Goal: Task Accomplishment & Management: Use online tool/utility

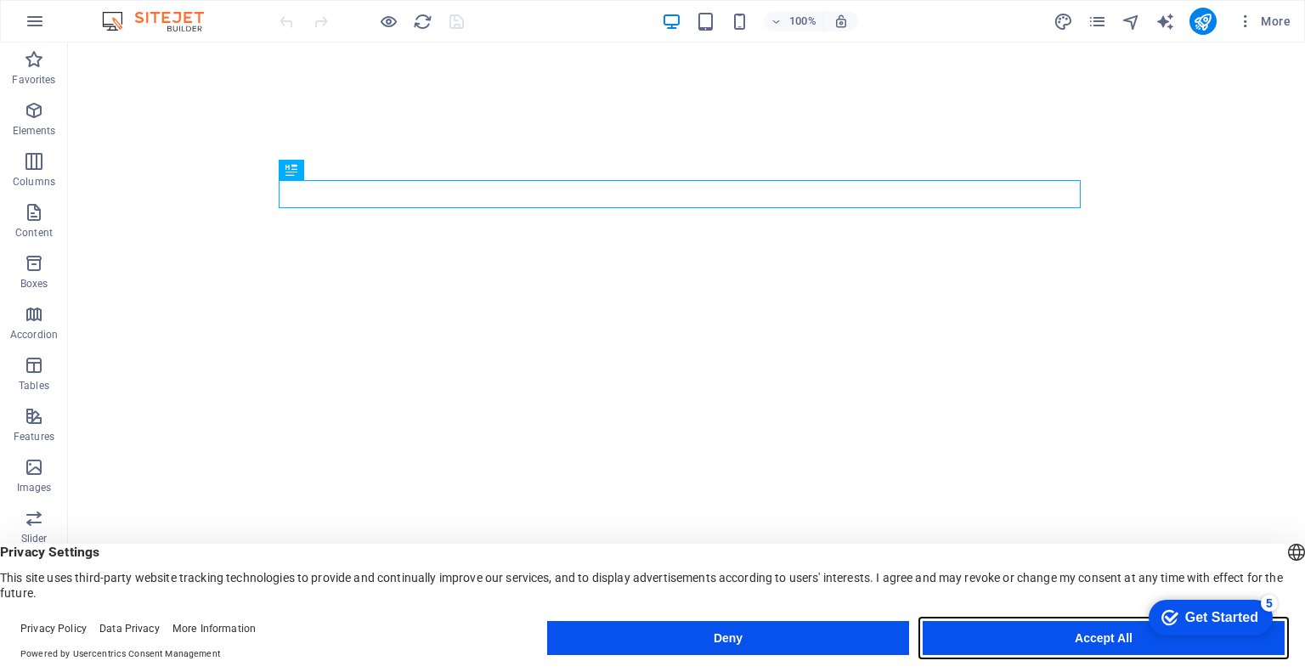
click at [1004, 634] on button "Accept All" at bounding box center [1104, 638] width 362 height 34
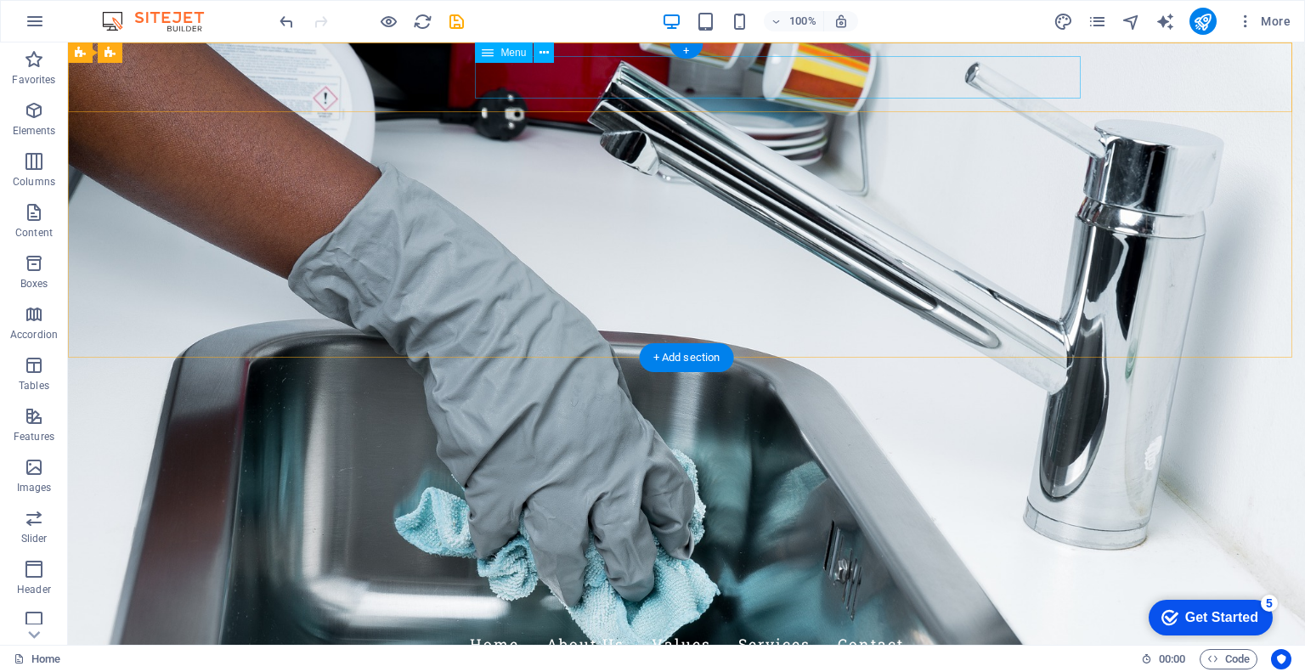
click at [585, 624] on nav "Home About Us Values Services Contact" at bounding box center [686, 645] width 802 height 42
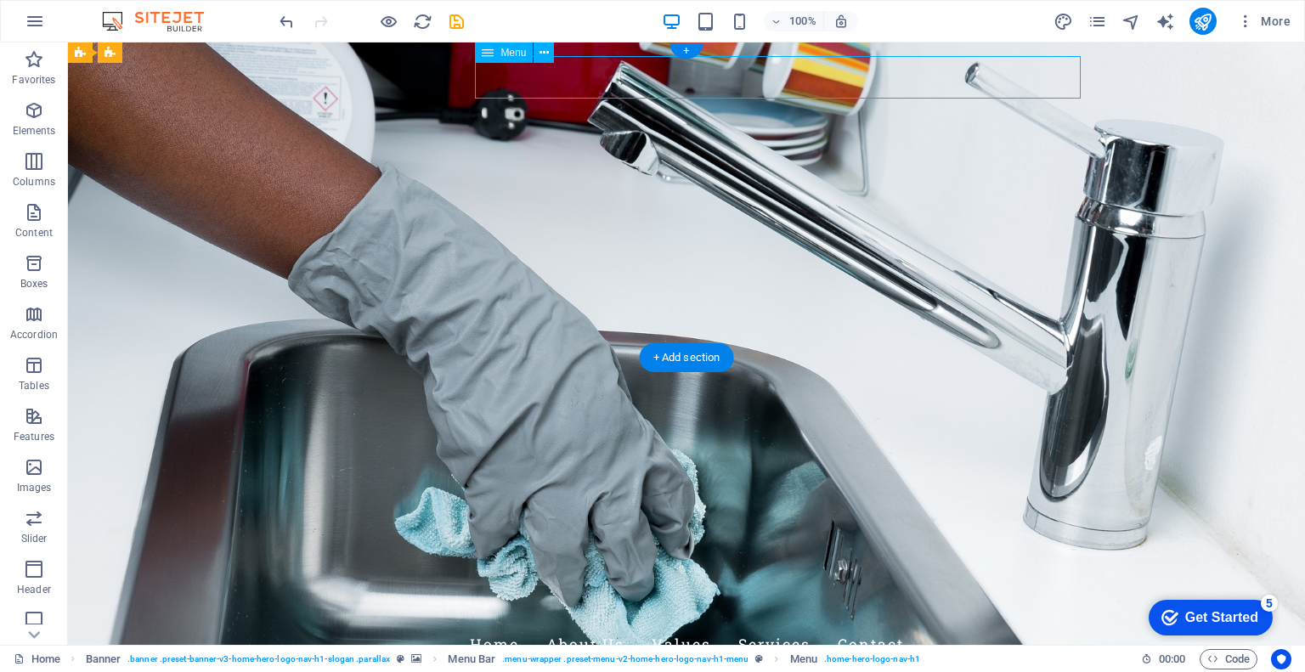
click at [591, 624] on nav "Home About Us Values Services Contact" at bounding box center [686, 645] width 802 height 42
select select
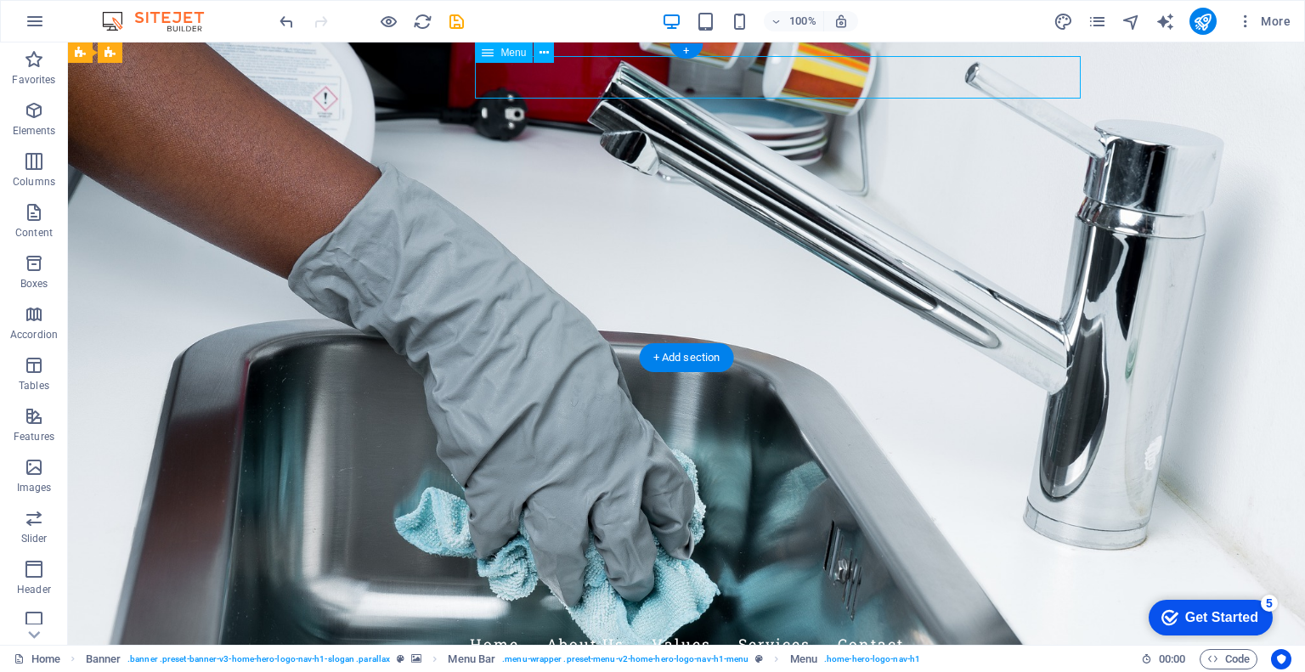
select select
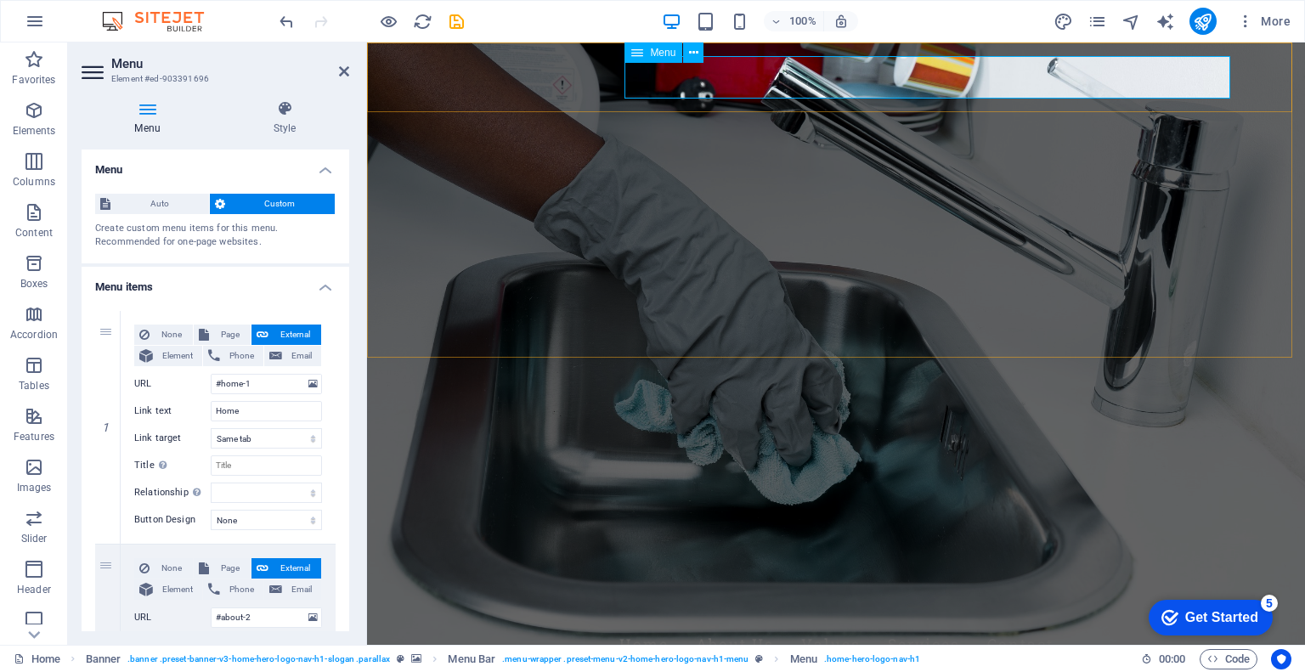
click at [731, 624] on nav "Home About Us Values Services Contact" at bounding box center [836, 645] width 802 height 42
click at [268, 410] on input "Home" at bounding box center [266, 411] width 111 height 20
type input "الص"
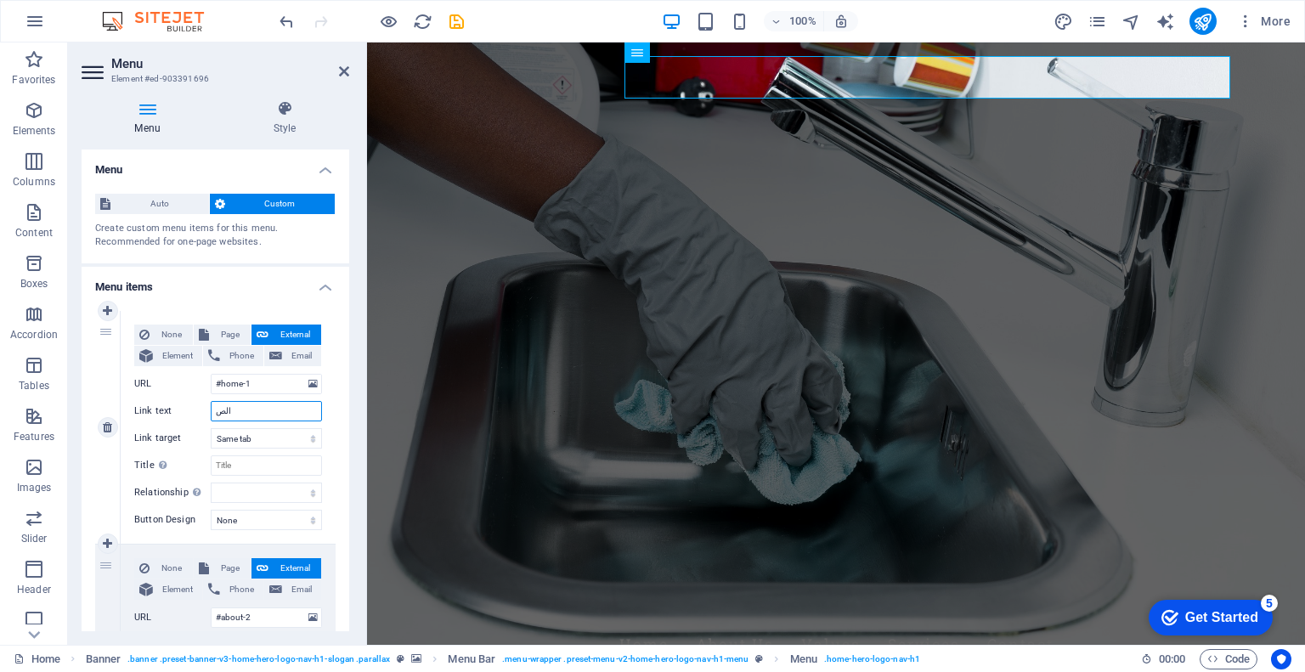
select select
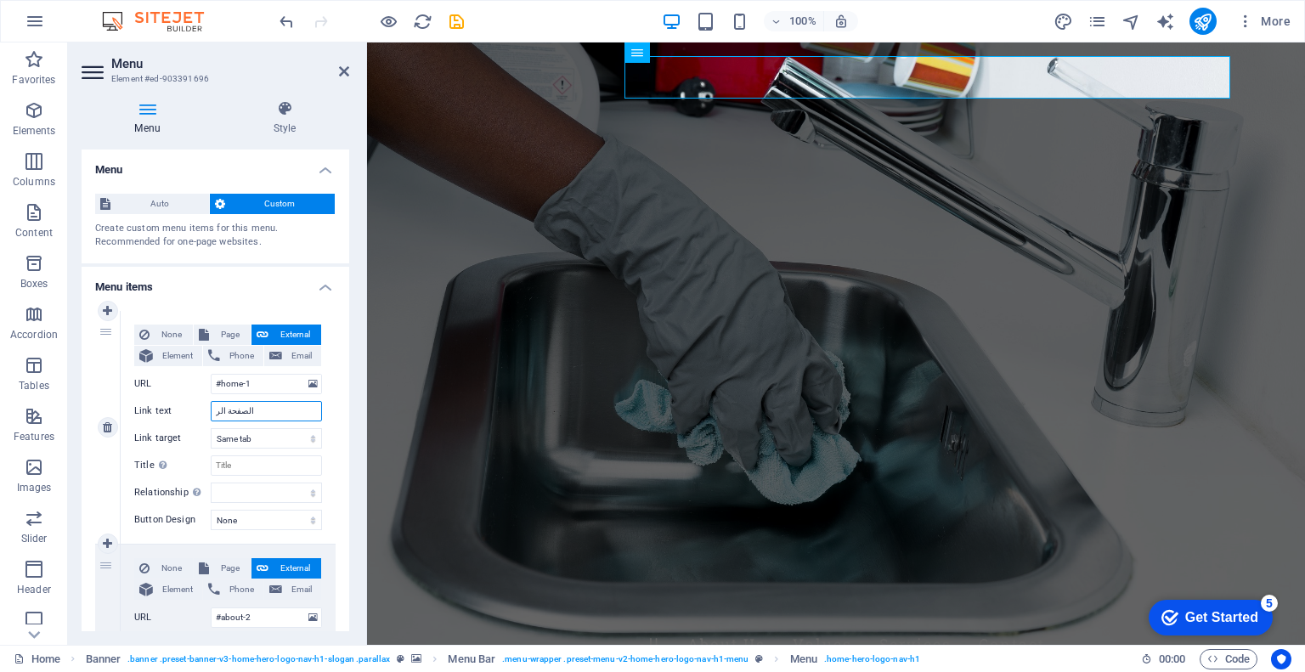
type input "الصفحة الرئ"
select select
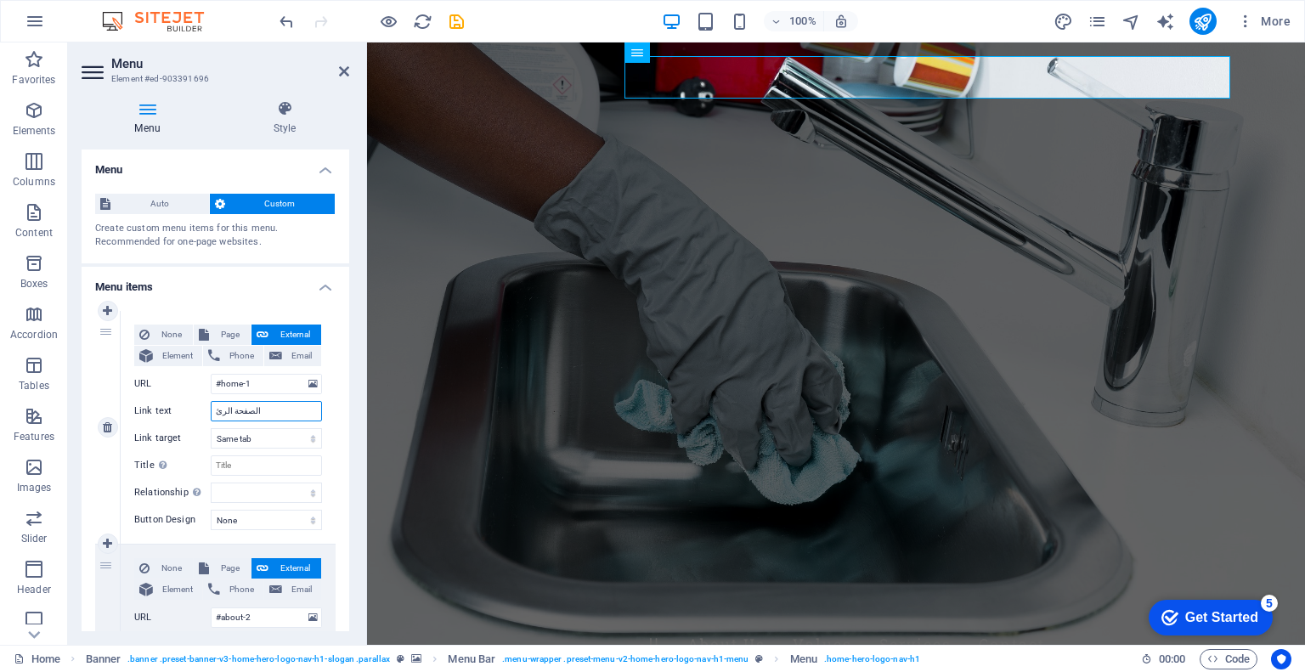
select select
type input "الصفحة الرئيسي"
select select
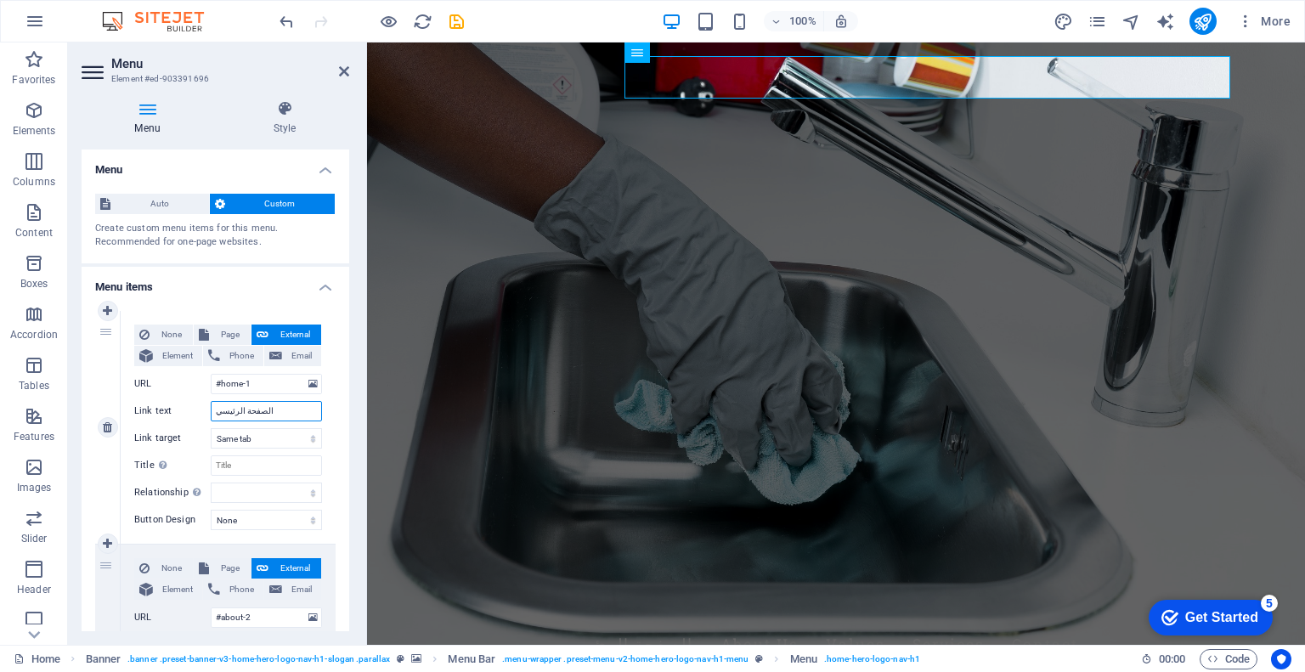
select select
type input "الصفحة الرئيسية"
select select
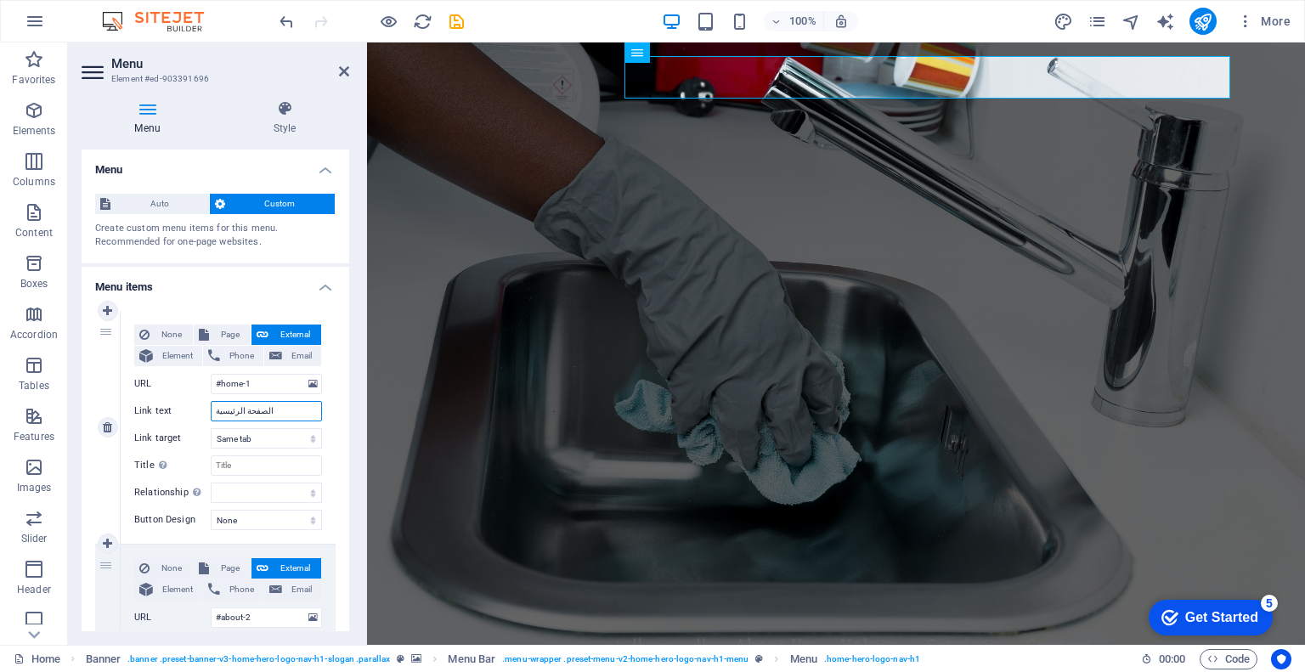
select select
type input "الصفحة الرئيسية"
click at [842, 624] on nav "الصفحة الرئيسية About Us Values Services Contact" at bounding box center [836, 645] width 802 height 42
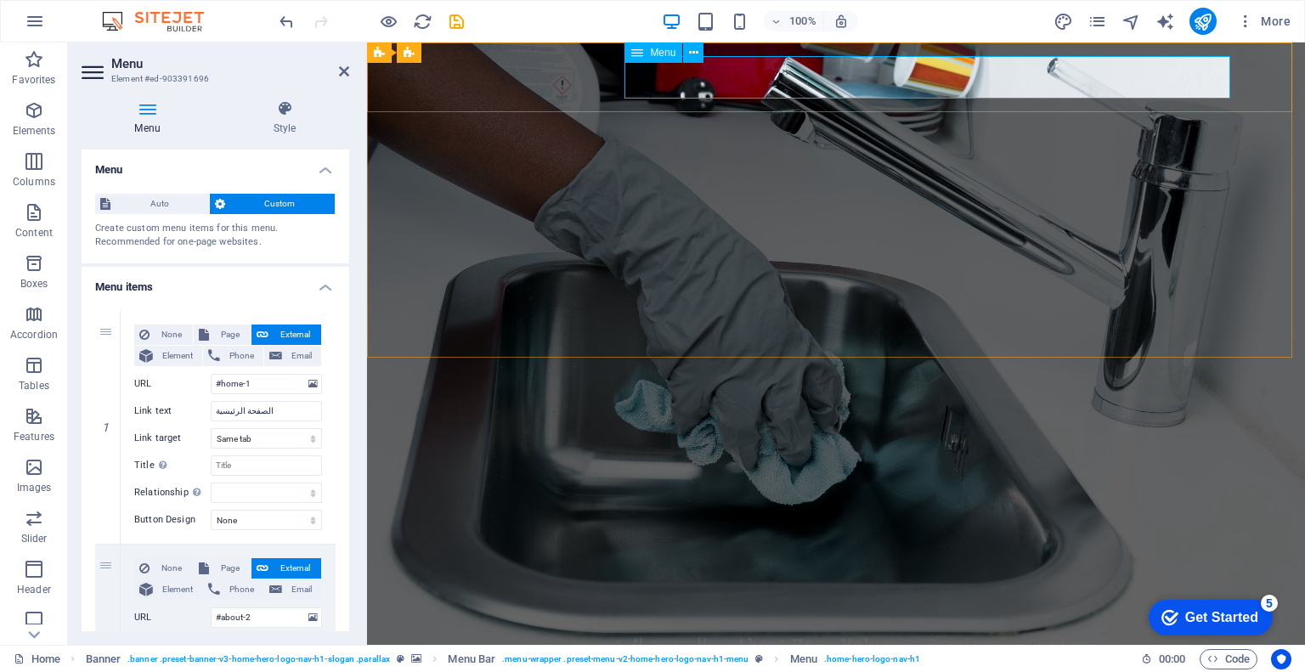
click at [823, 624] on nav "الصفحة الرئيسية About Us Values Services Contact" at bounding box center [836, 645] width 802 height 42
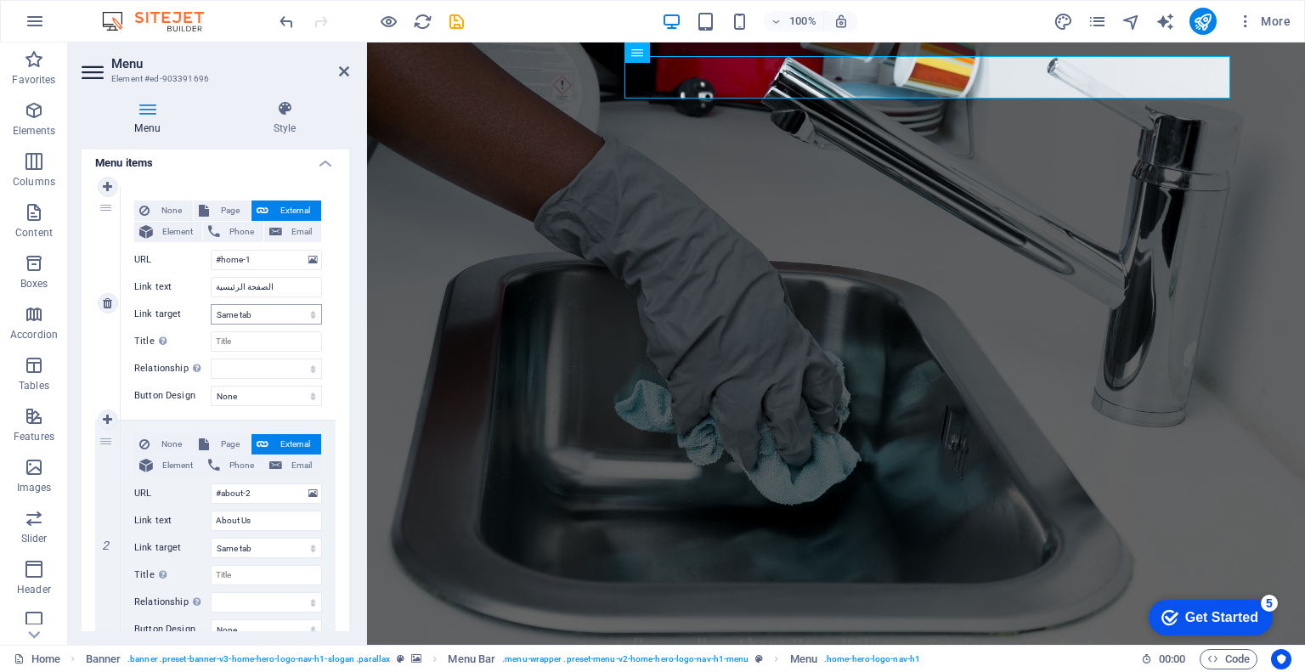
scroll to position [240, 0]
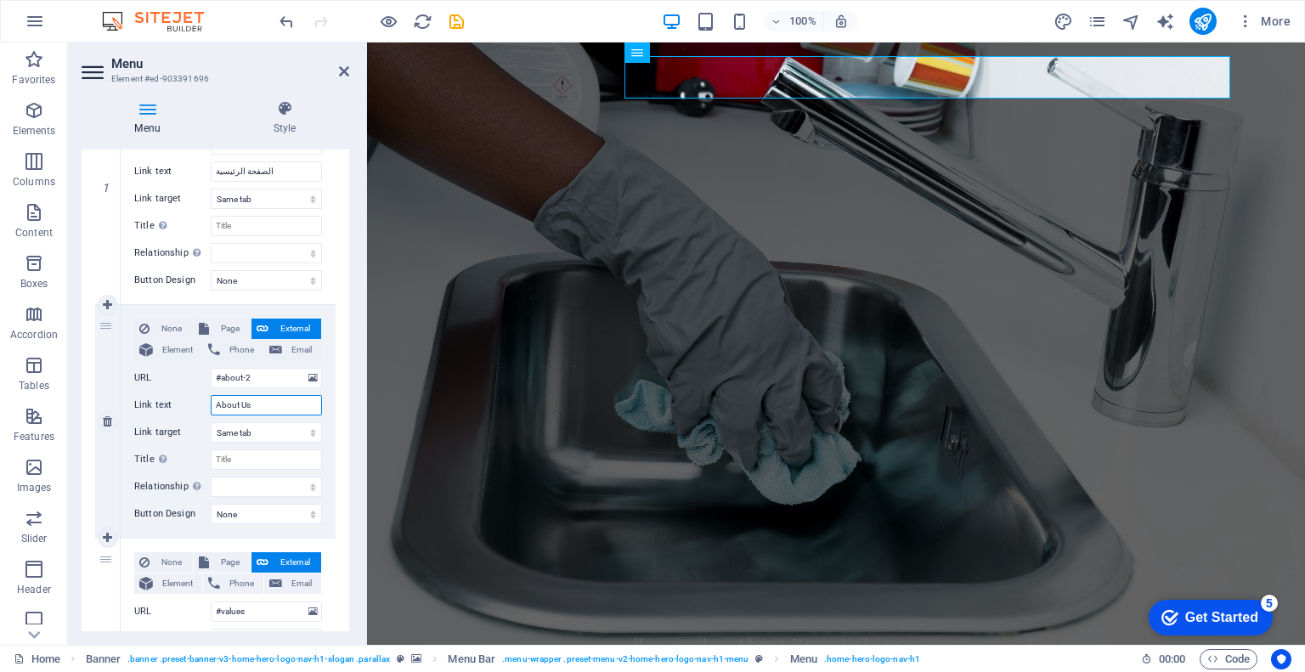
click at [251, 407] on input "About Us" at bounding box center [266, 405] width 111 height 20
type input "من"
select select
type input "من ح"
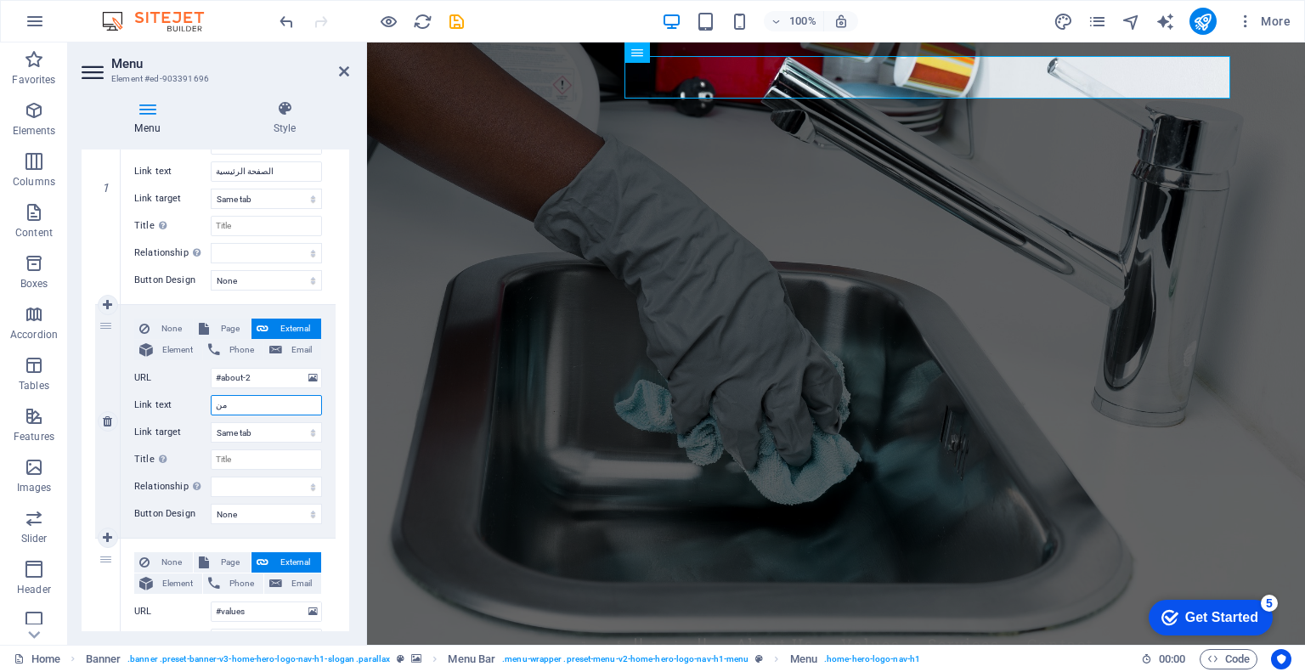
select select
type input "من نحن"
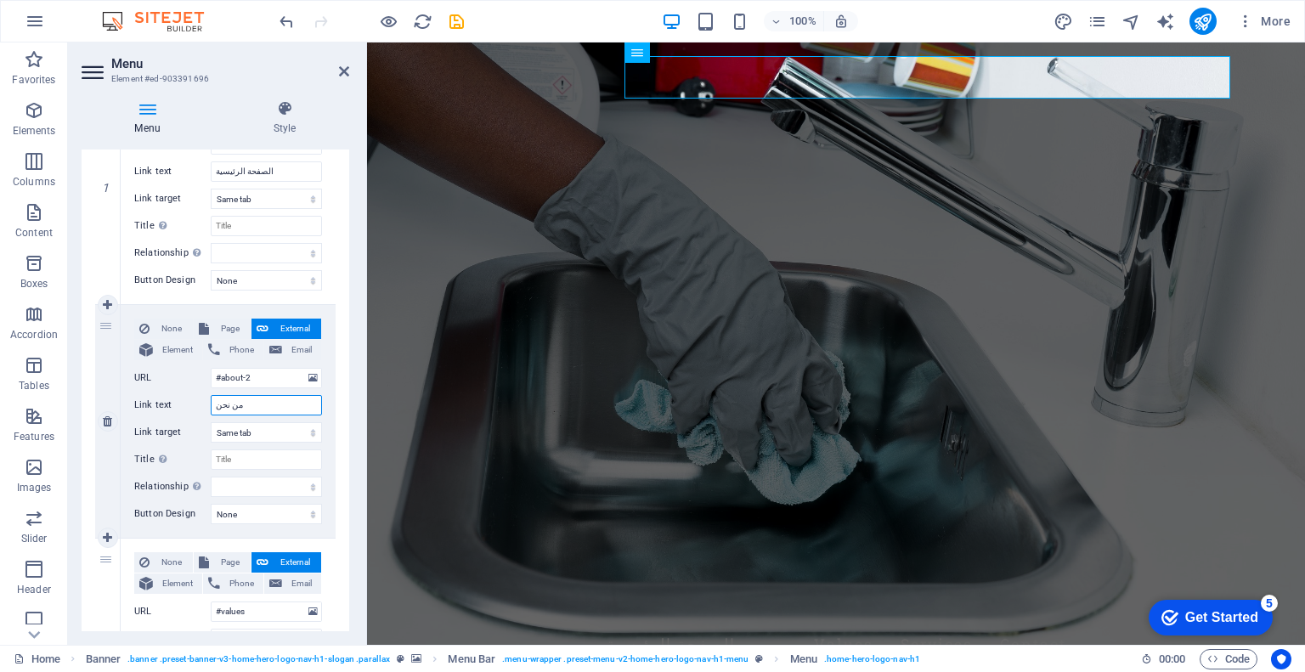
select select
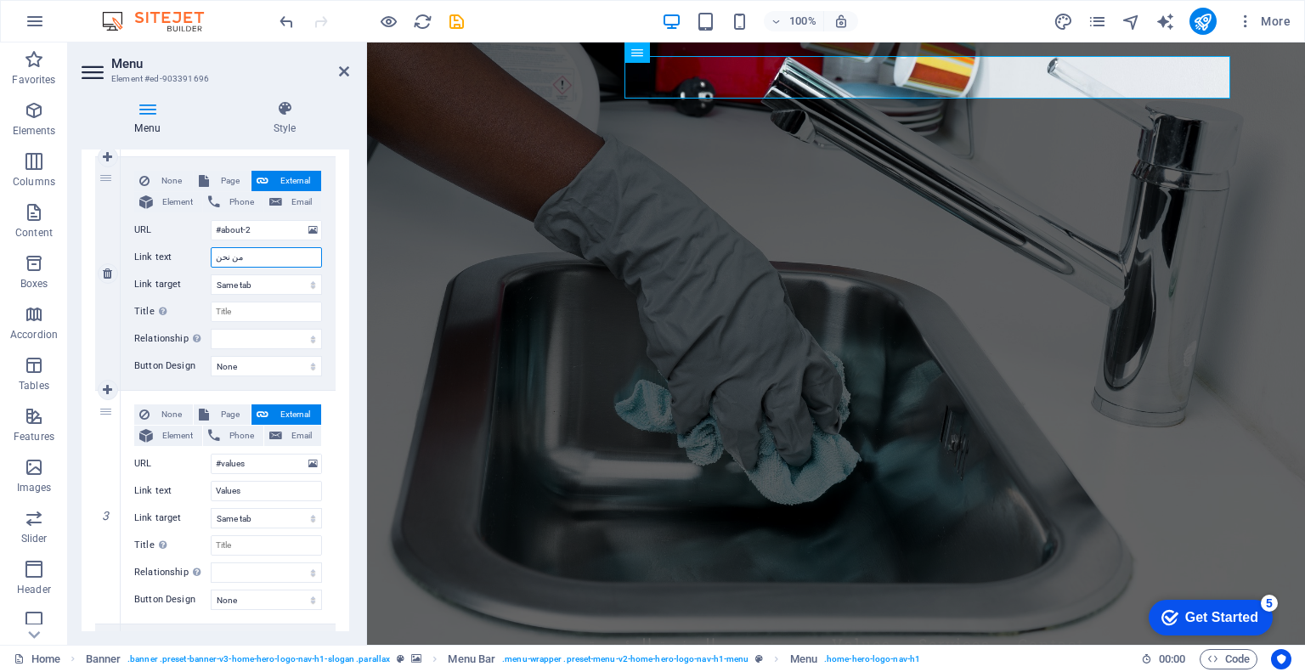
scroll to position [387, 0]
type input "من نحن"
click at [257, 494] on input "Values" at bounding box center [266, 491] width 111 height 20
type input "قيمنا"
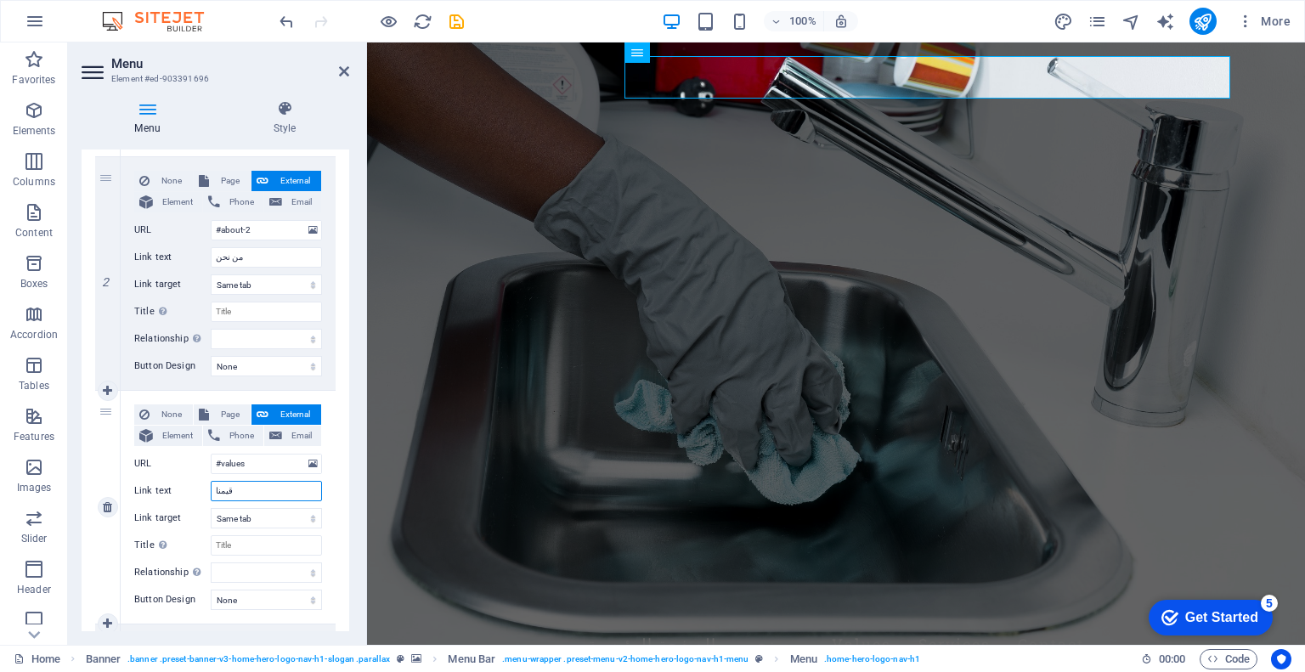
select select
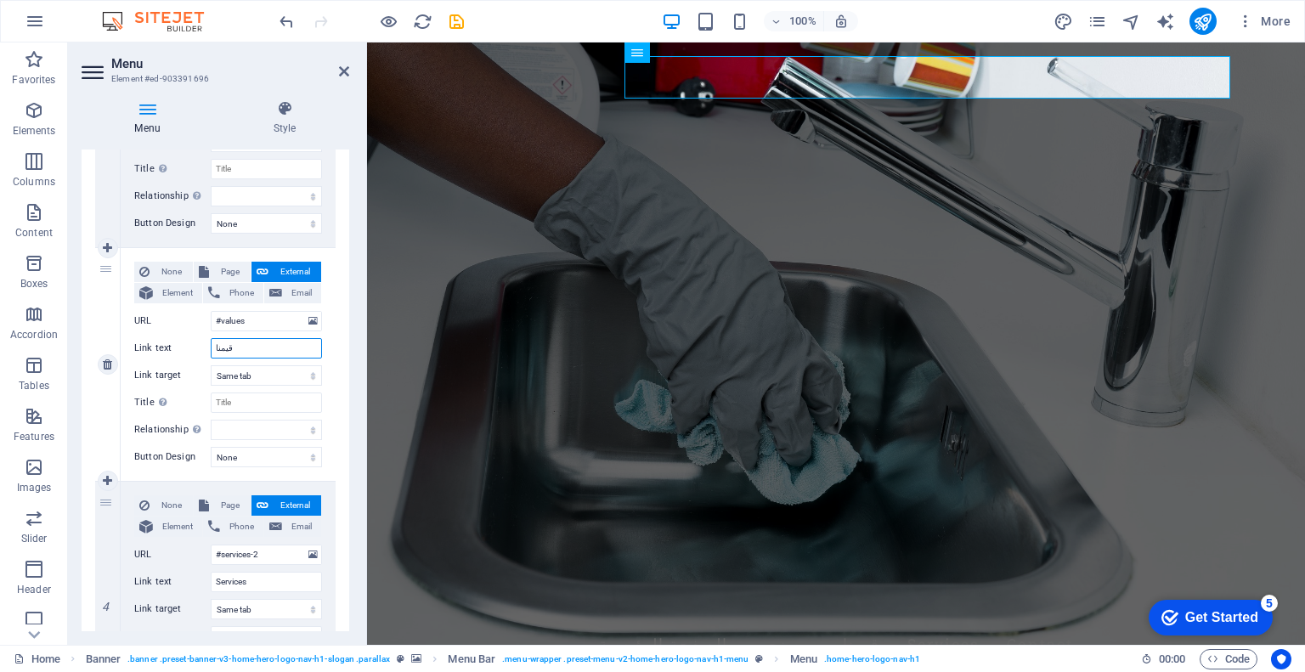
scroll to position [530, 0]
type input "قيمنا"
click at [248, 556] on input "#services-2" at bounding box center [266, 555] width 111 height 20
click at [241, 580] on input "Services" at bounding box center [266, 582] width 111 height 20
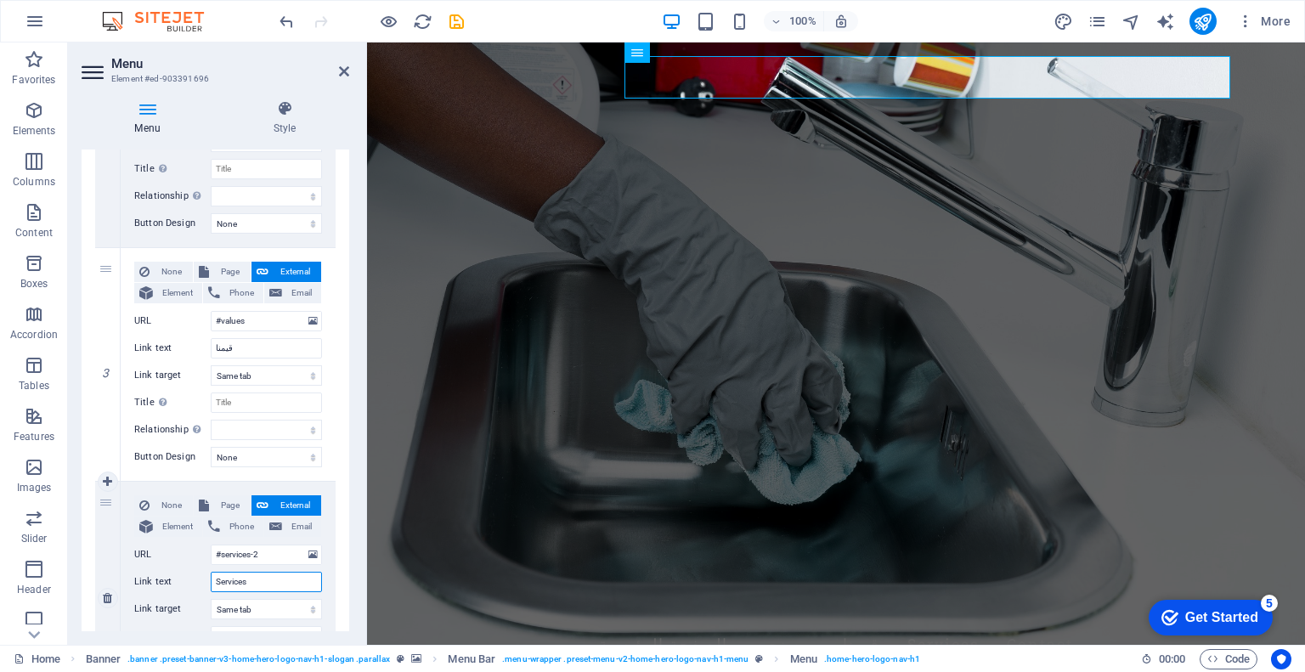
click at [241, 580] on input "Services" at bounding box center [266, 582] width 111 height 20
type input "خد"
select select
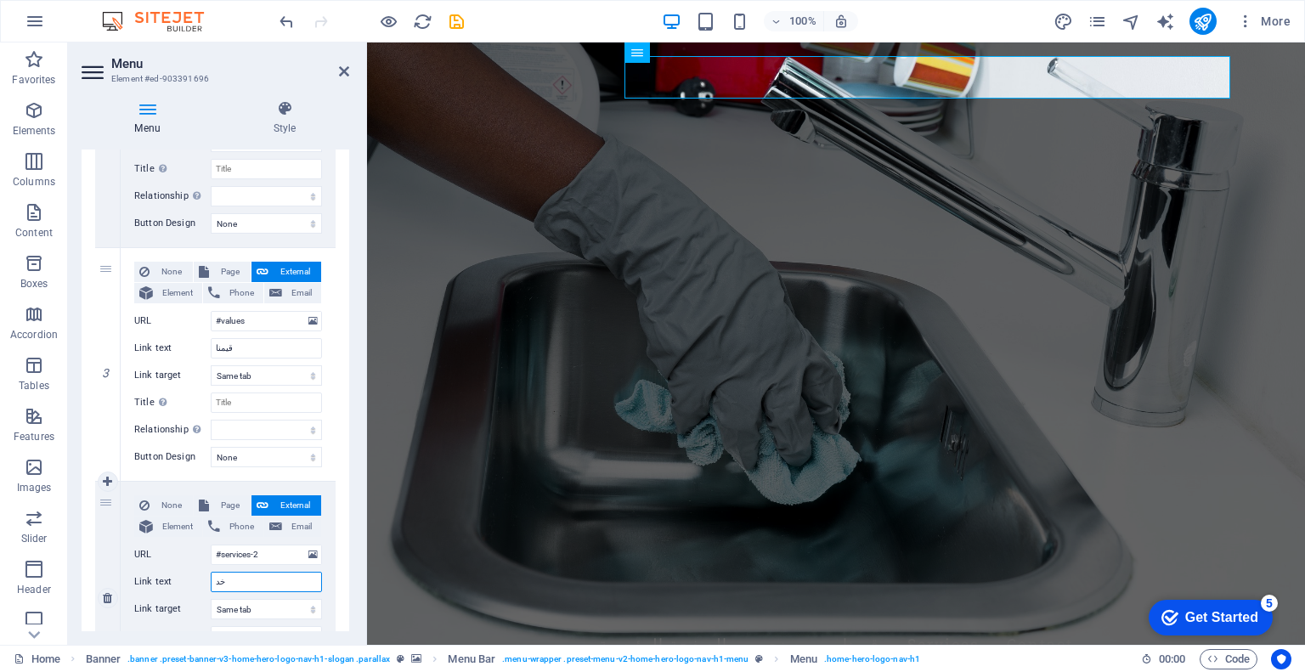
select select
type input "خدما"
select select
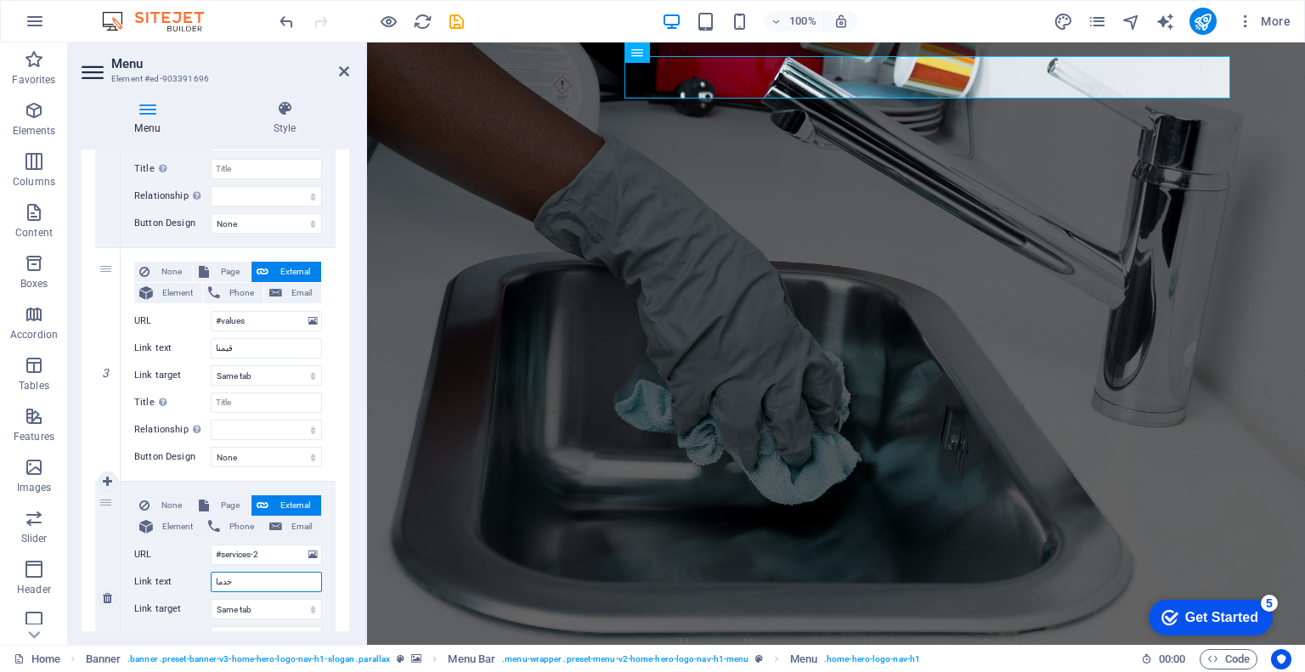
select select
type input "خدماتنا"
select select
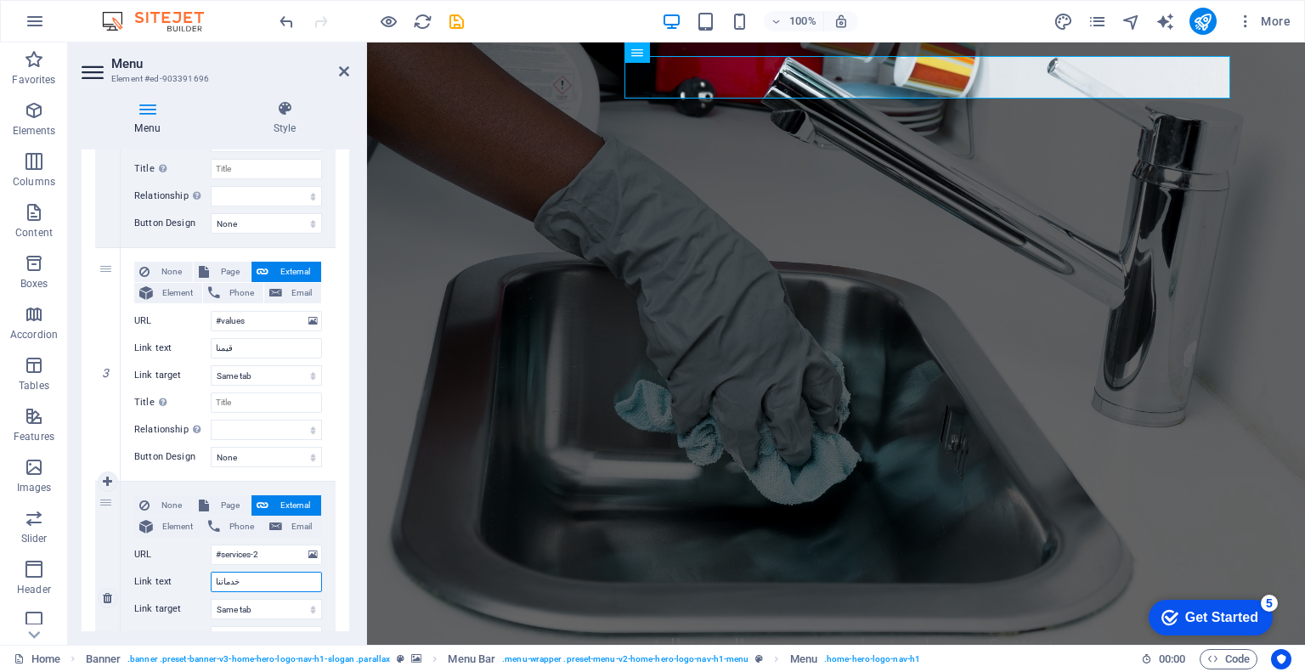
select select
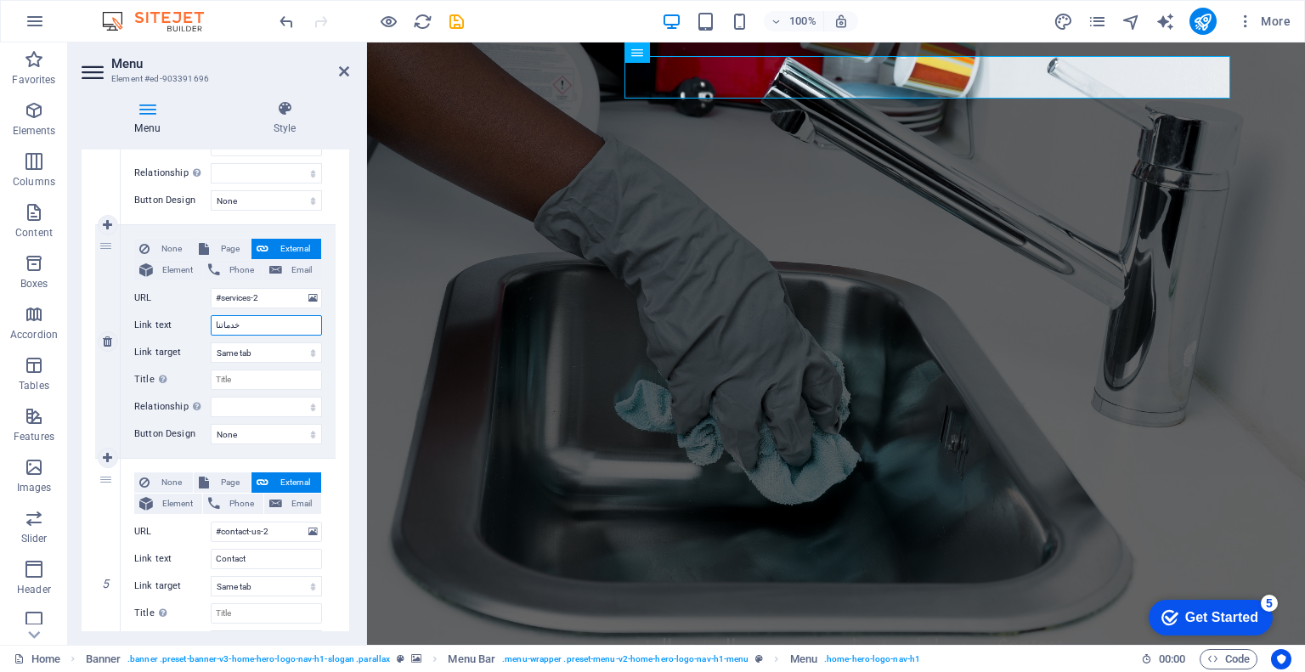
scroll to position [792, 0]
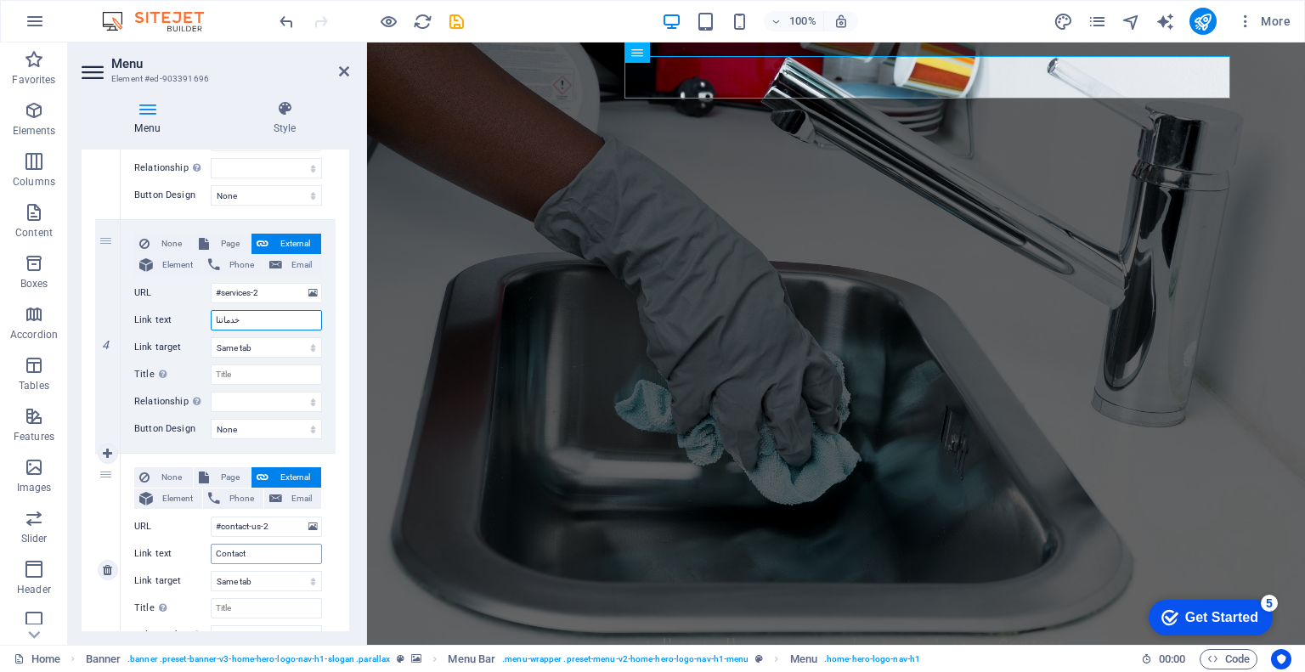
type input "خدماتنا"
click at [247, 557] on input "Contact" at bounding box center [266, 554] width 111 height 20
type input "تواصل معنا"
select select
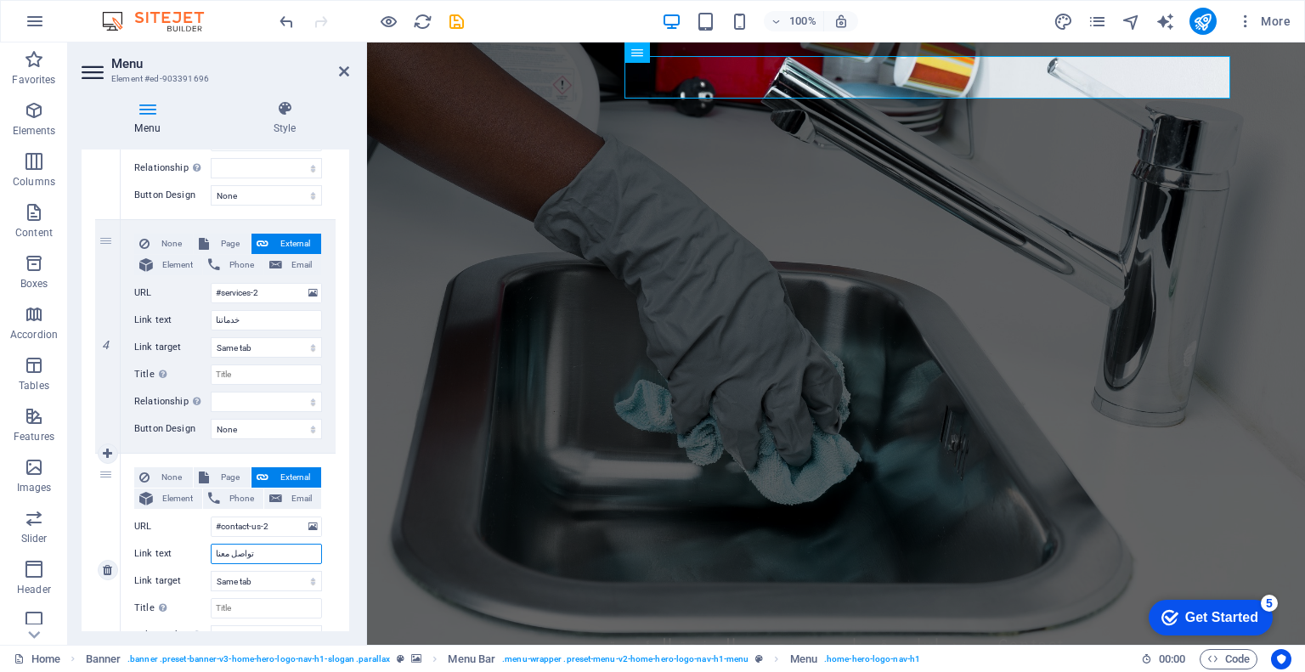
select select
type input "تواصل معنا"
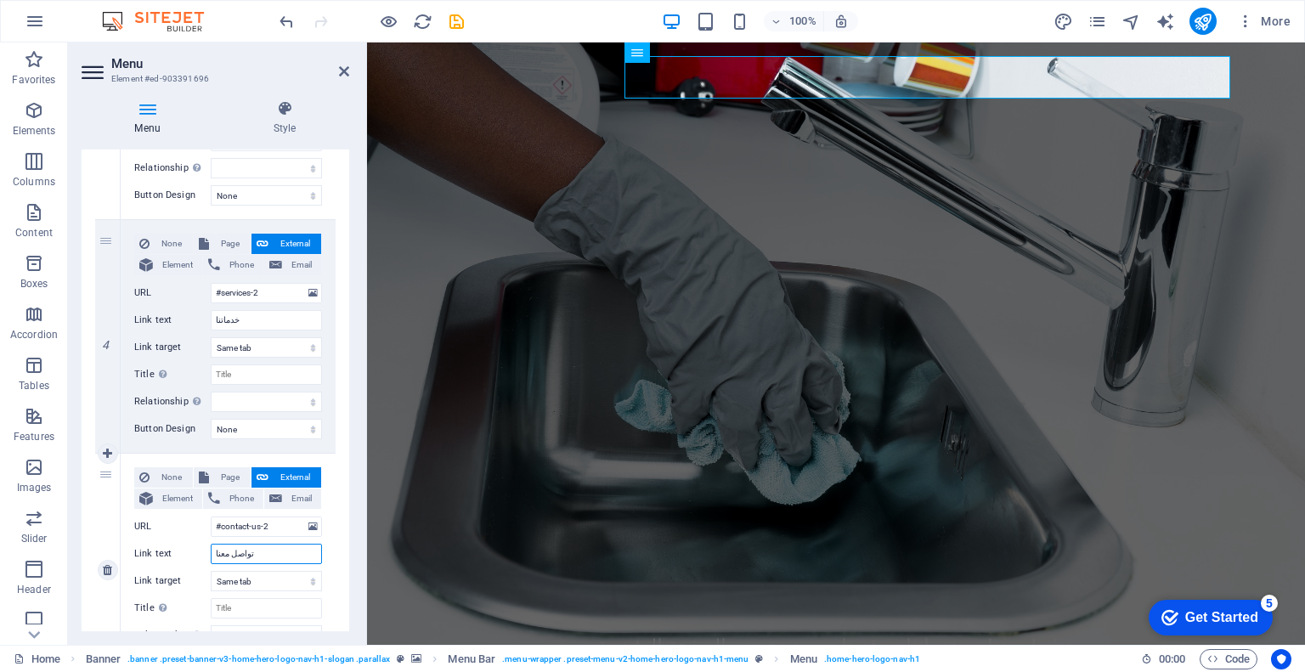
click at [258, 556] on input "تواصل معنا" at bounding box center [266, 554] width 111 height 20
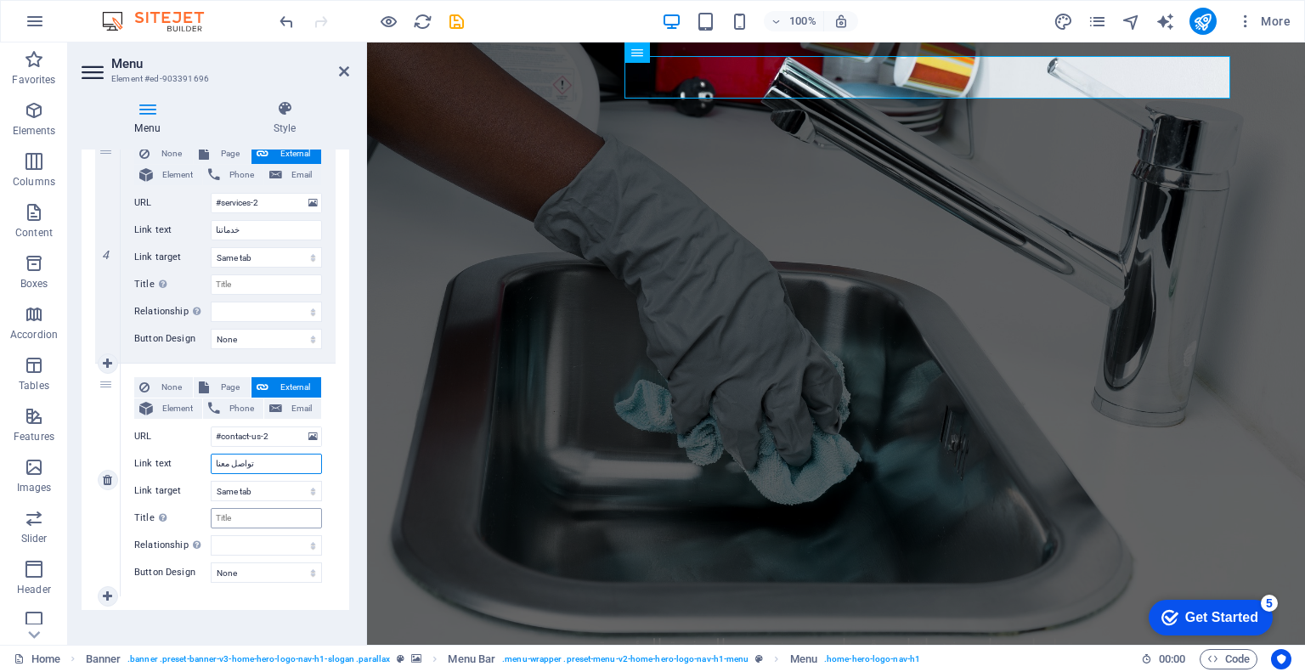
scroll to position [894, 0]
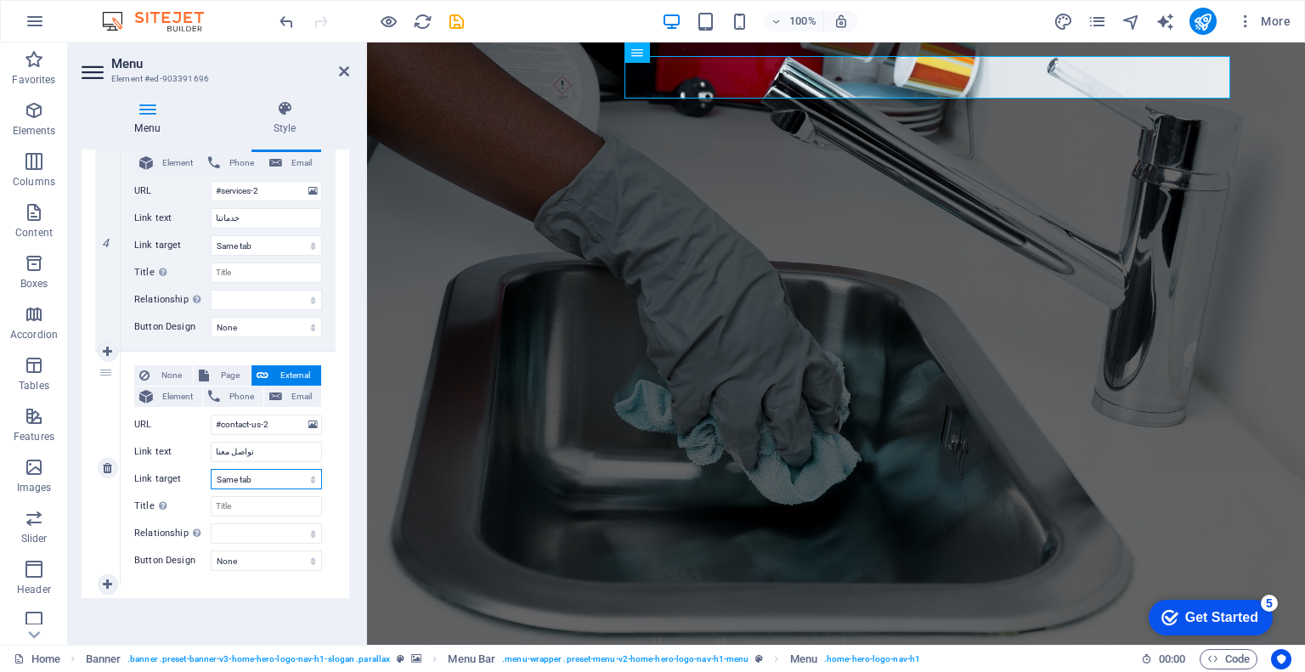
click at [282, 485] on select "New tab Same tab Overlay" at bounding box center [266, 479] width 111 height 20
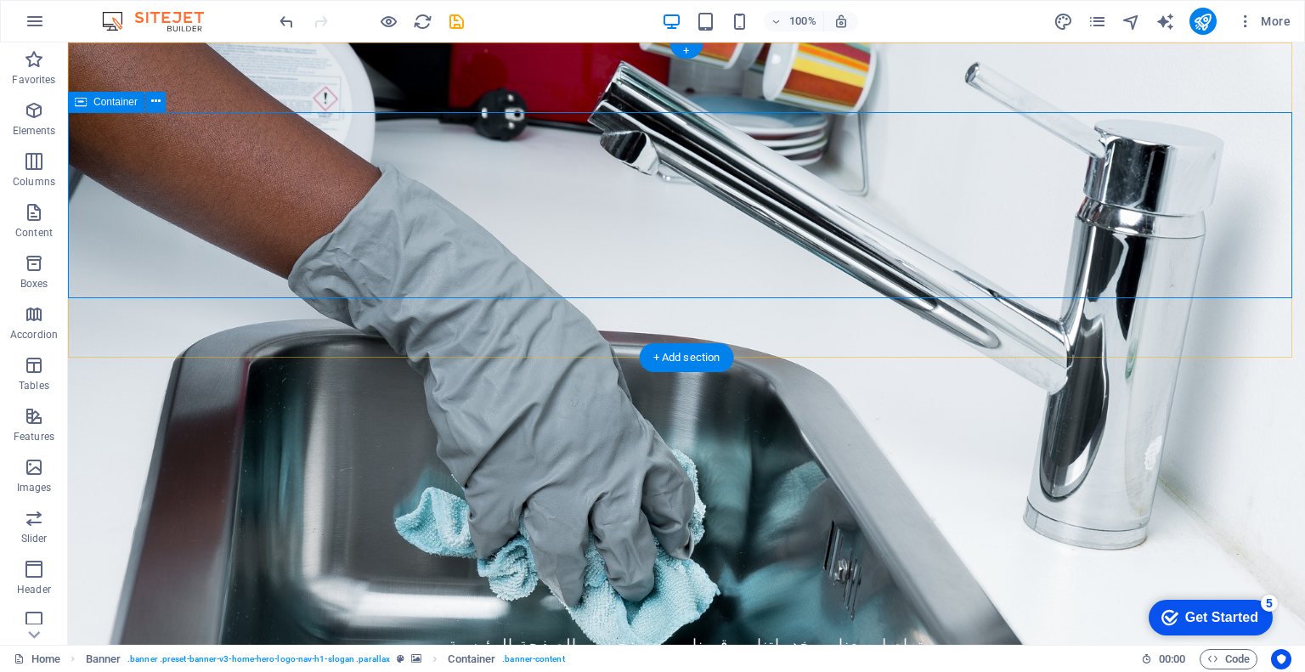
click at [532, 330] on figure at bounding box center [686, 343] width 1237 height 602
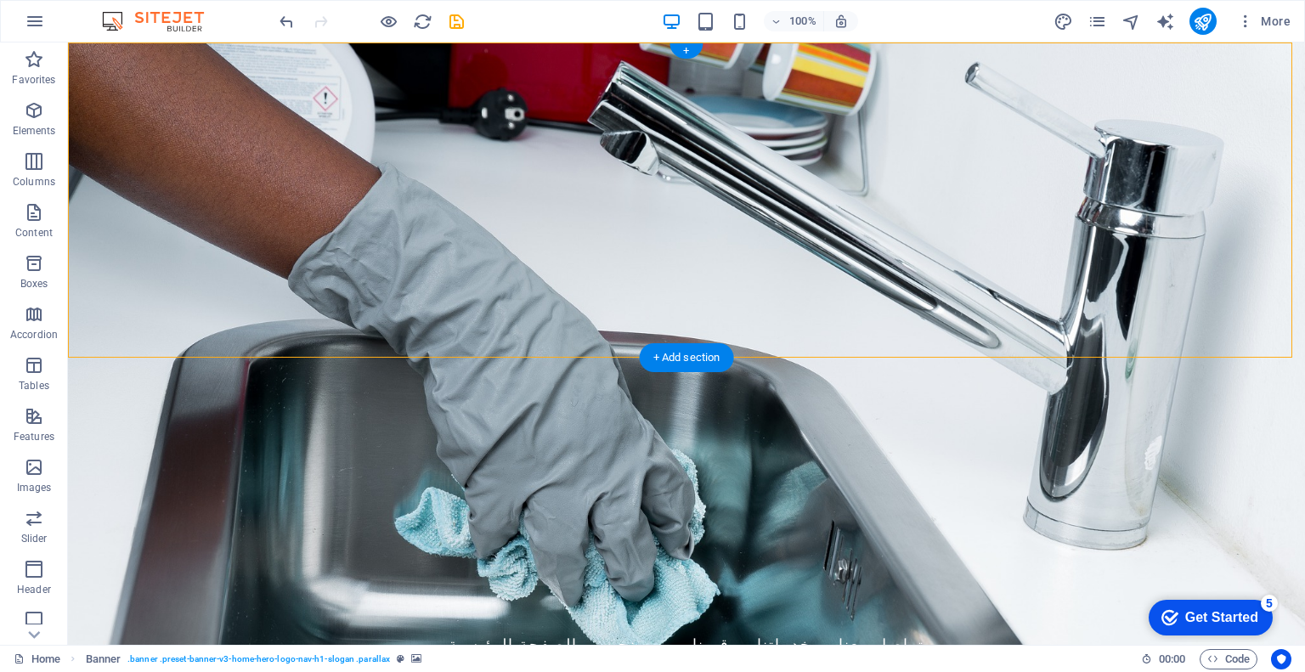
click at [532, 330] on figure at bounding box center [686, 343] width 1237 height 602
select select "vh"
select select "header"
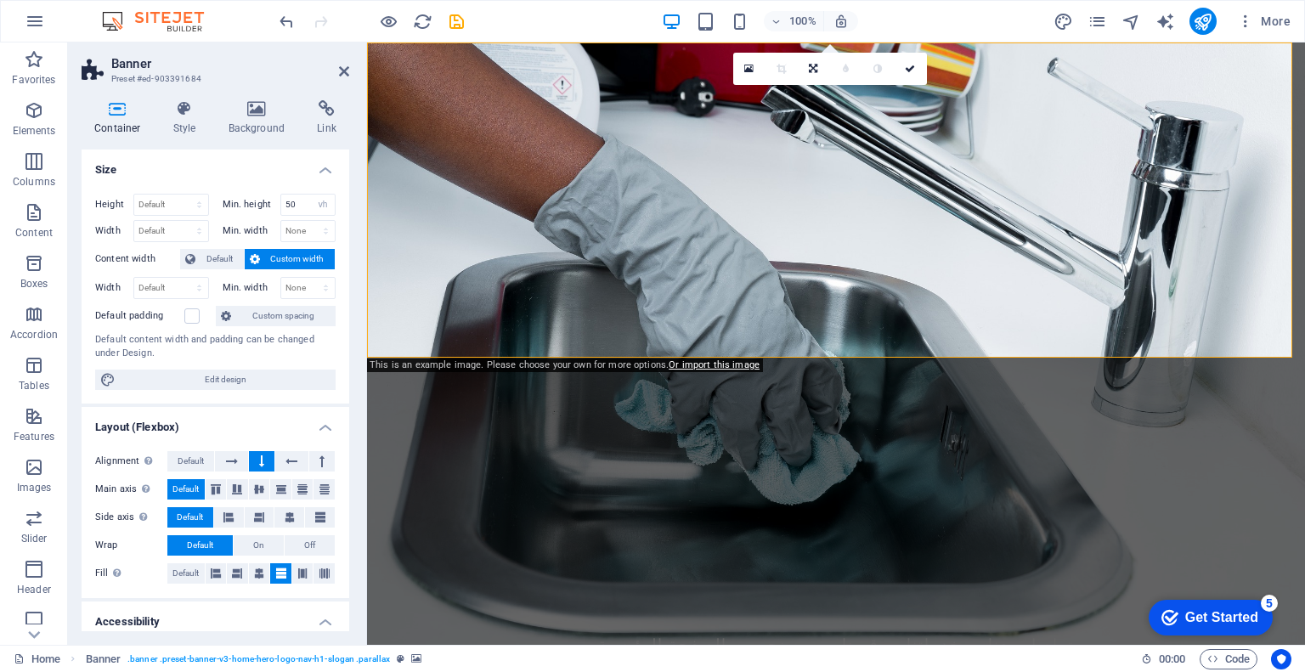
click at [558, 342] on figure at bounding box center [836, 343] width 938 height 602
click at [593, 574] on div "Laundry Zone الصفحة الرئيسية من نحن قيمنا خدماتنا تواصل معنا" at bounding box center [836, 626] width 938 height 105
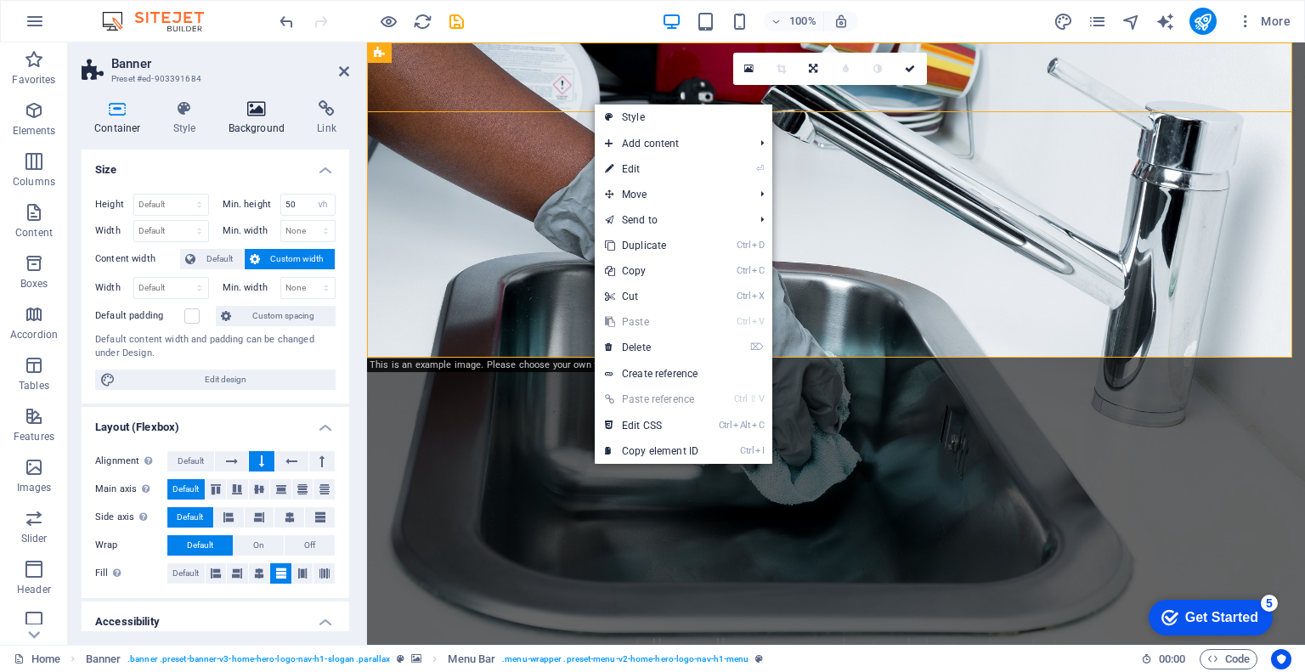
click at [251, 116] on icon at bounding box center [257, 108] width 82 height 17
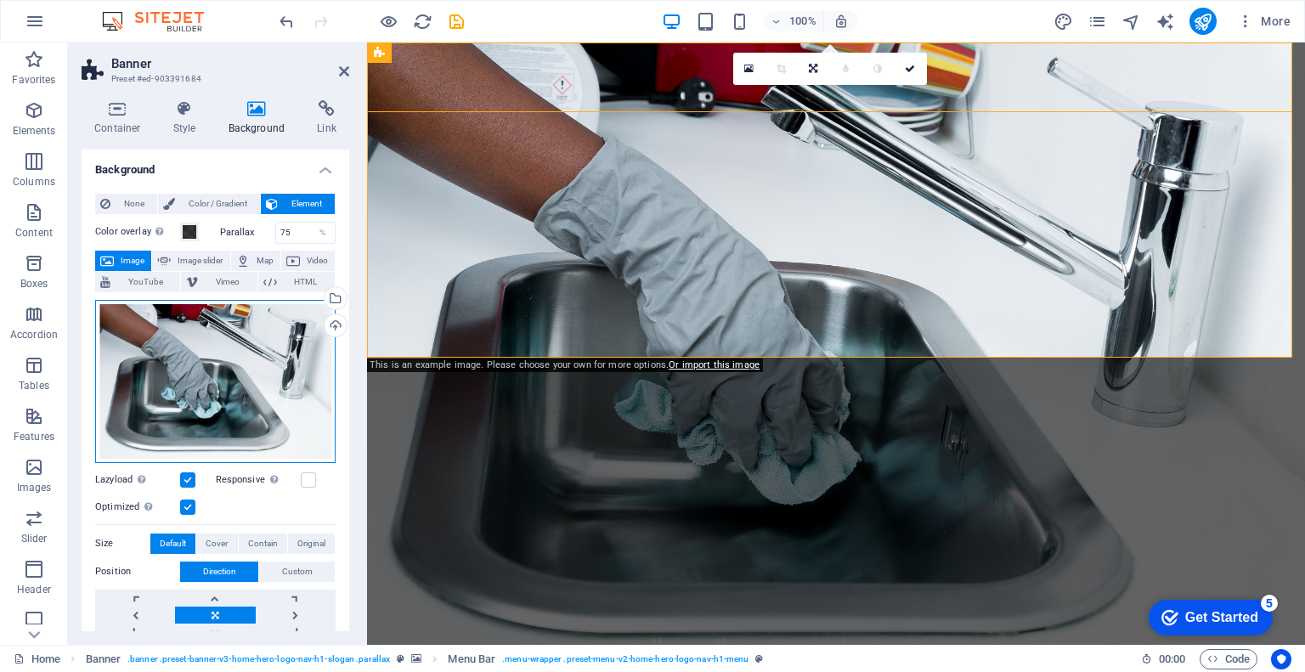
click at [257, 365] on div "Drag files here, click to choose files or select files from Files or our free s…" at bounding box center [215, 381] width 240 height 163
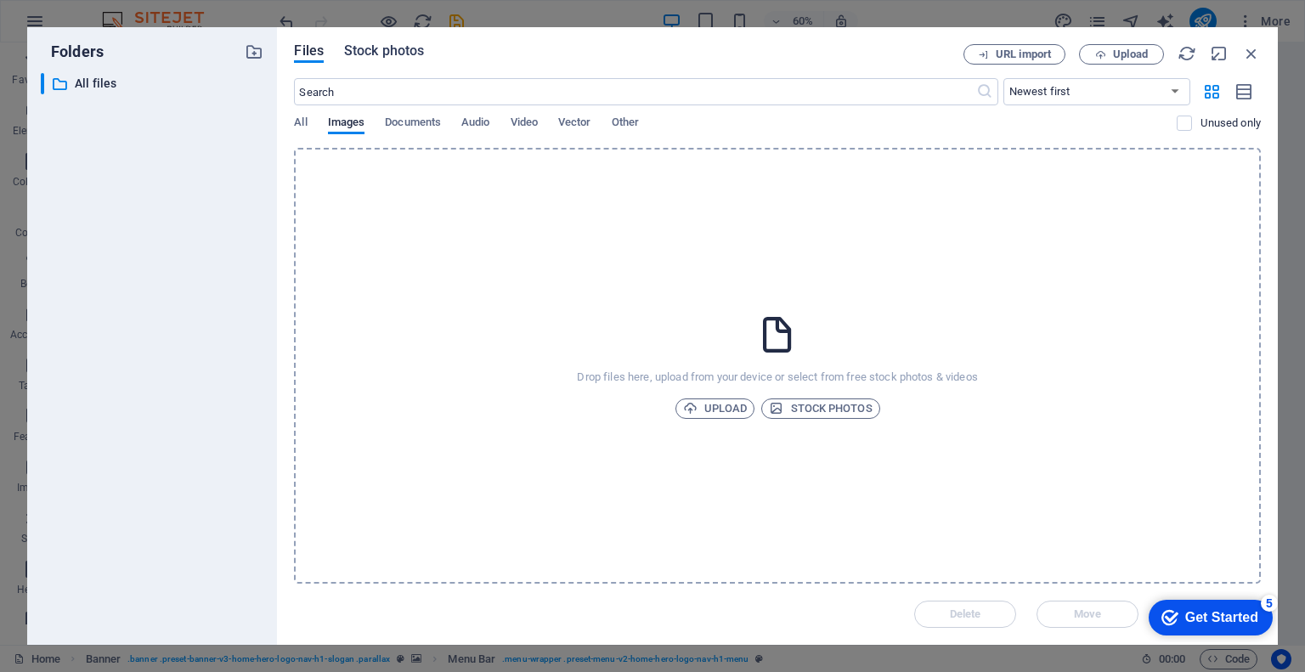
click at [404, 52] on span "Stock photos" at bounding box center [384, 51] width 80 height 20
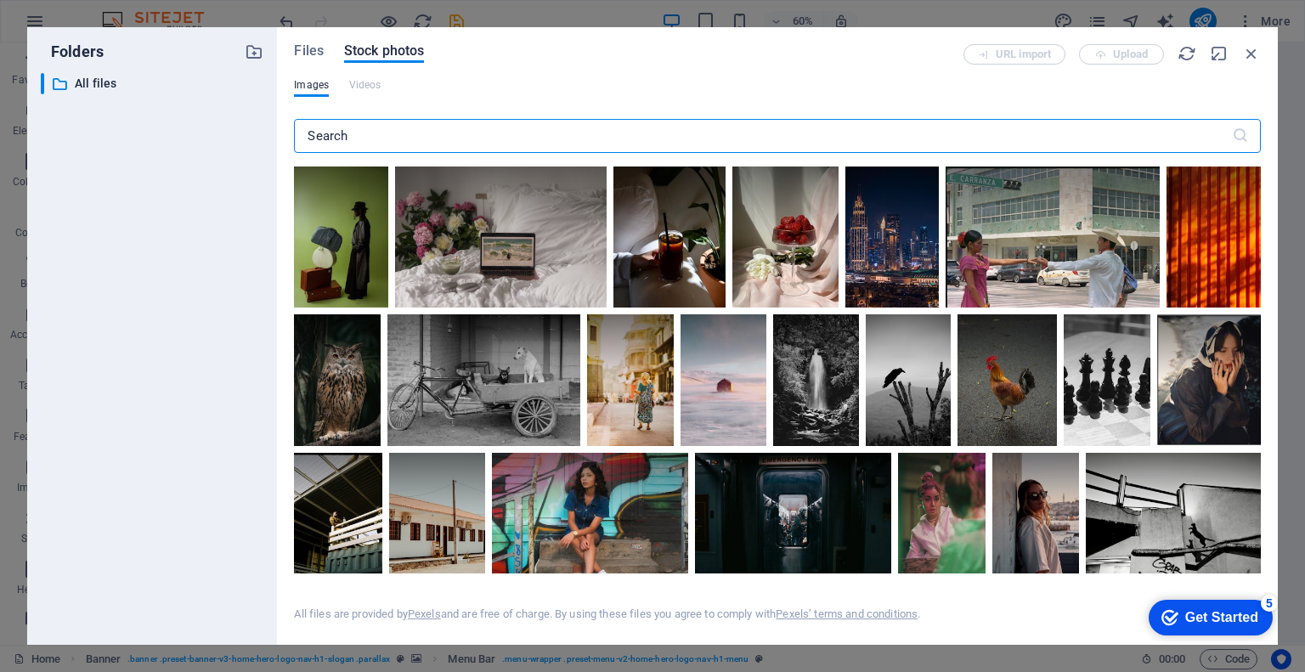
type input "لاندوري زون ترحب بكم"
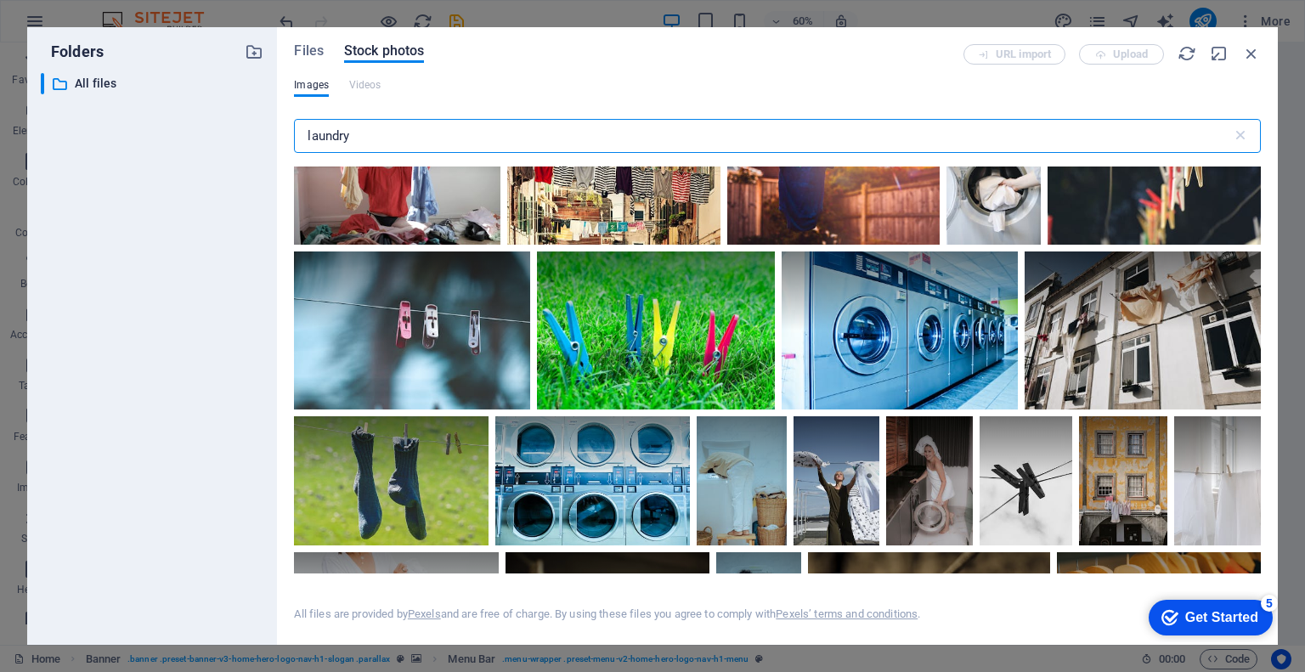
scroll to position [641, 0]
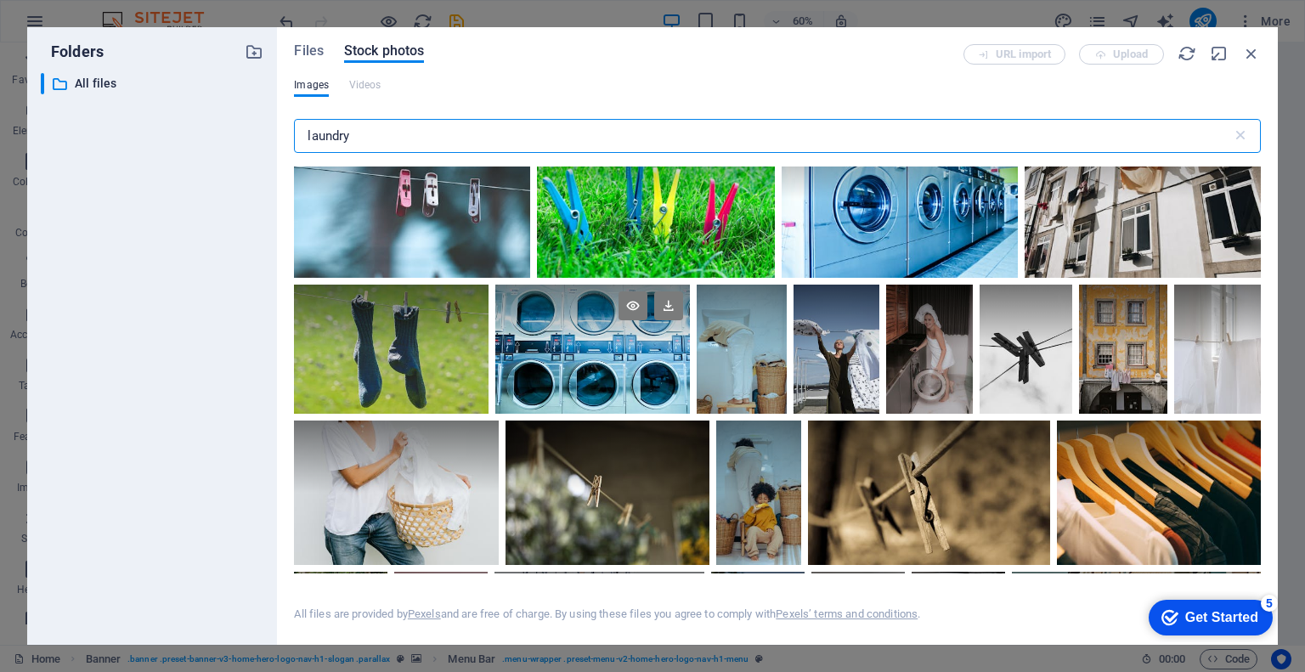
type input "laundry"
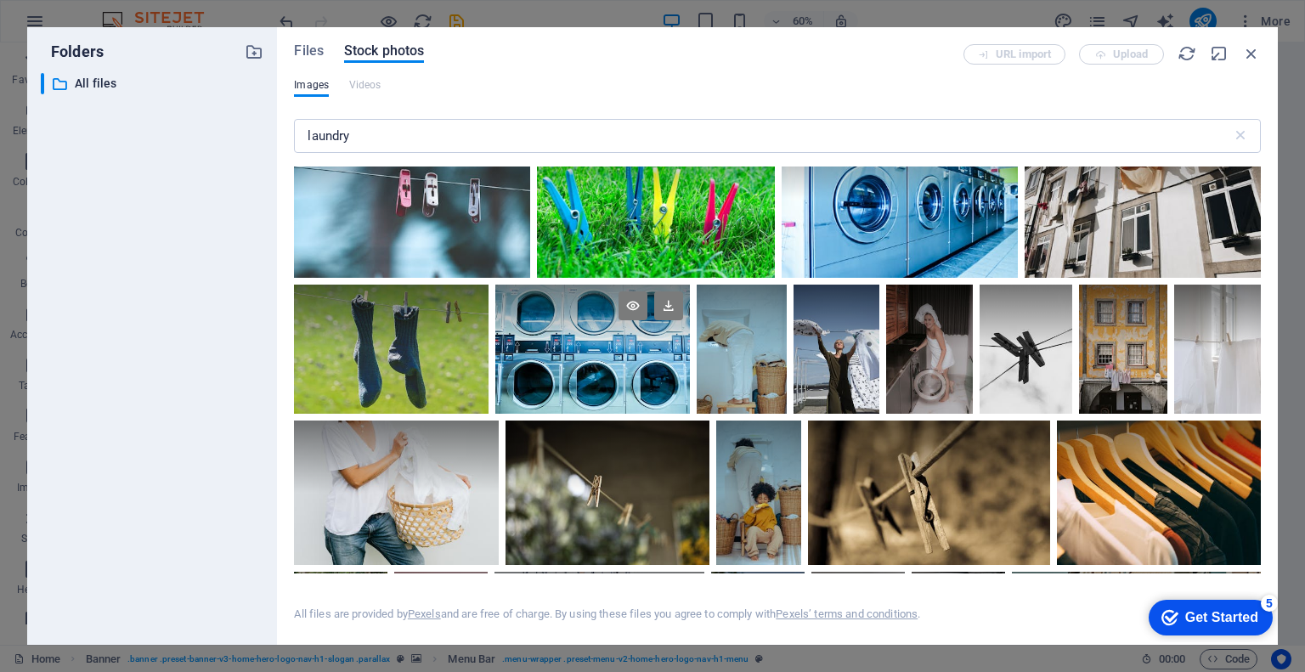
click at [599, 364] on div at bounding box center [592, 350] width 195 height 130
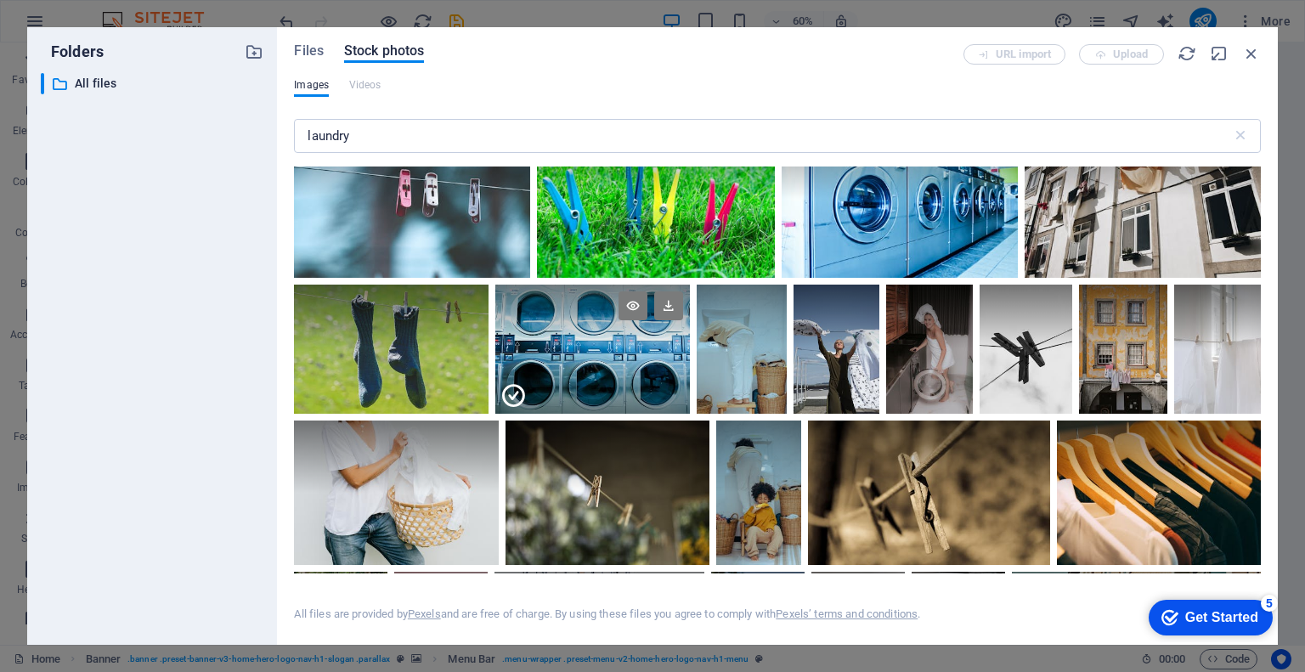
click at [594, 383] on div at bounding box center [592, 381] width 195 height 65
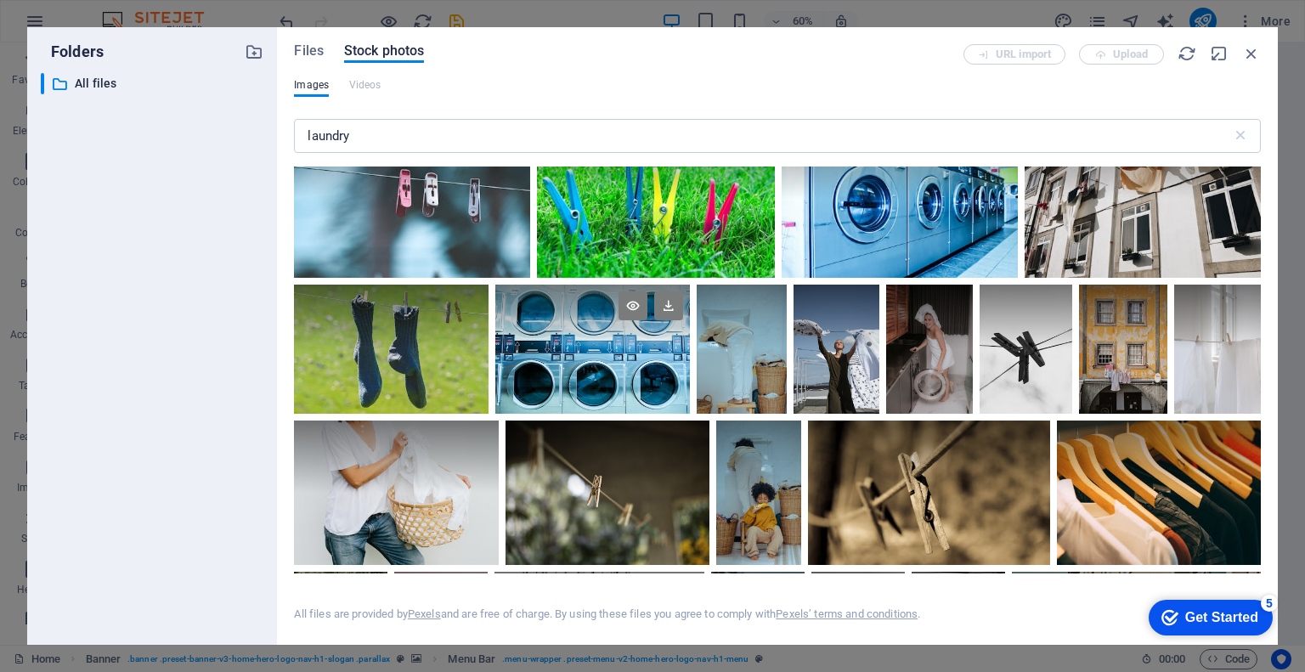
click at [594, 383] on div at bounding box center [592, 350] width 195 height 130
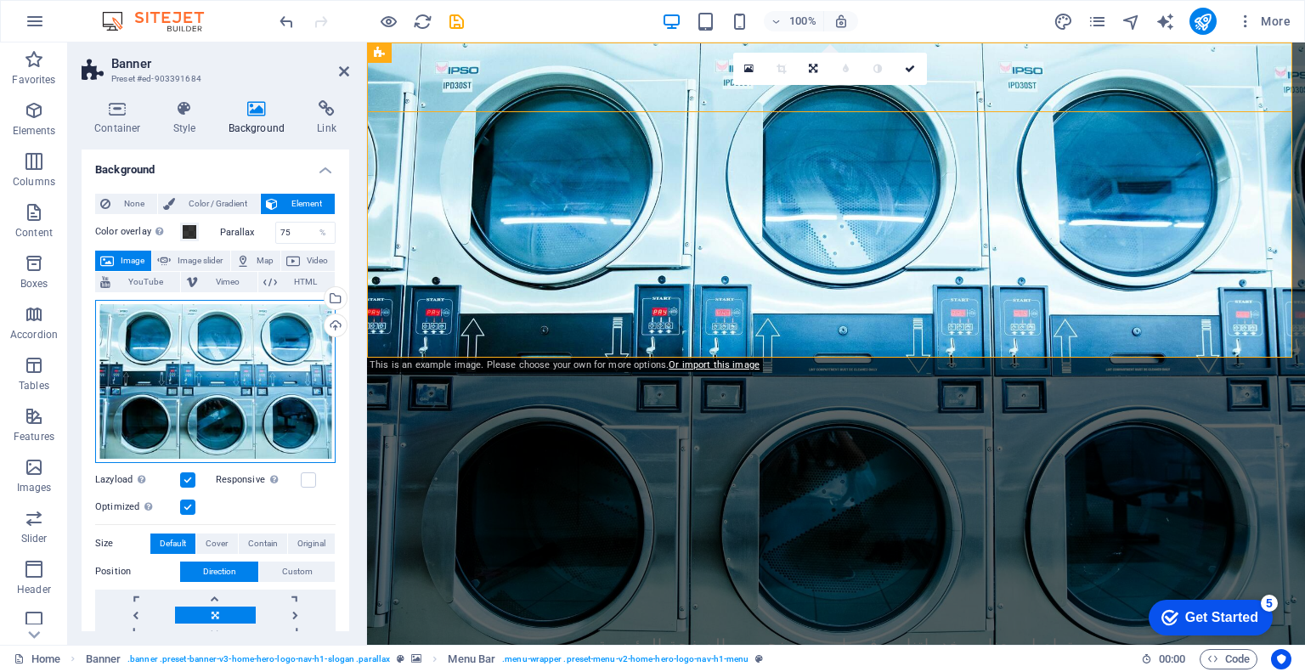
click at [219, 332] on div "Drag files here, click to choose files or select files from Files or our free s…" at bounding box center [215, 381] width 240 height 163
click at [219, 332] on body "Laundry Zone Home Favorites Elements Columns Content Boxes Accordion Tables Fea…" at bounding box center [652, 336] width 1305 height 672
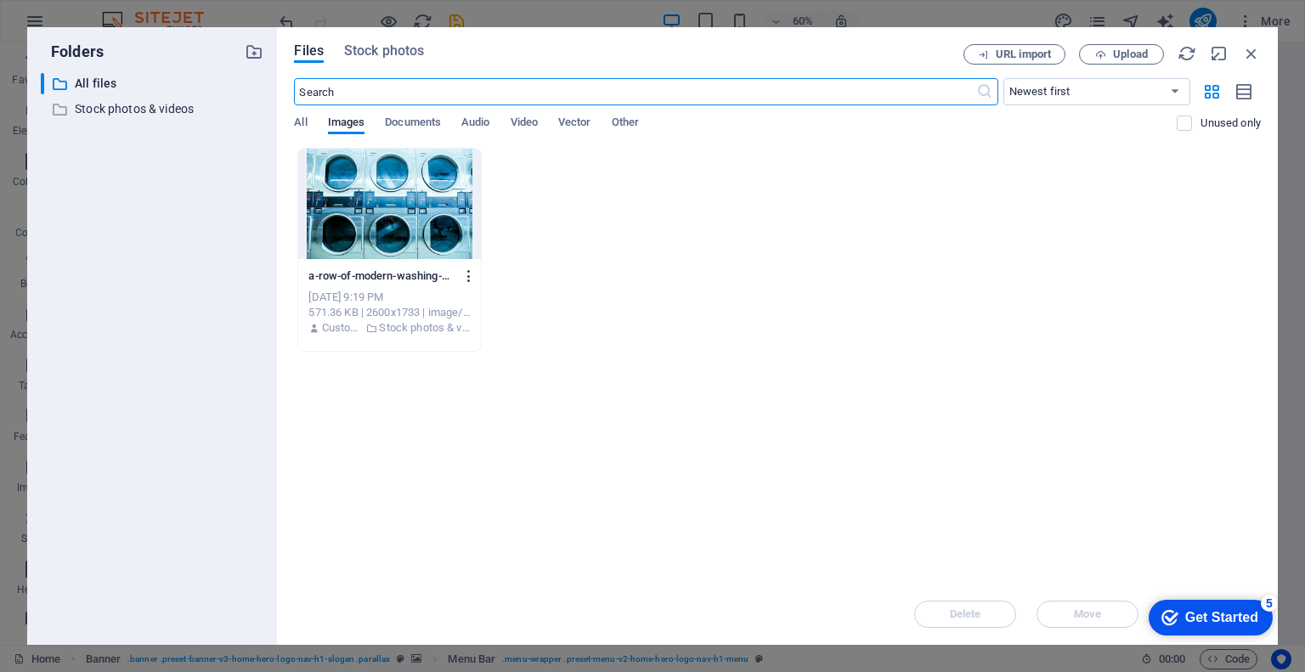
click at [469, 274] on icon "button" at bounding box center [469, 275] width 16 height 15
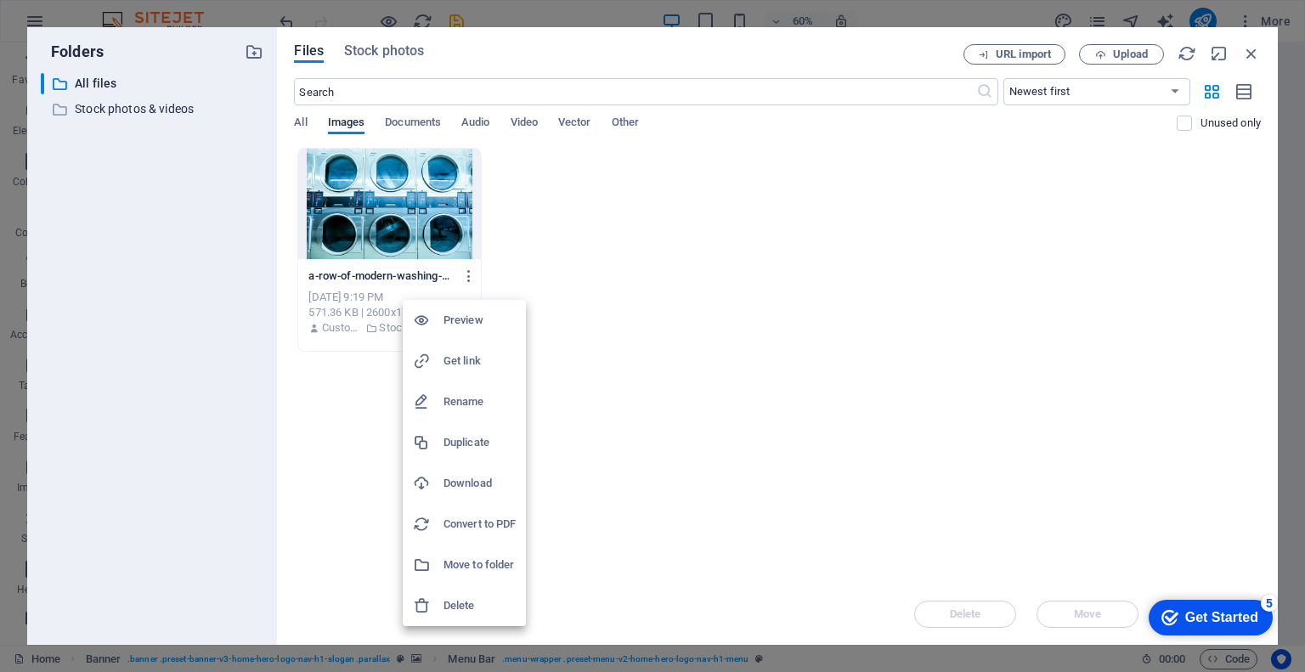
click at [486, 607] on h6 "Delete" at bounding box center [479, 606] width 72 height 20
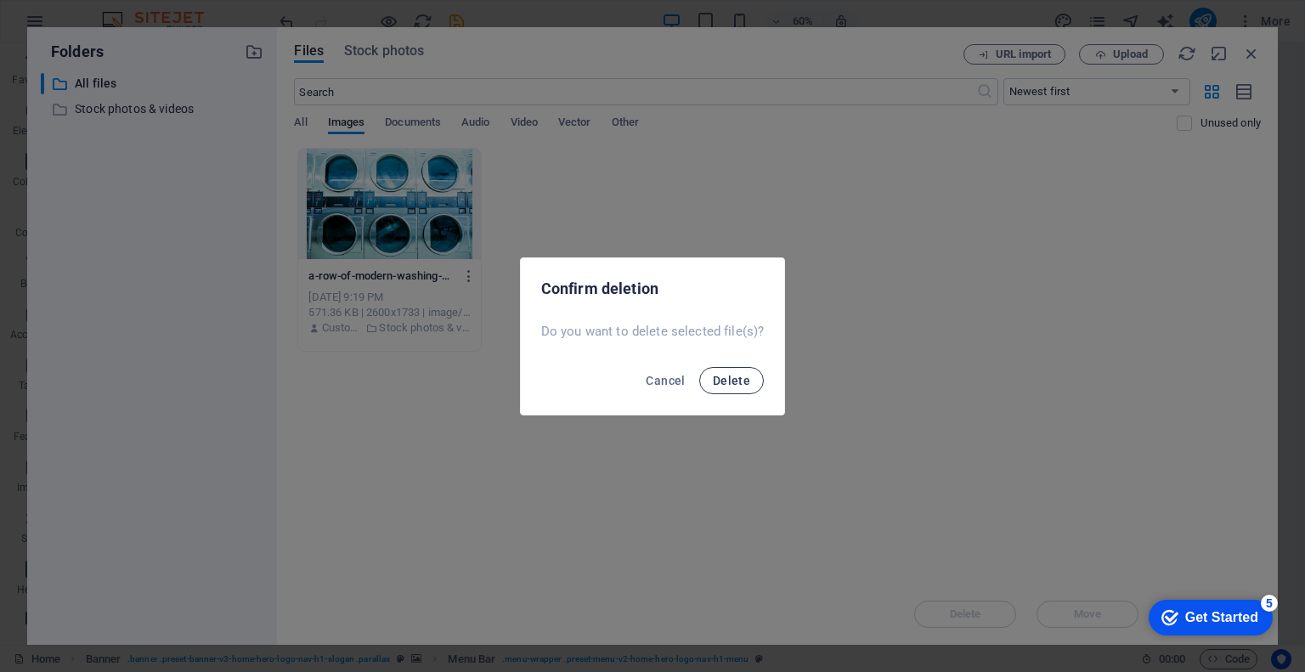
click at [736, 382] on span "Delete" at bounding box center [731, 381] width 37 height 14
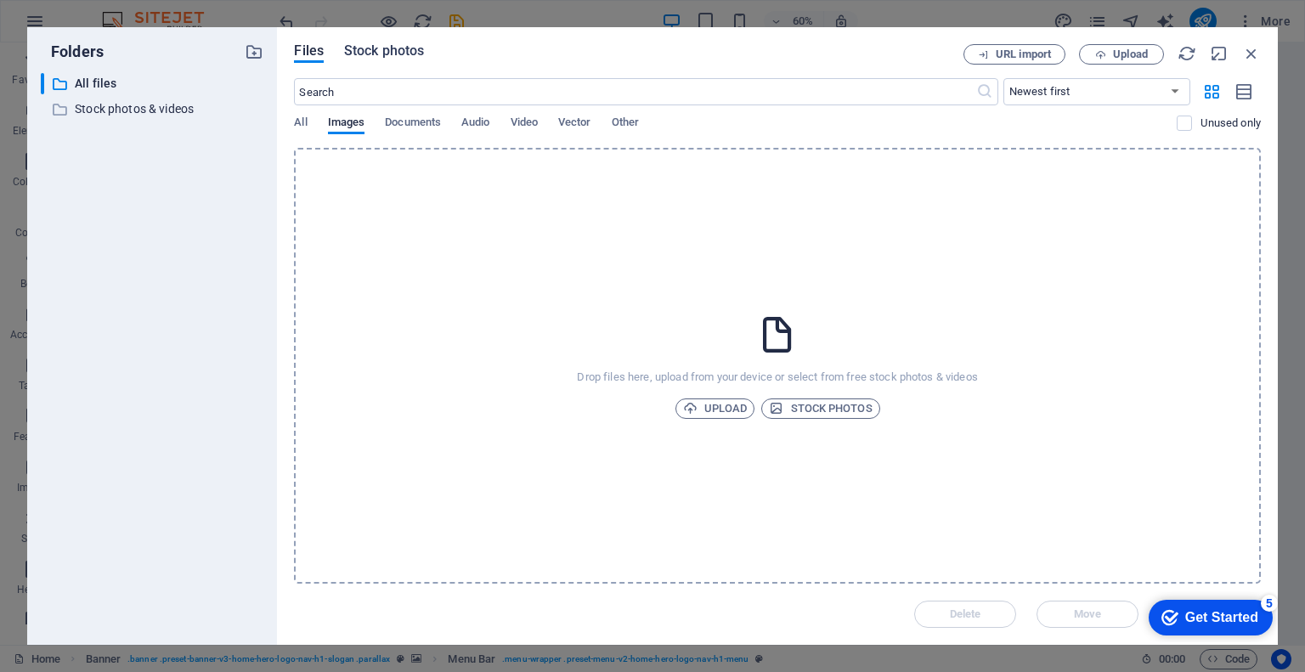
click at [362, 51] on span "Stock photos" at bounding box center [384, 51] width 80 height 20
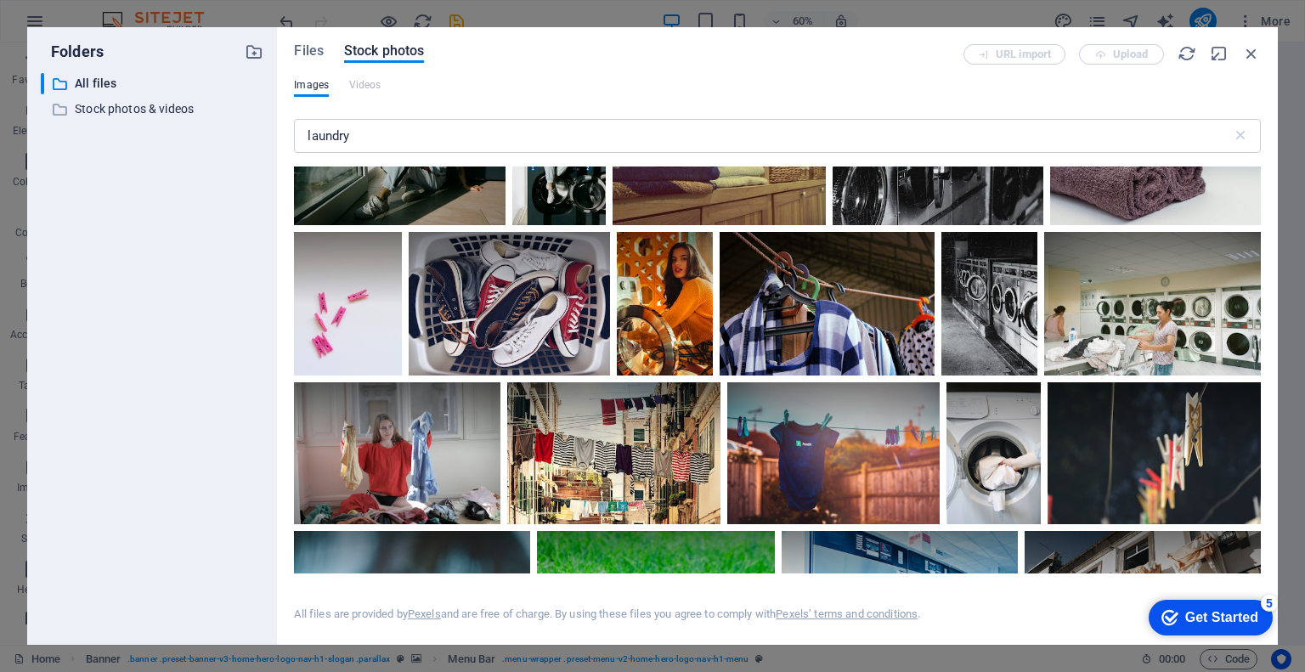
scroll to position [44, 0]
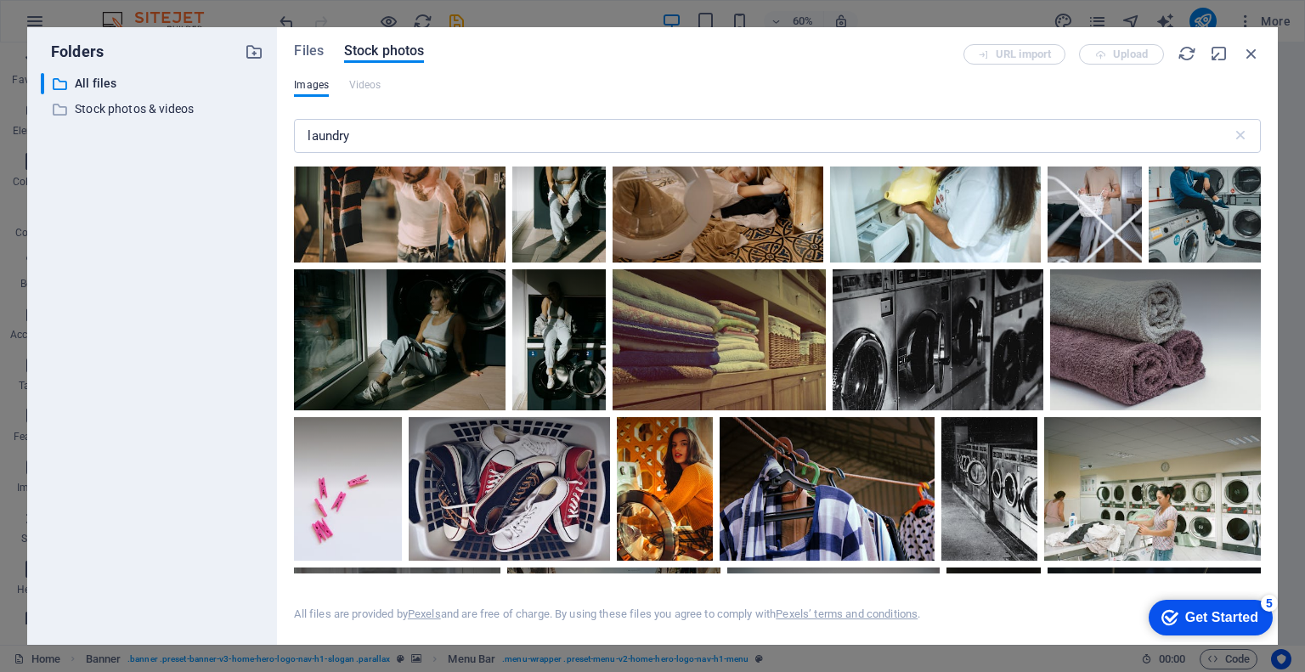
click at [925, 228] on div at bounding box center [935, 192] width 211 height 140
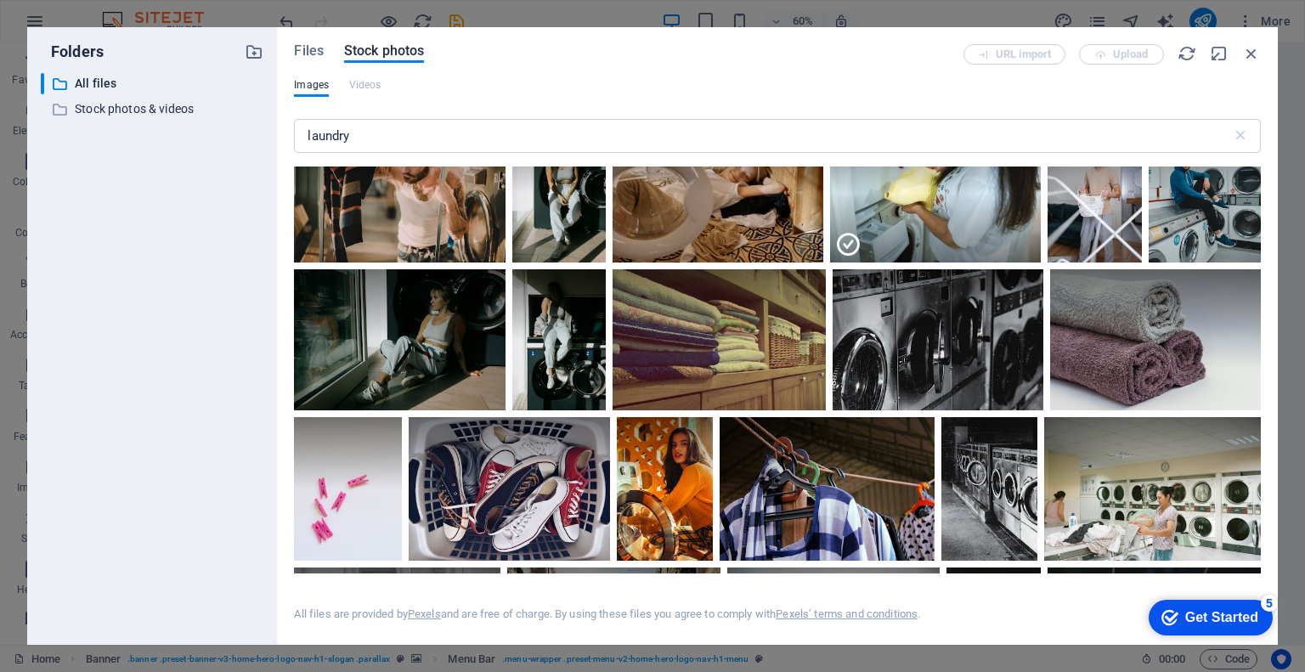
click at [924, 235] on div at bounding box center [935, 228] width 211 height 71
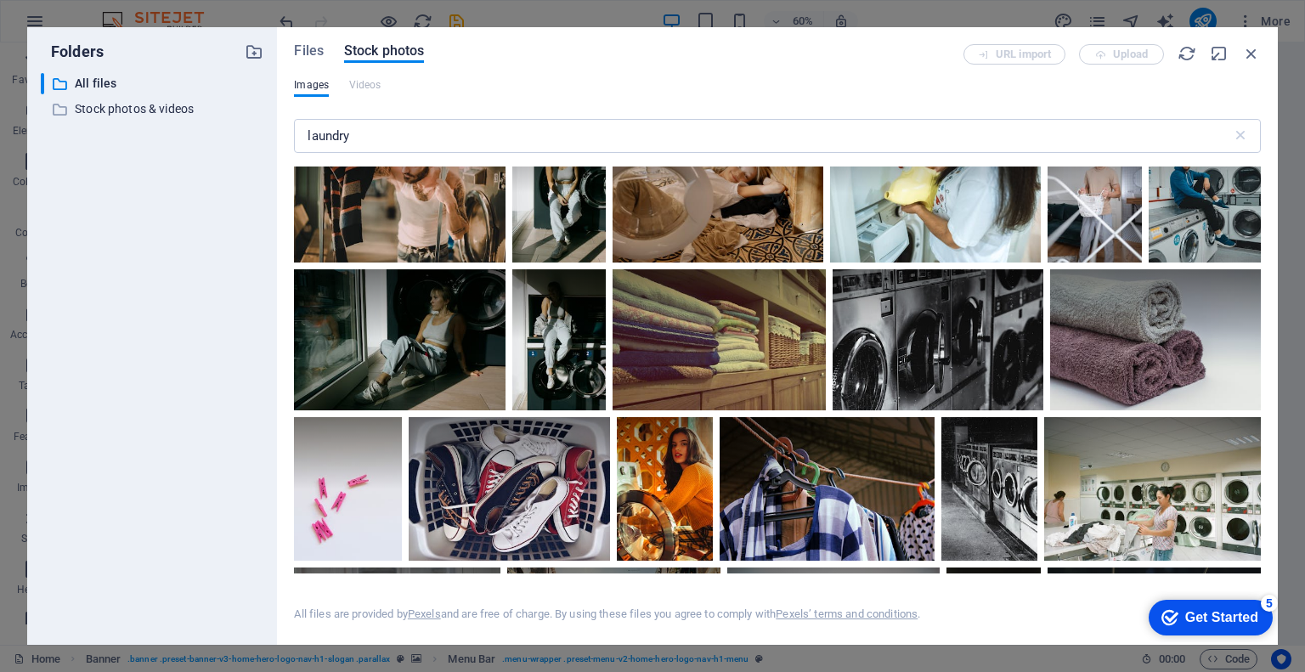
click at [924, 235] on div at bounding box center [935, 192] width 211 height 140
click at [925, 210] on div at bounding box center [935, 192] width 211 height 140
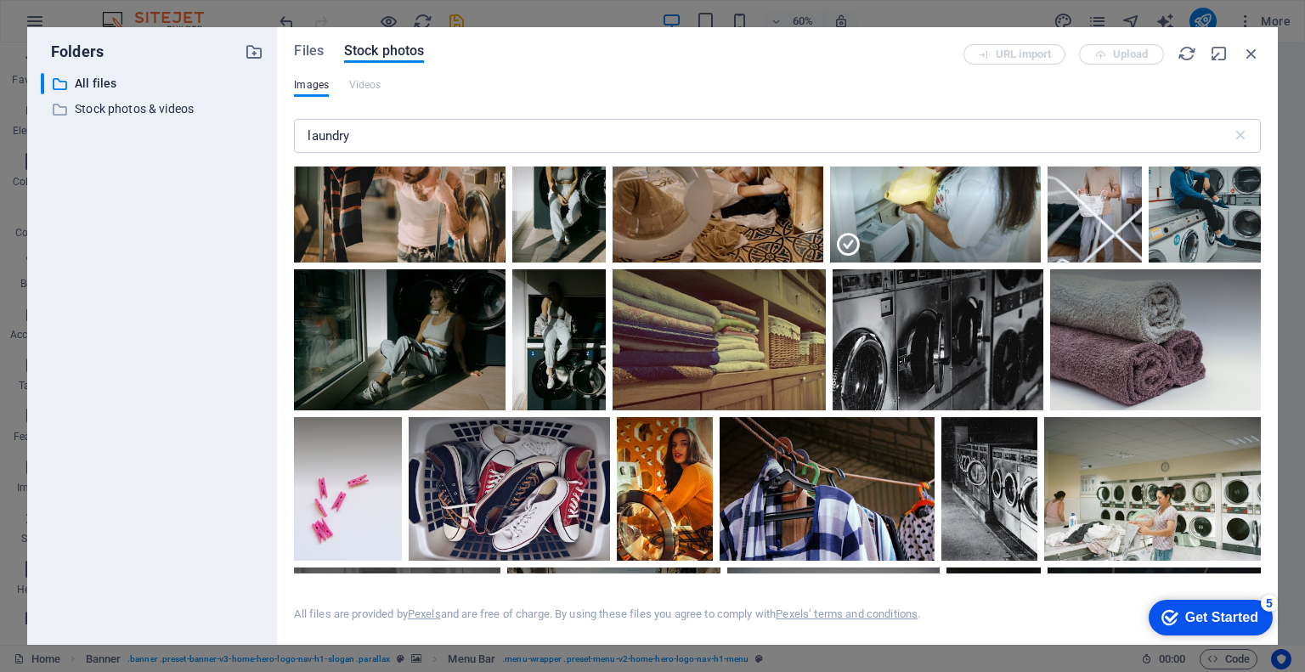
click at [925, 210] on div at bounding box center [935, 228] width 211 height 71
click at [1187, 610] on div "Get Started" at bounding box center [1221, 617] width 73 height 15
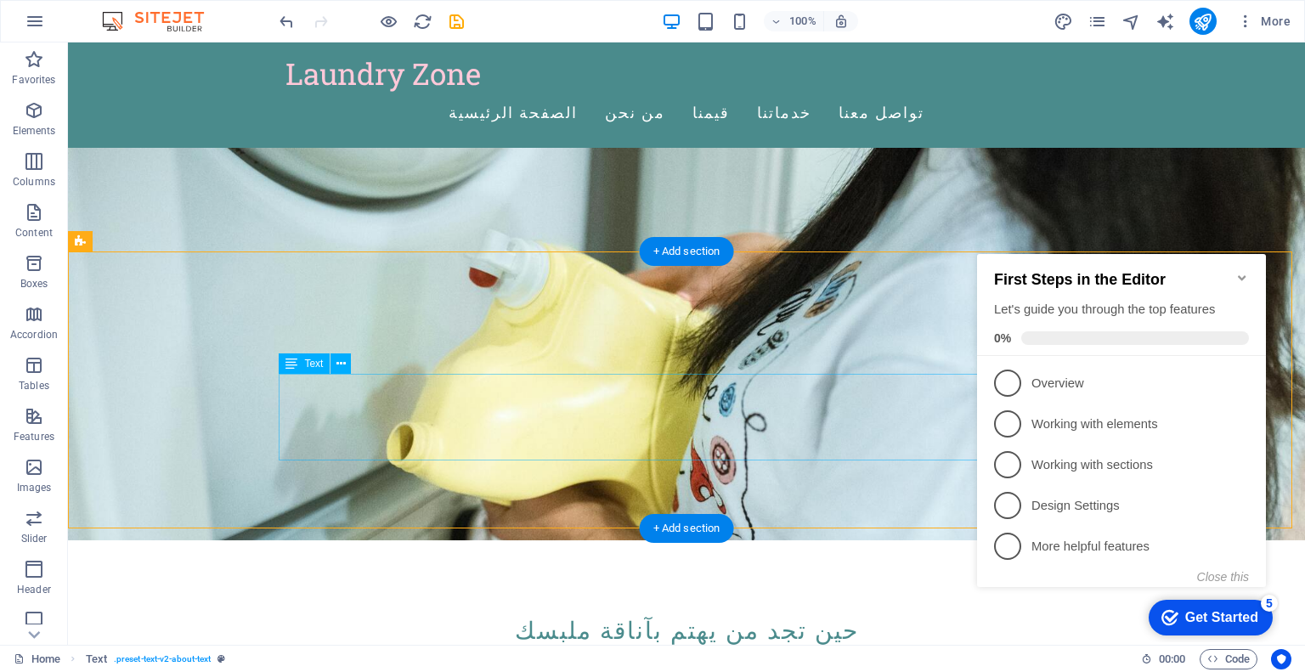
scroll to position [105, 0]
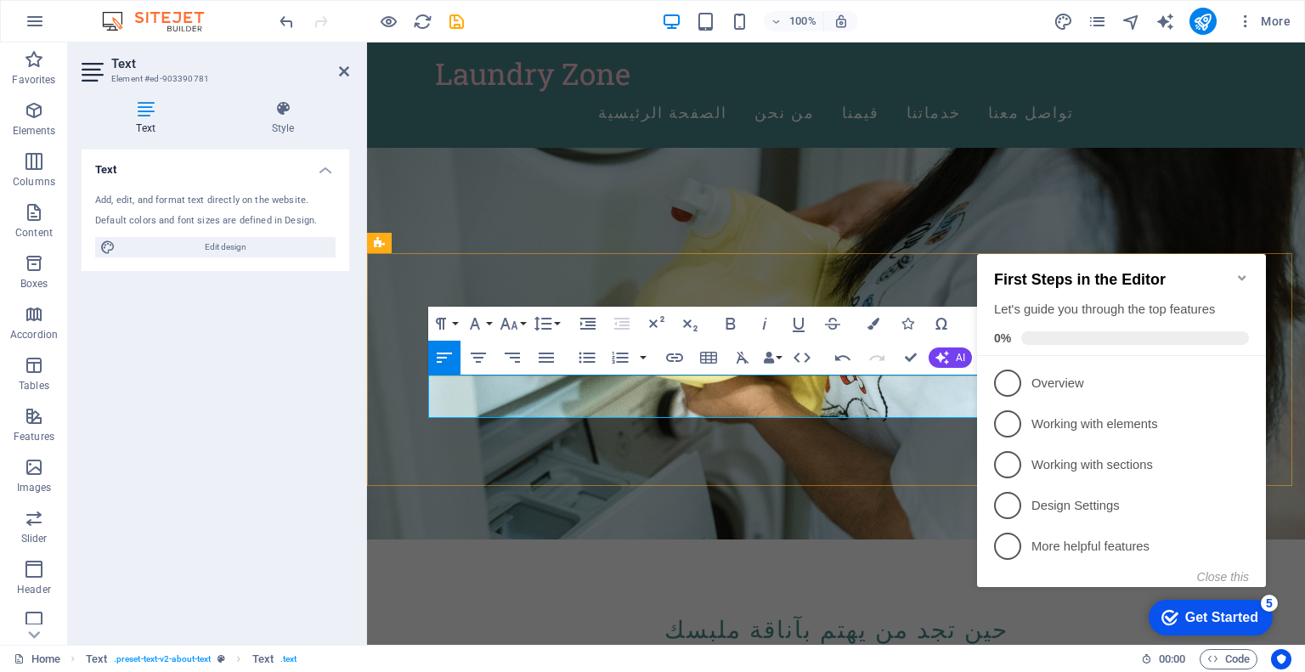
click at [1237, 271] on icon "Minimize checklist" at bounding box center [1242, 278] width 14 height 14
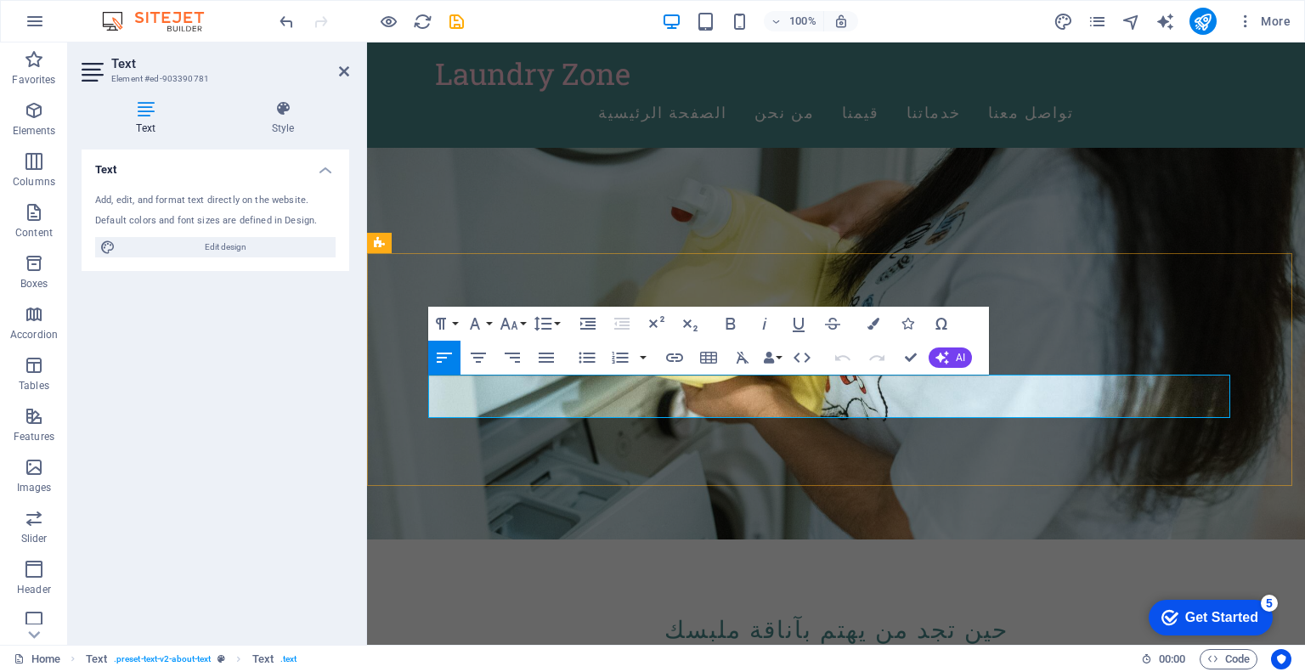
click at [946, 356] on icon "button" at bounding box center [942, 358] width 14 height 14
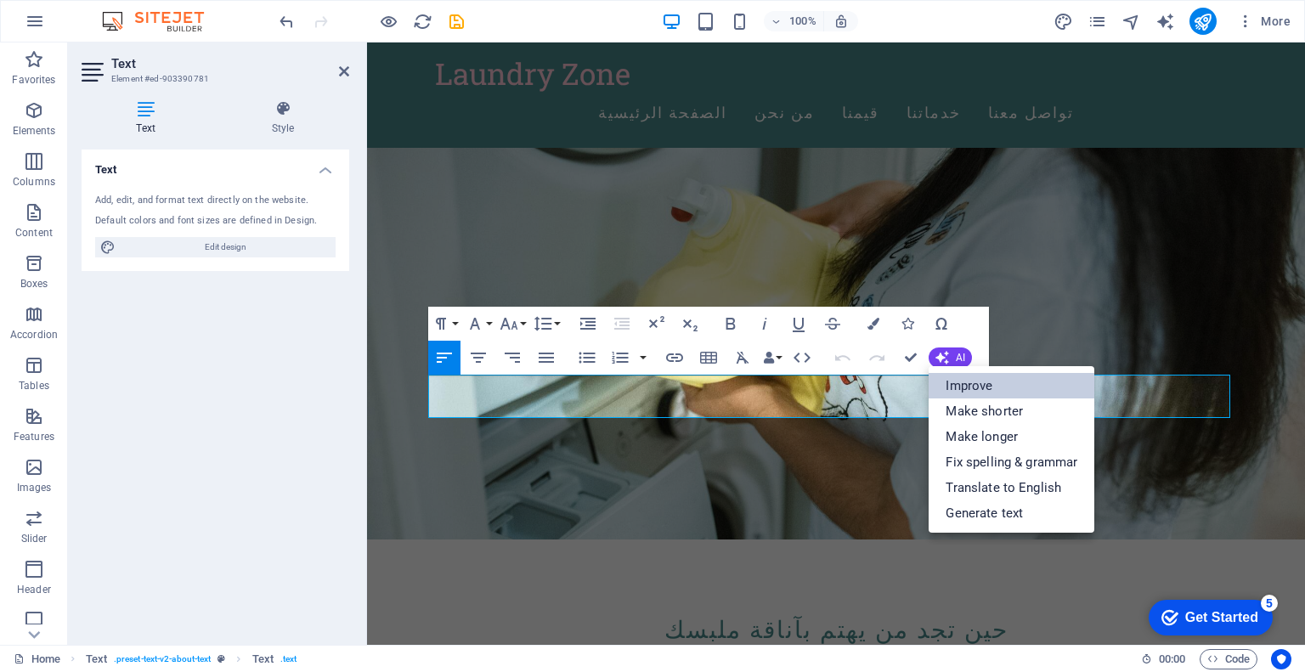
click at [957, 380] on link "Improve" at bounding box center [1012, 385] width 166 height 25
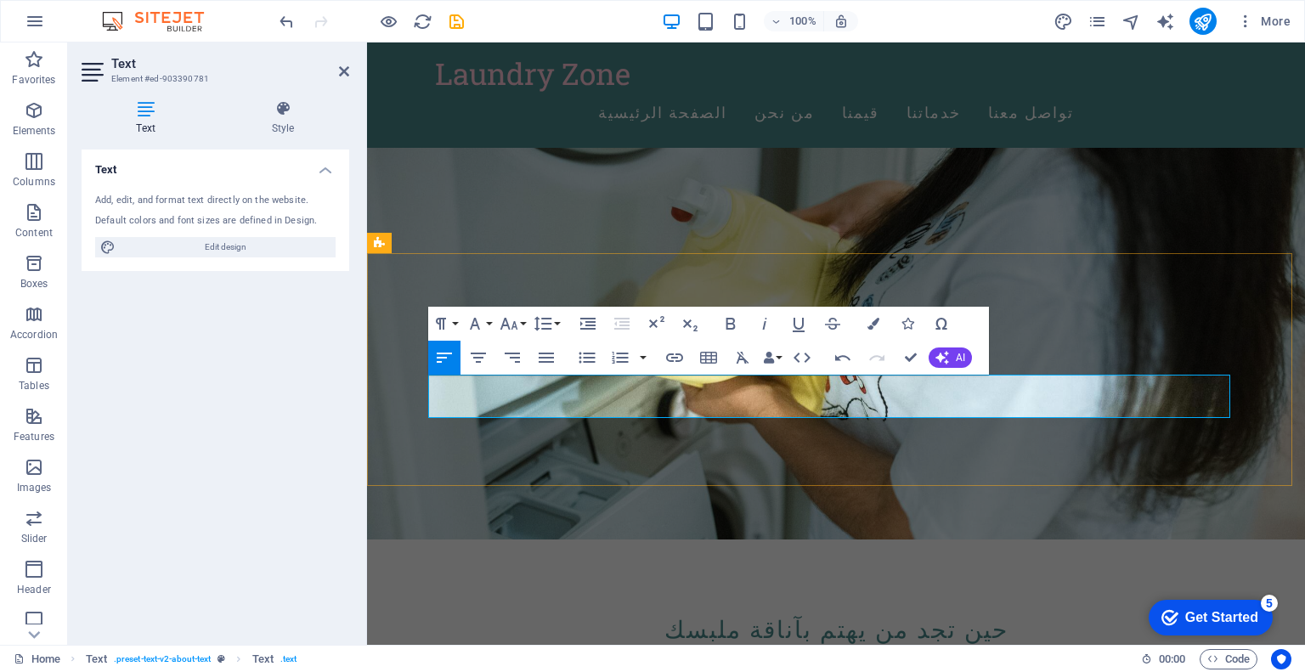
click at [455, 320] on button "Paragraph Format" at bounding box center [444, 324] width 32 height 34
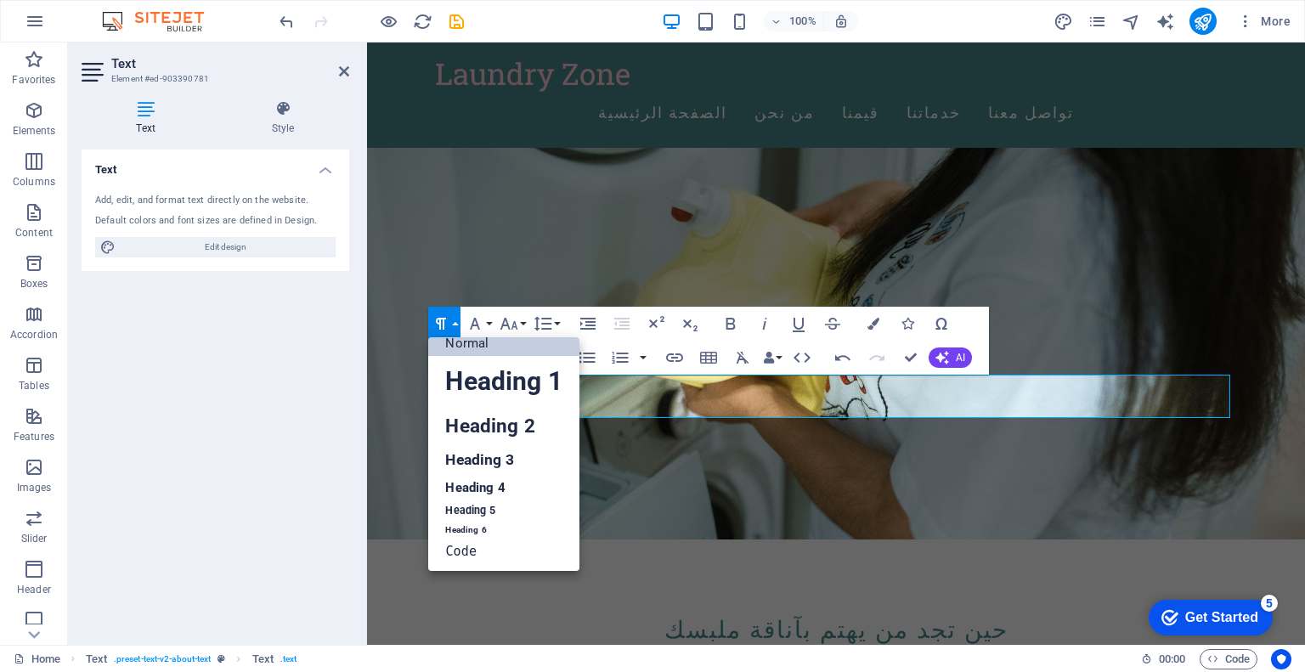
scroll to position [14, 0]
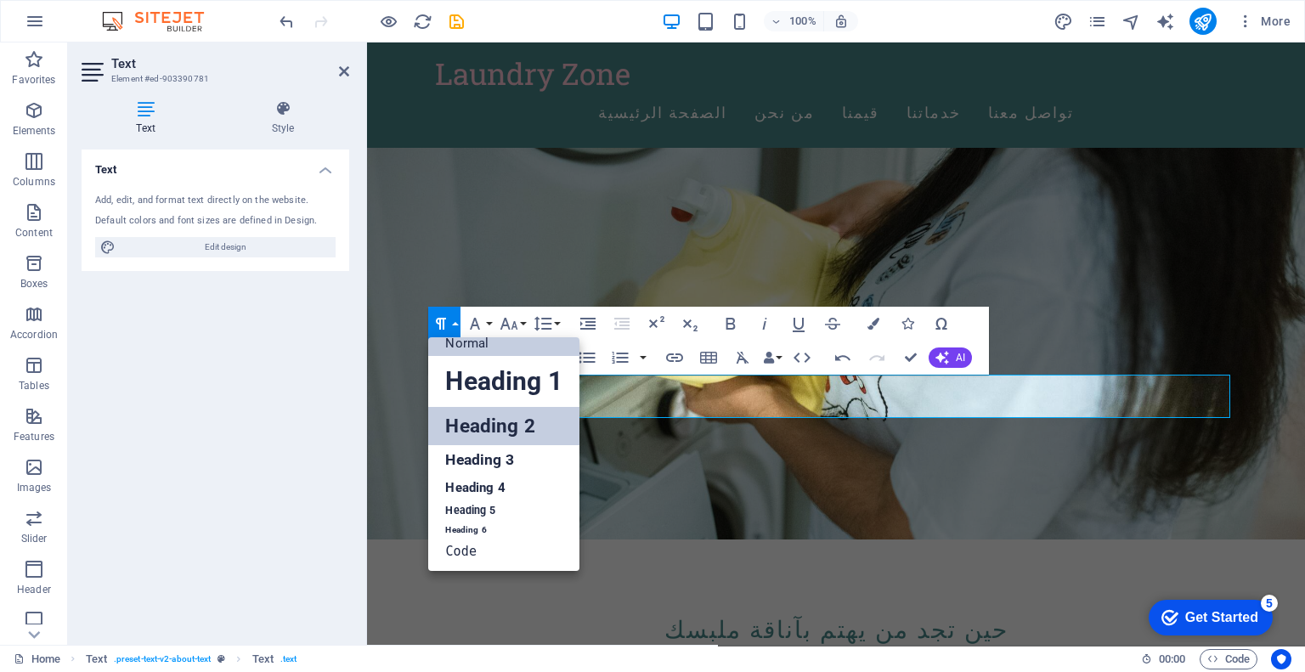
click at [469, 433] on link "Heading 2" at bounding box center [503, 426] width 150 height 38
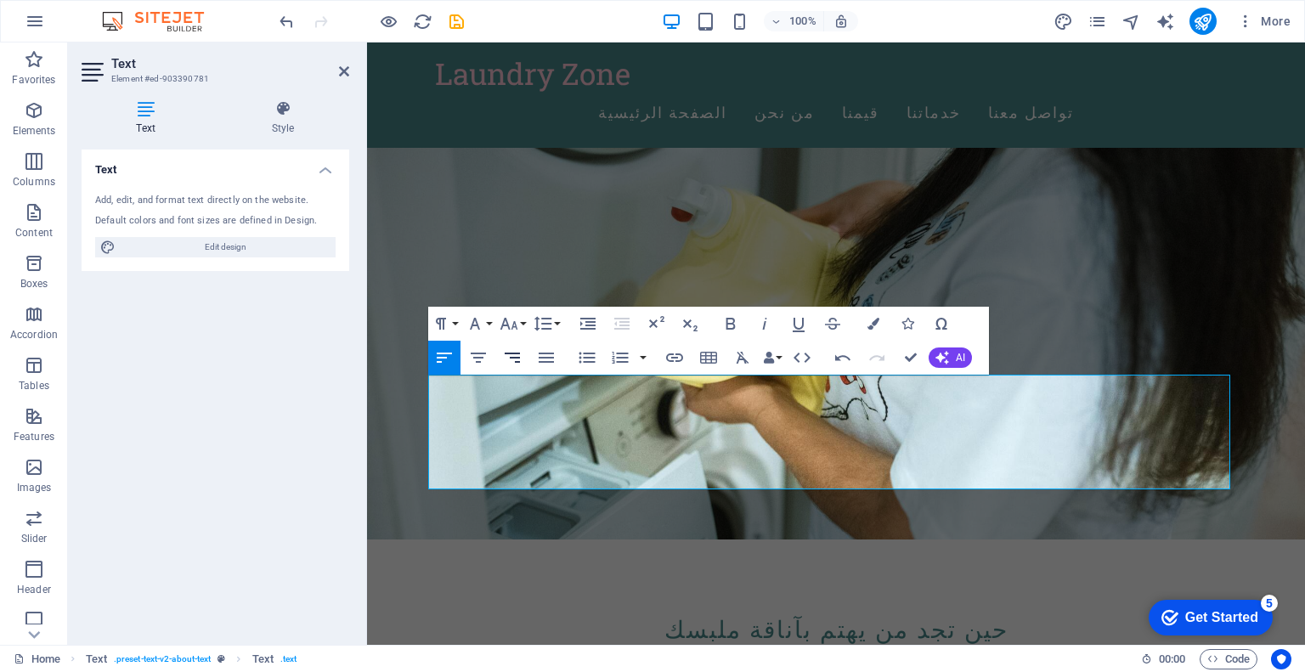
click at [520, 358] on icon "button" at bounding box center [512, 358] width 15 height 10
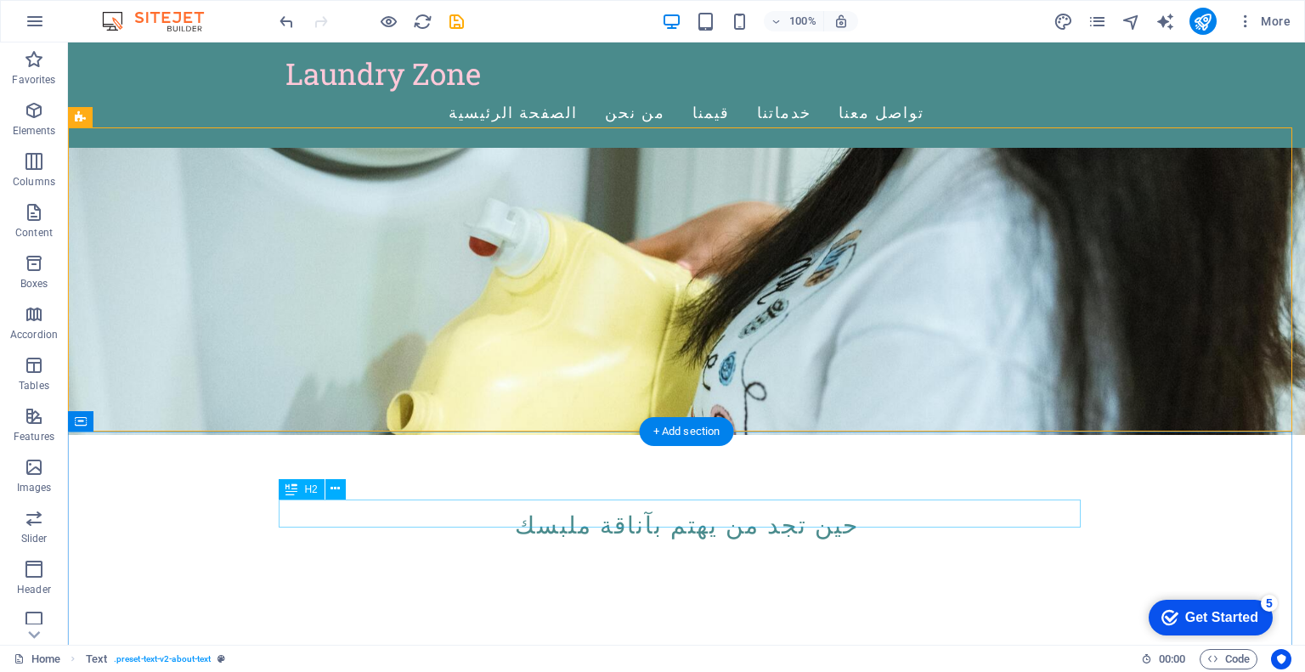
scroll to position [231, 0]
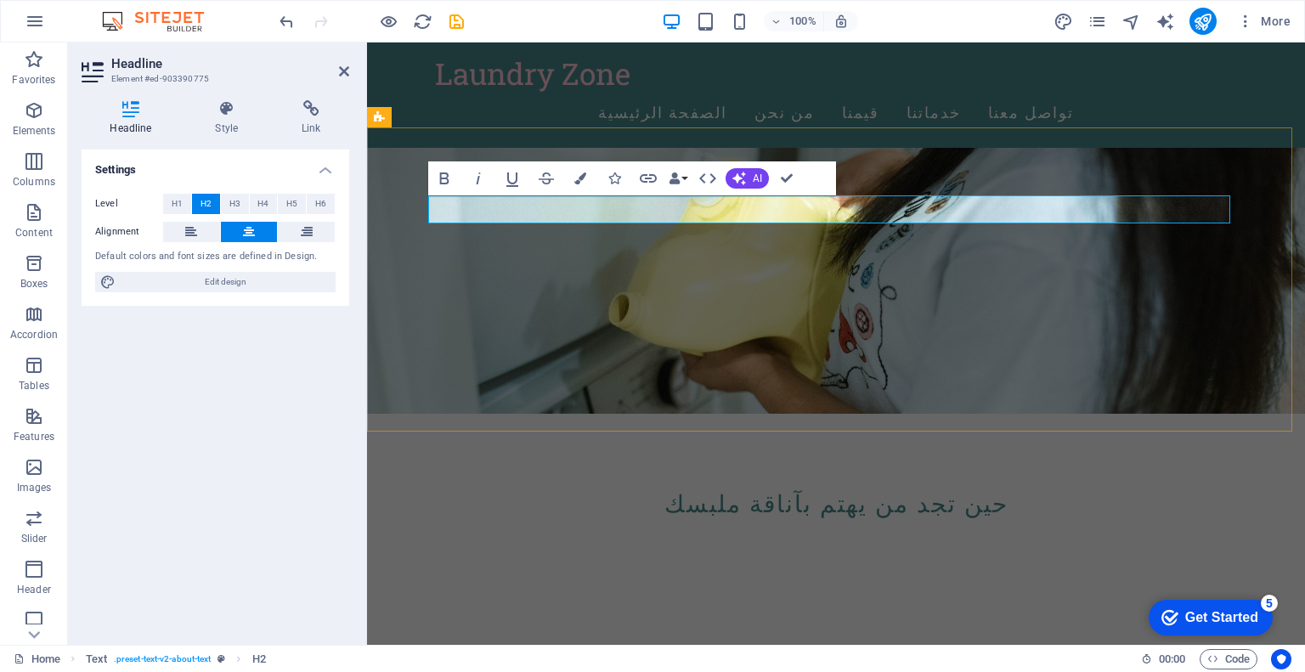
drag, startPoint x: 771, startPoint y: 213, endPoint x: 783, endPoint y: 215, distance: 12.0
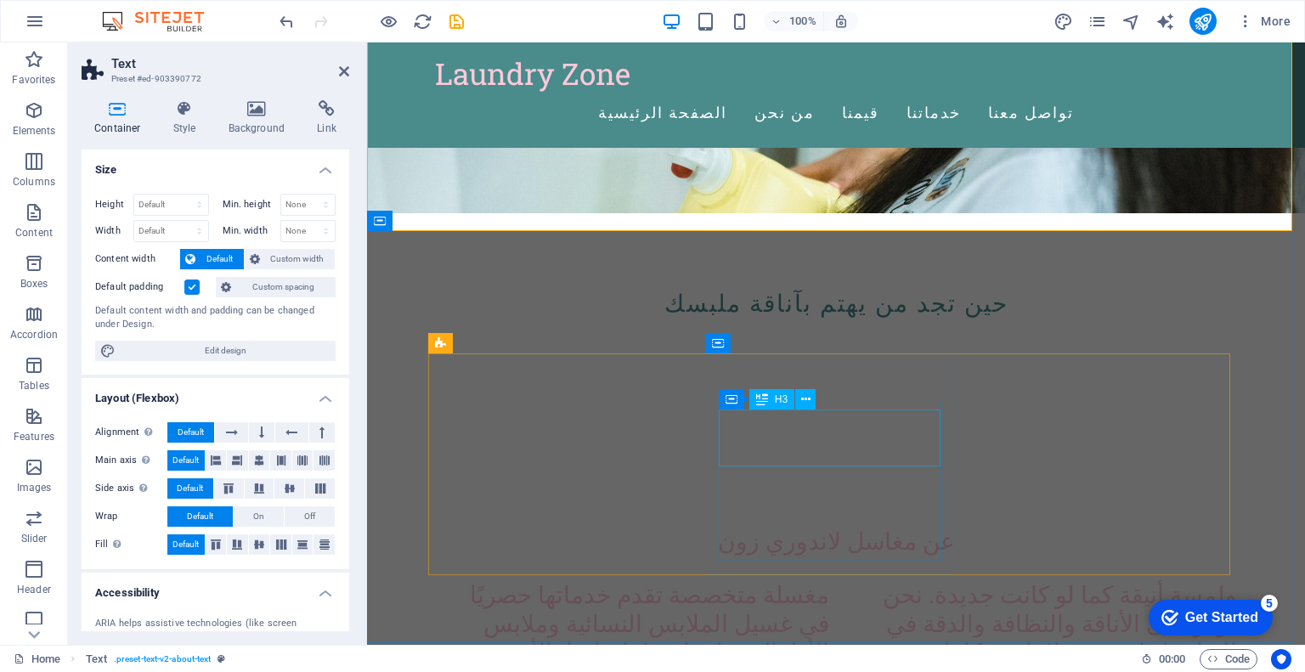
scroll to position [433, 0]
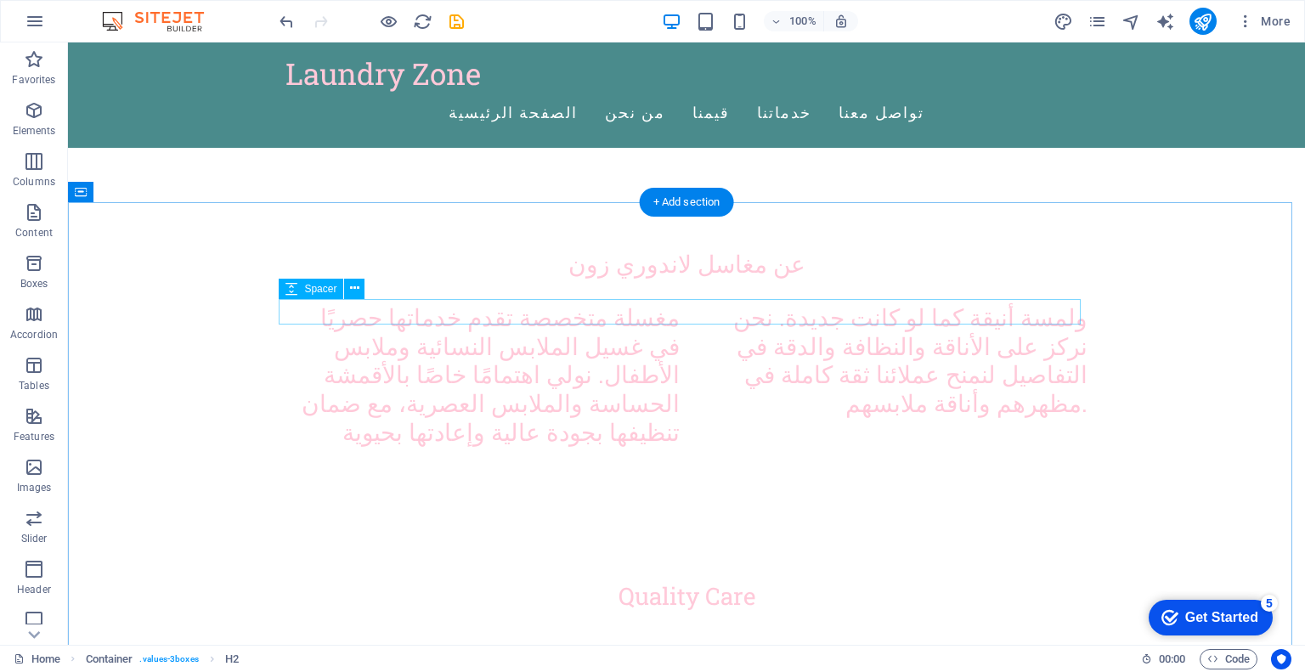
scroll to position [884, 0]
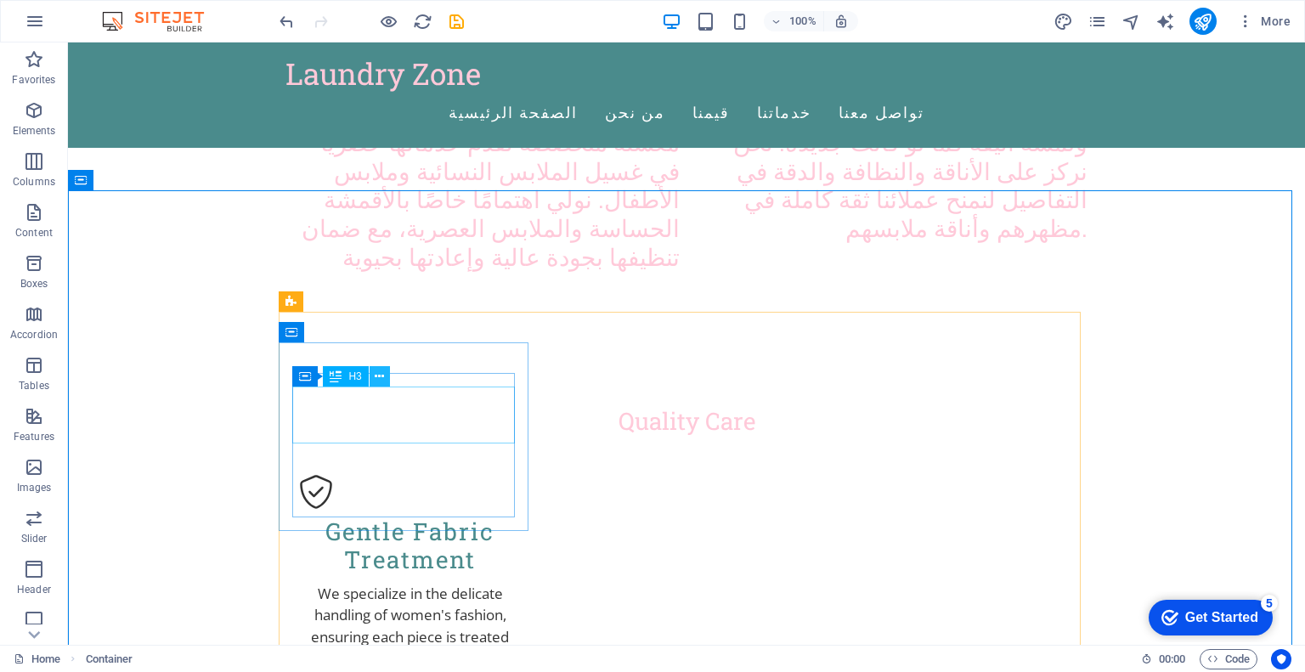
click at [375, 369] on icon at bounding box center [379, 377] width 9 height 18
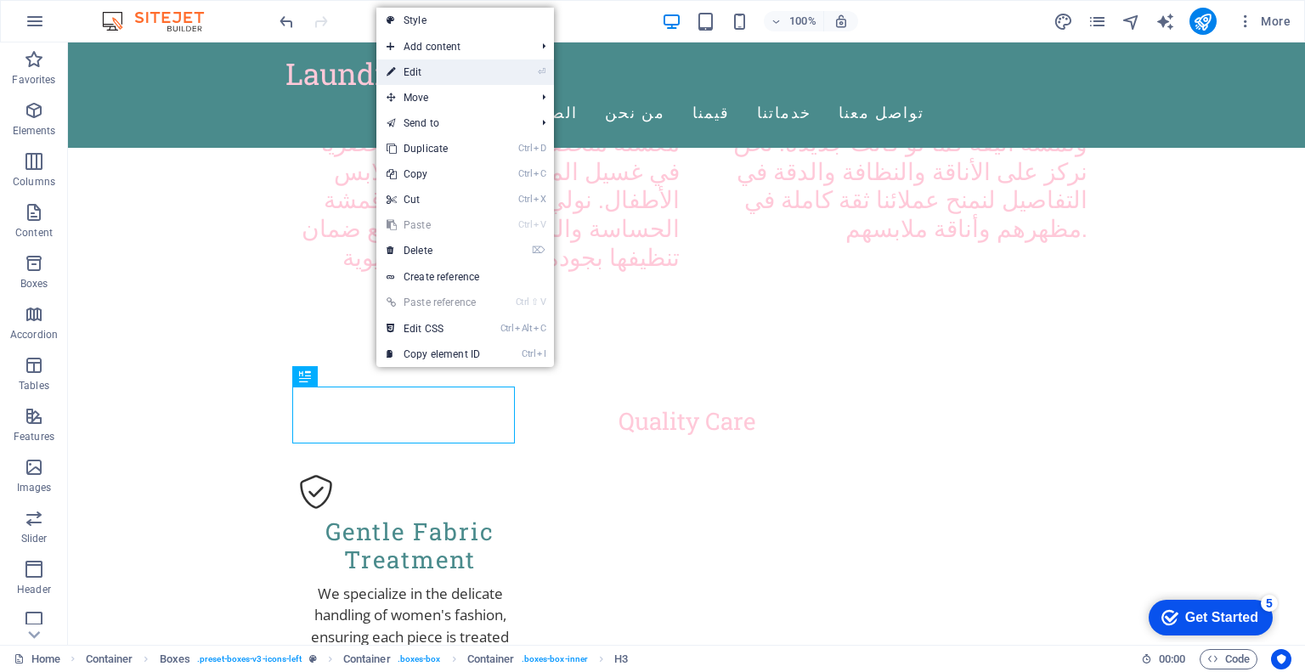
click at [471, 71] on link "⏎ Edit" at bounding box center [433, 71] width 114 height 25
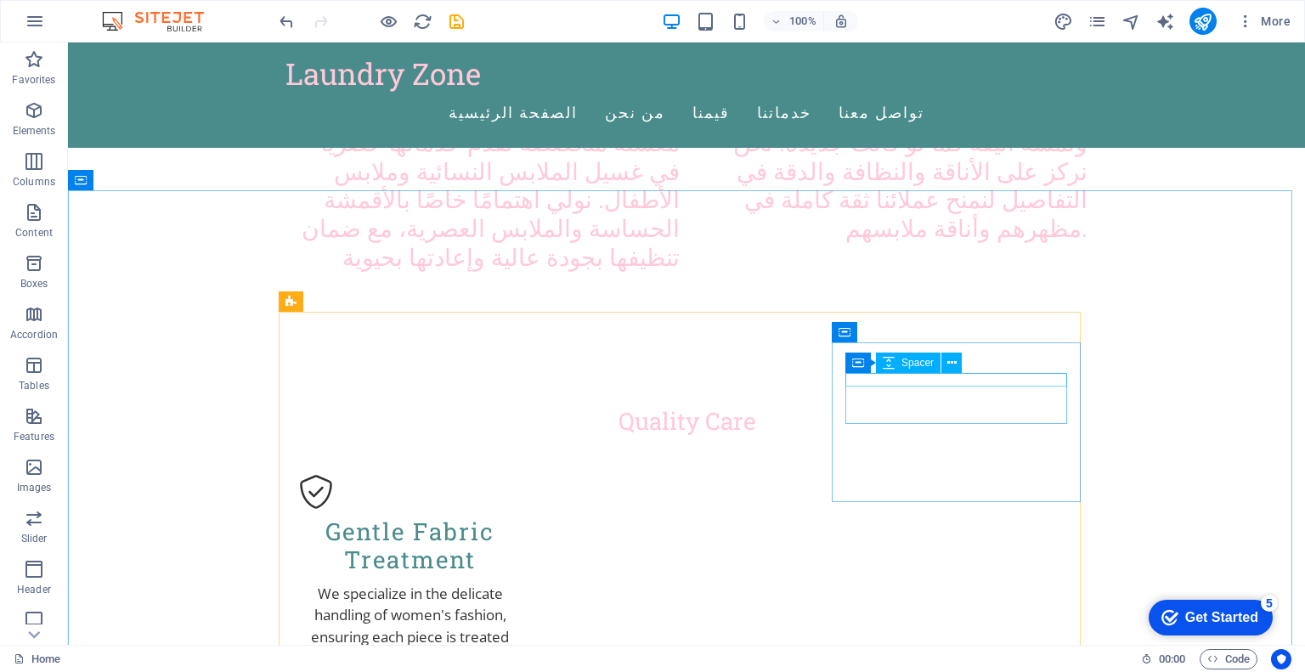
click at [925, 366] on span "Spacer" at bounding box center [917, 363] width 32 height 10
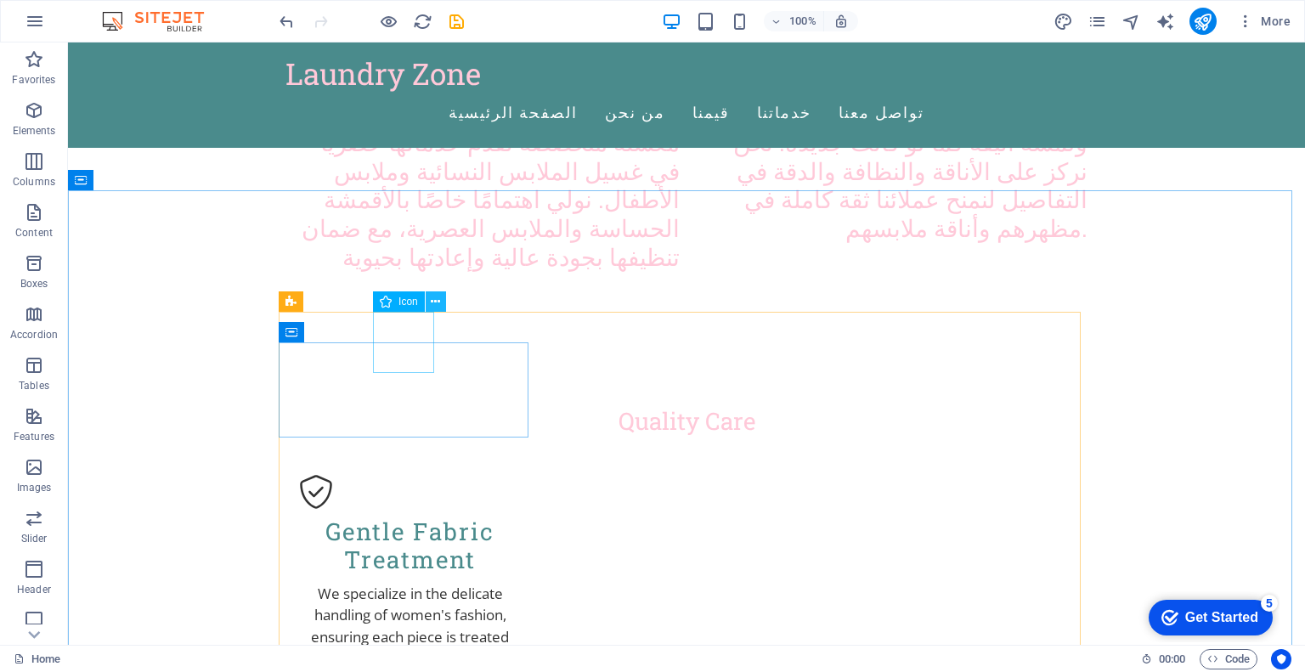
click at [435, 305] on icon at bounding box center [435, 302] width 9 height 18
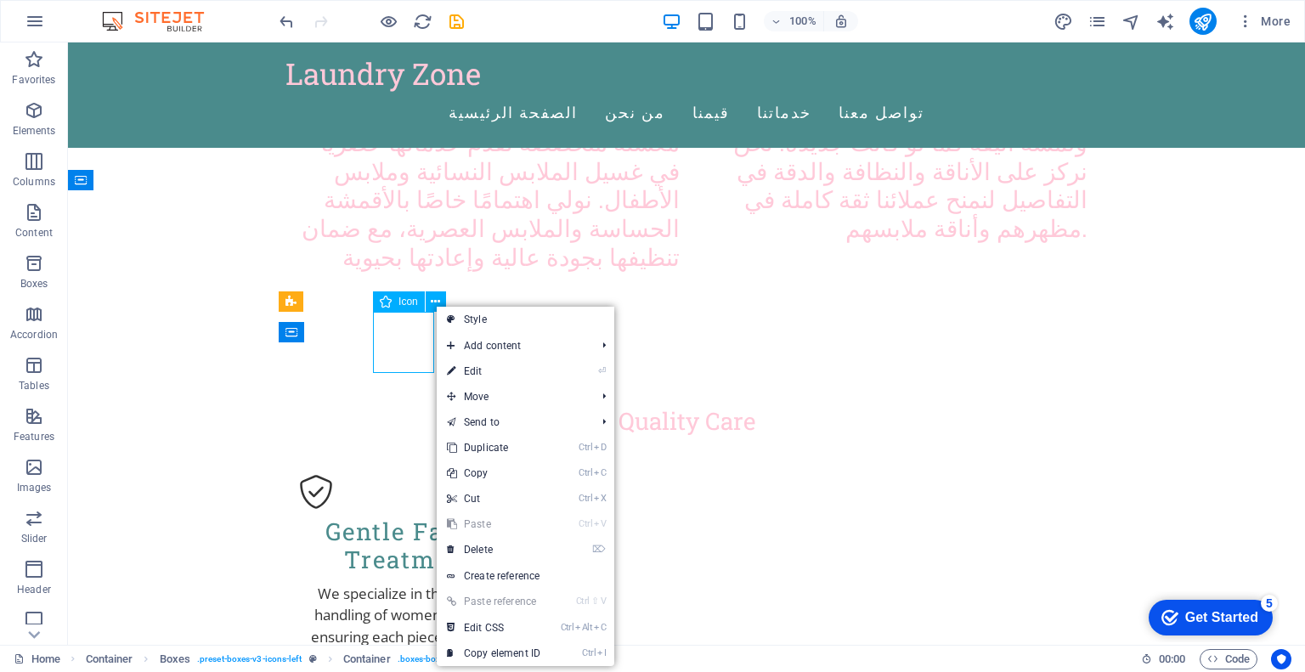
click at [409, 302] on span "Icon" at bounding box center [408, 302] width 20 height 10
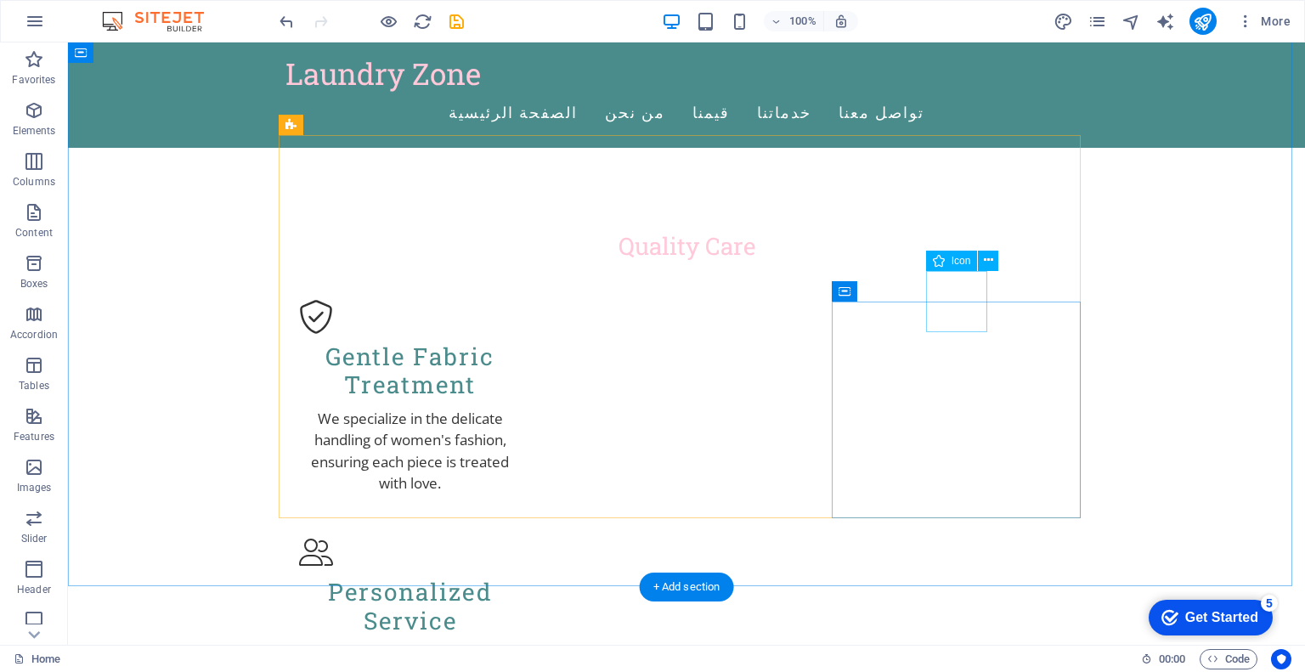
scroll to position [1060, 0]
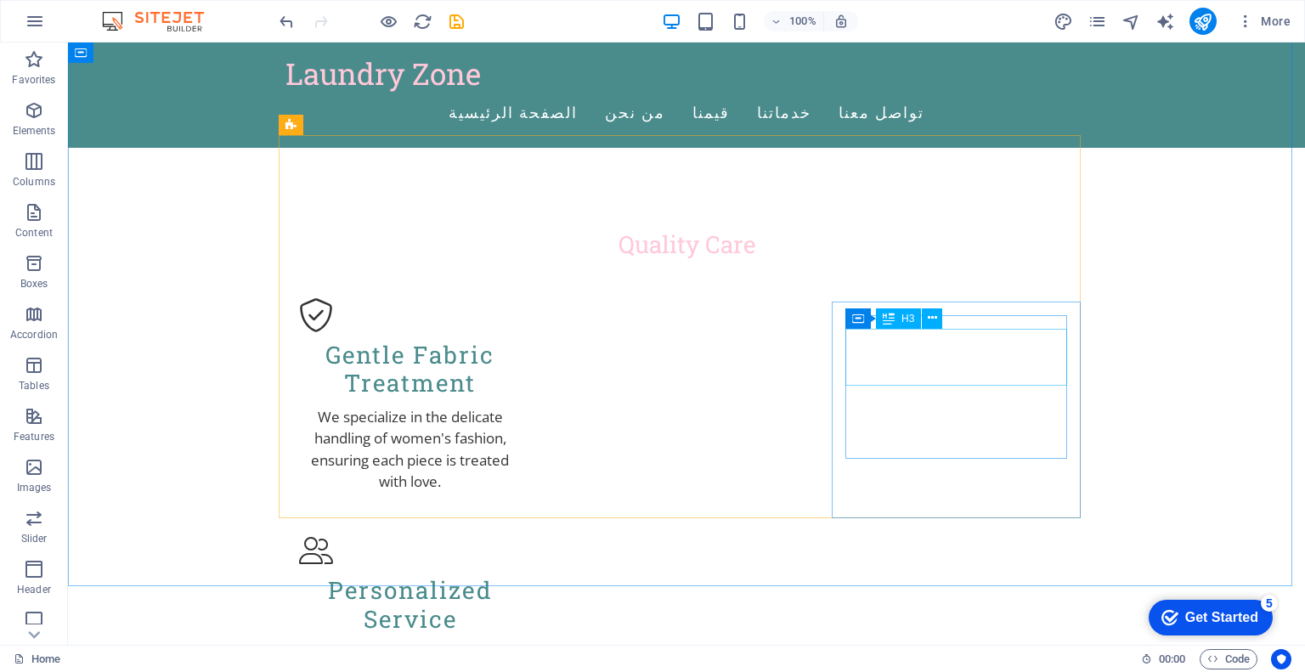
click at [948, 329] on div "Container H3" at bounding box center [899, 318] width 108 height 21
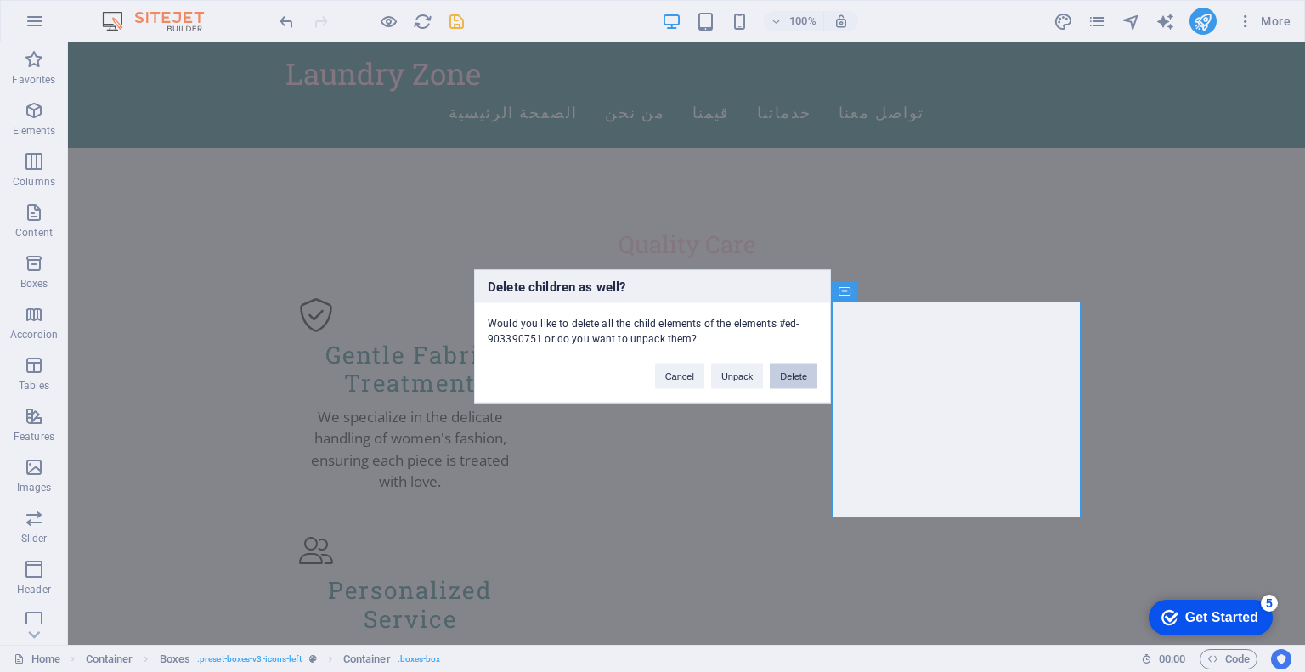
click at [794, 378] on button "Delete" at bounding box center [794, 375] width 48 height 25
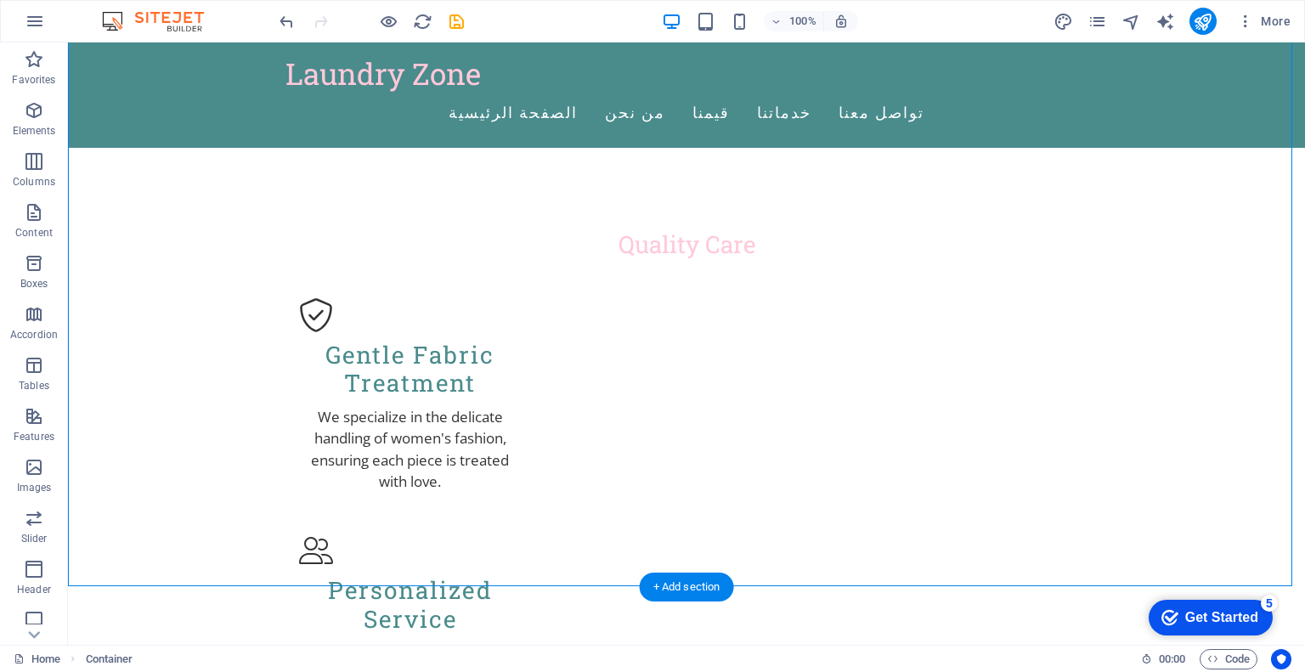
drag, startPoint x: 907, startPoint y: 356, endPoint x: 528, endPoint y: 339, distance: 380.1
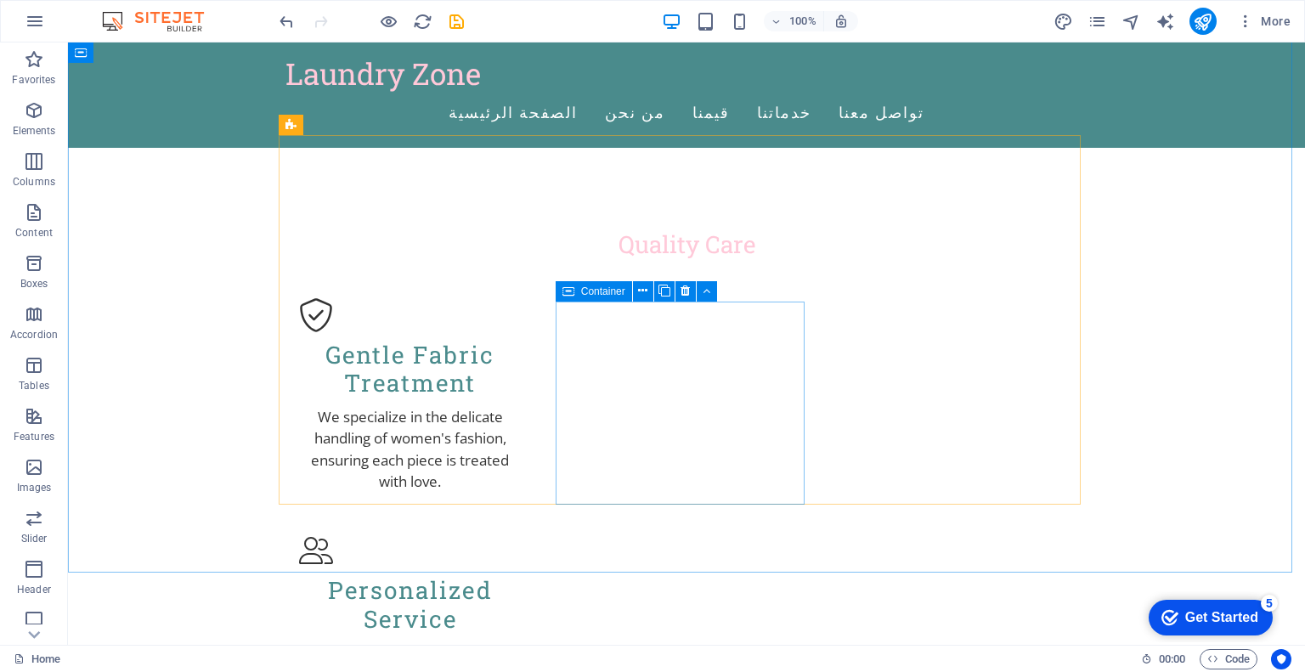
click at [573, 298] on icon at bounding box center [568, 291] width 12 height 20
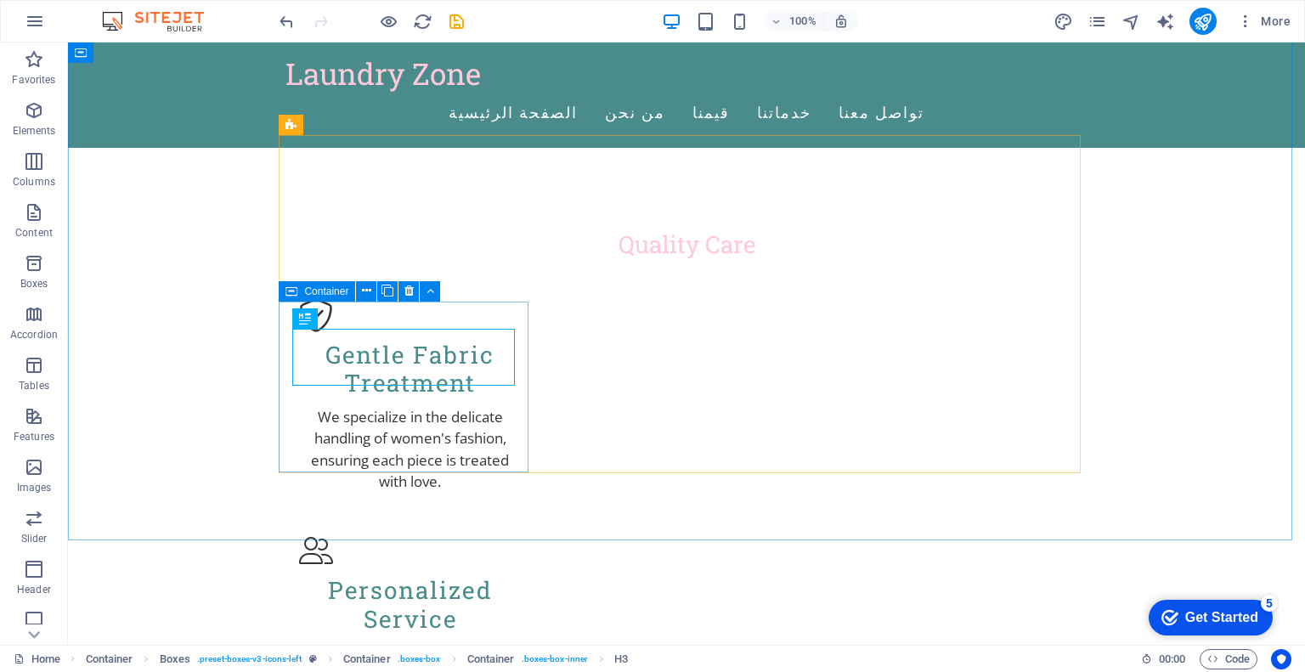
click at [292, 290] on icon at bounding box center [291, 291] width 12 height 20
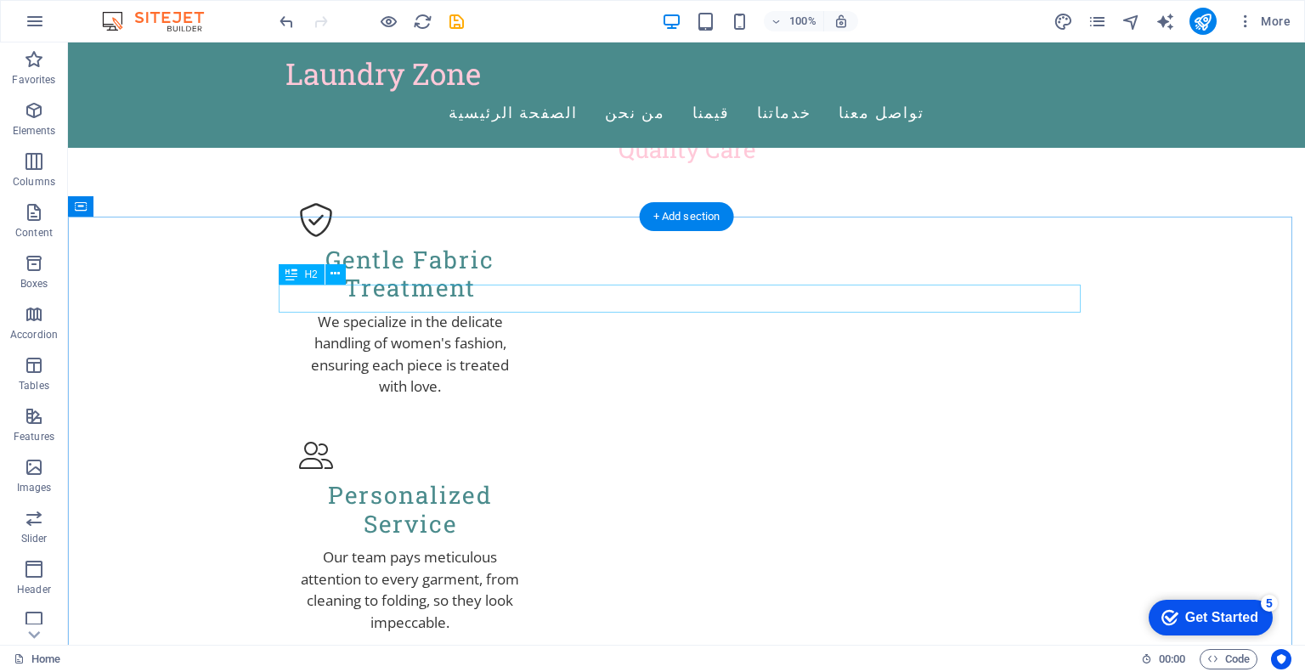
scroll to position [1155, 0]
click at [153, 206] on icon at bounding box center [155, 206] width 9 height 18
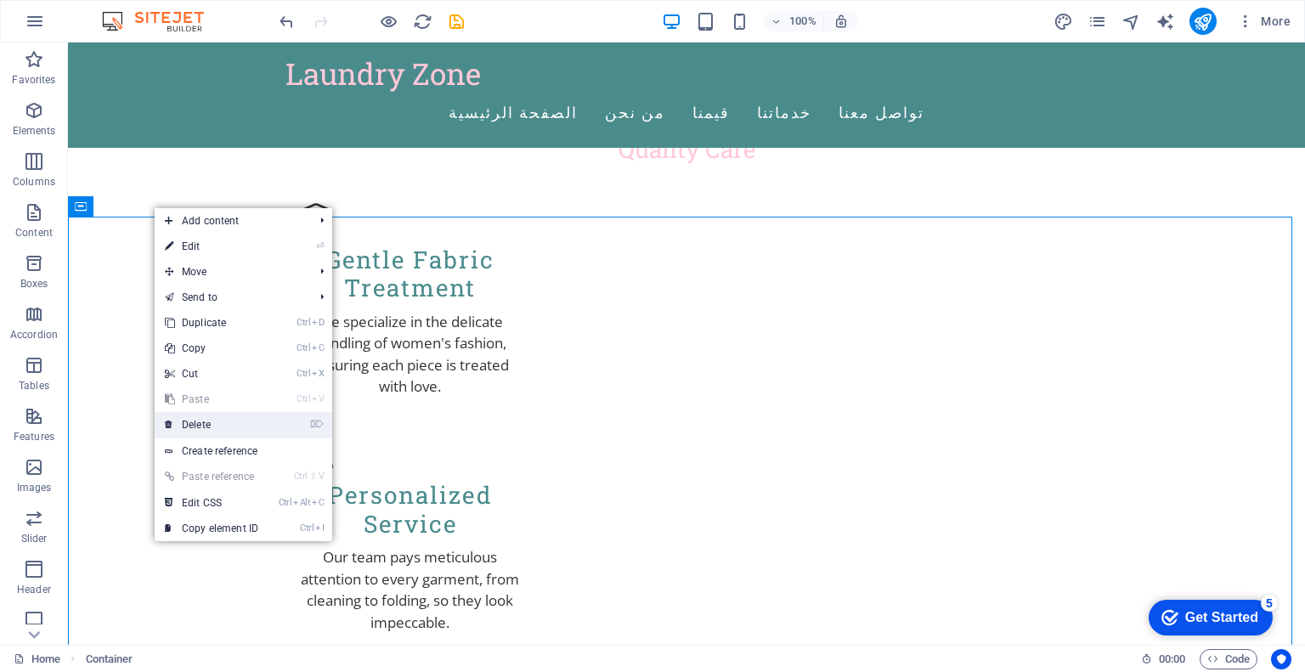
click at [223, 417] on link "⌦ Delete" at bounding box center [212, 424] width 114 height 25
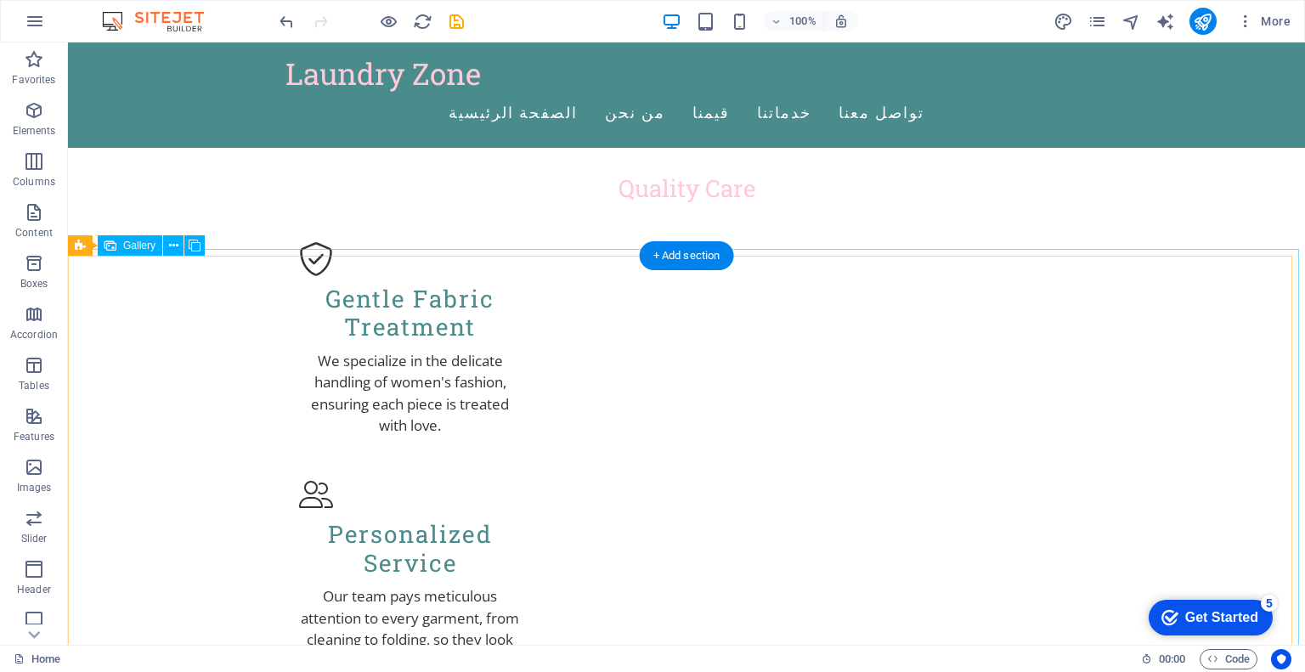
scroll to position [1118, 0]
click at [133, 249] on span "Gallery" at bounding box center [139, 244] width 32 height 10
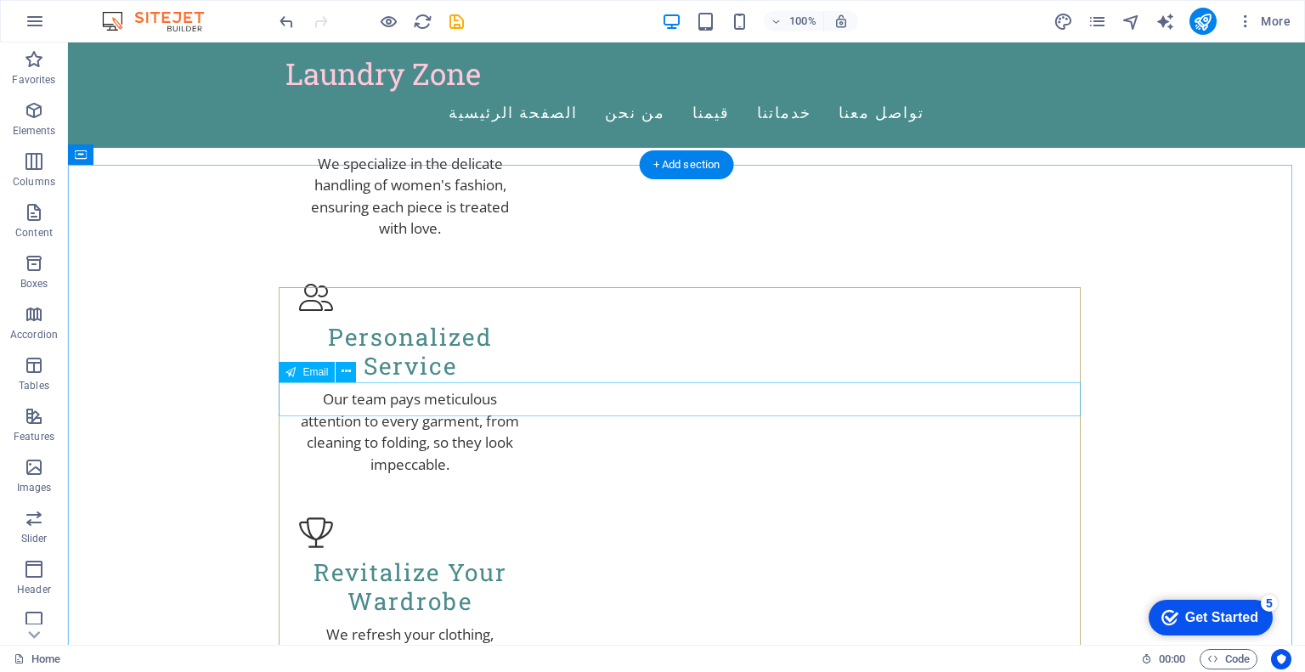
scroll to position [1312, 0]
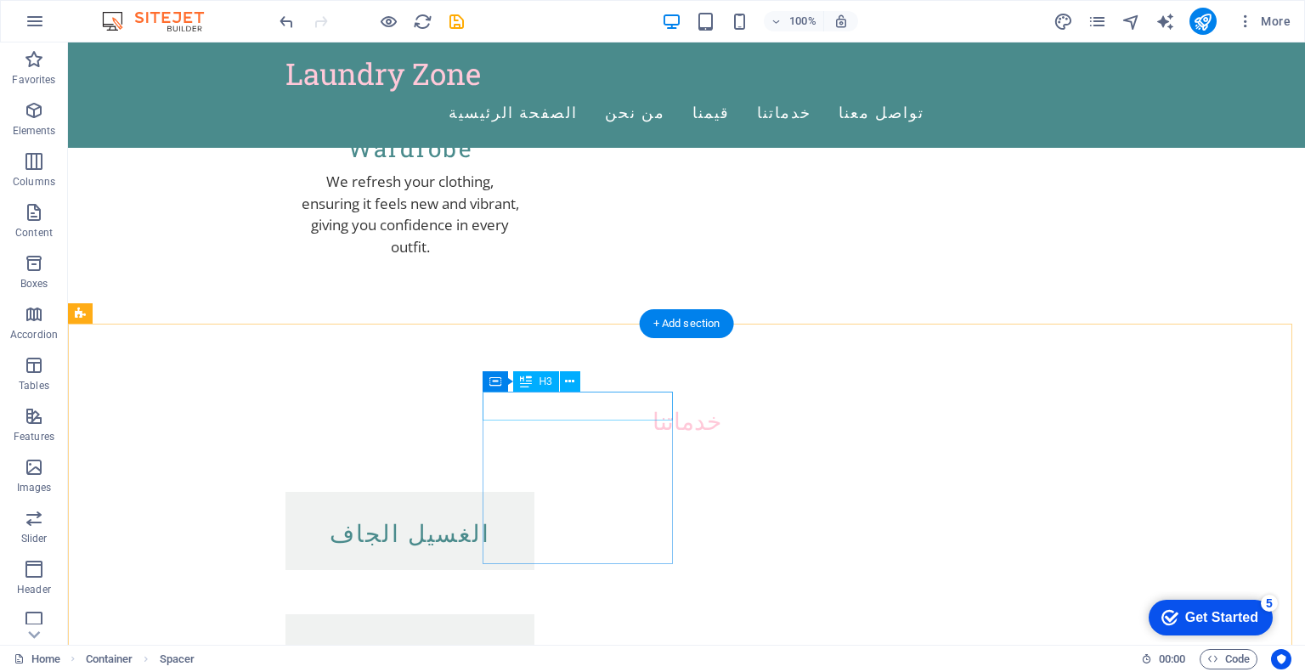
scroll to position [1770, 0]
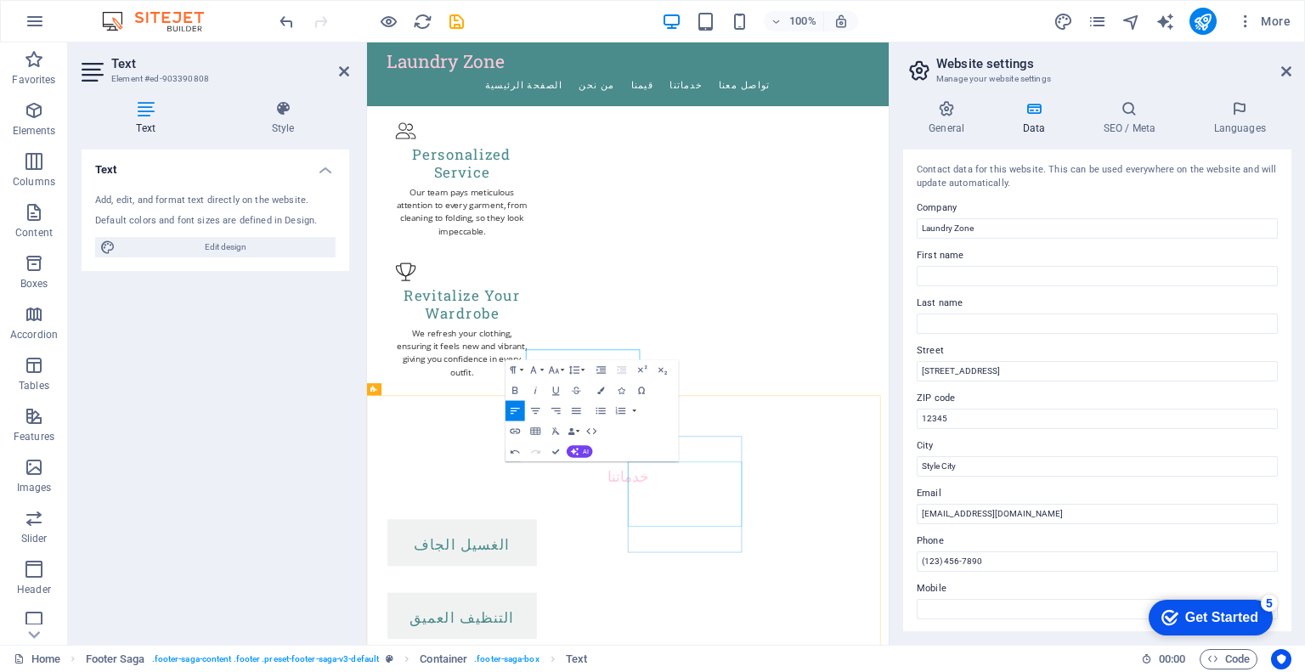
scroll to position [1649, 0]
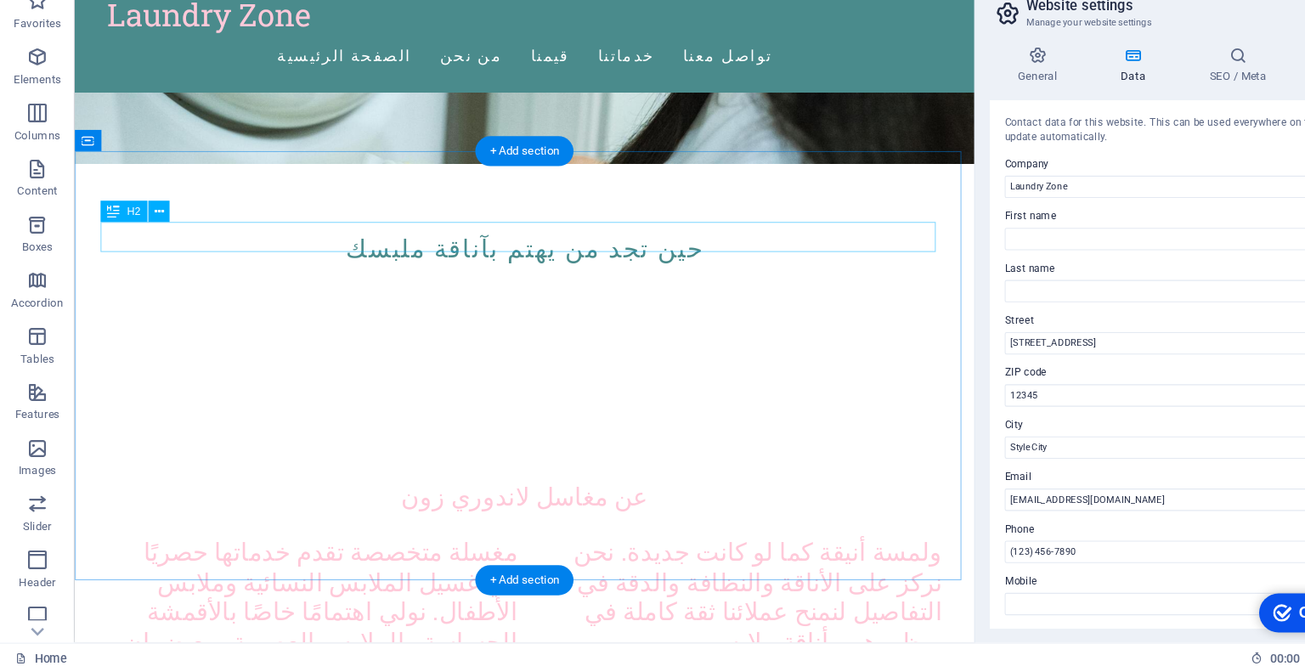
scroll to position [459, 0]
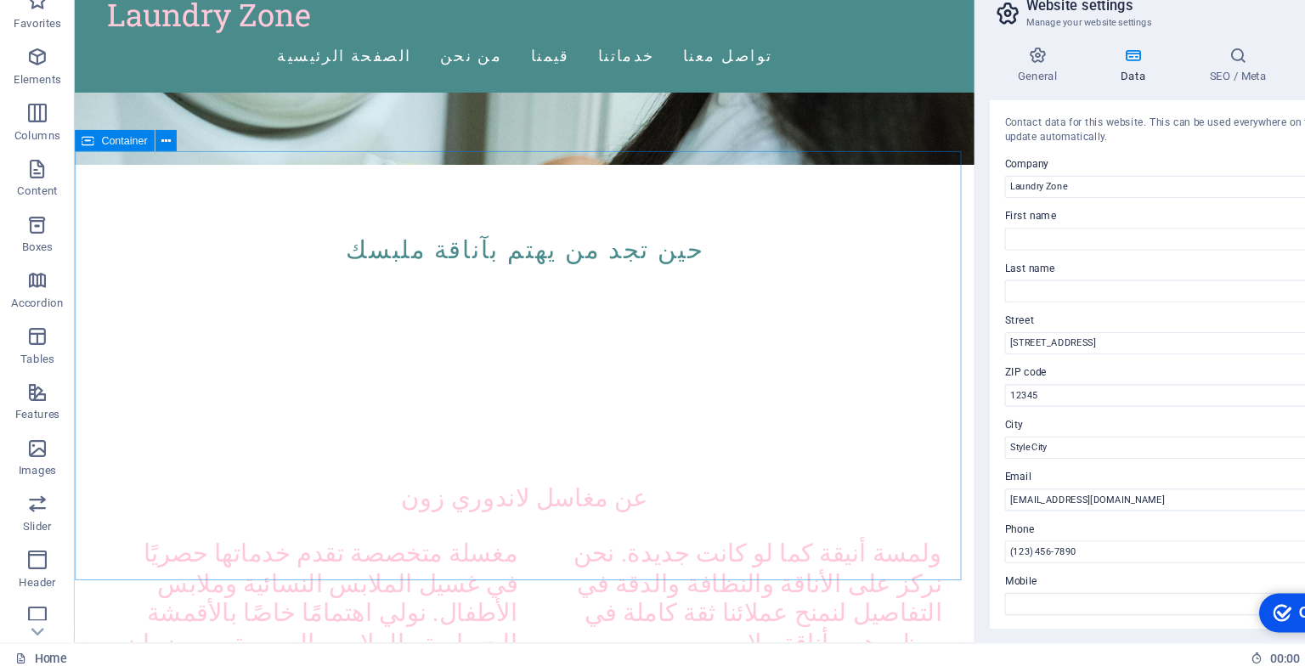
click at [78, 188] on icon at bounding box center [80, 188] width 11 height 20
click at [154, 187] on icon at bounding box center [151, 186] width 8 height 17
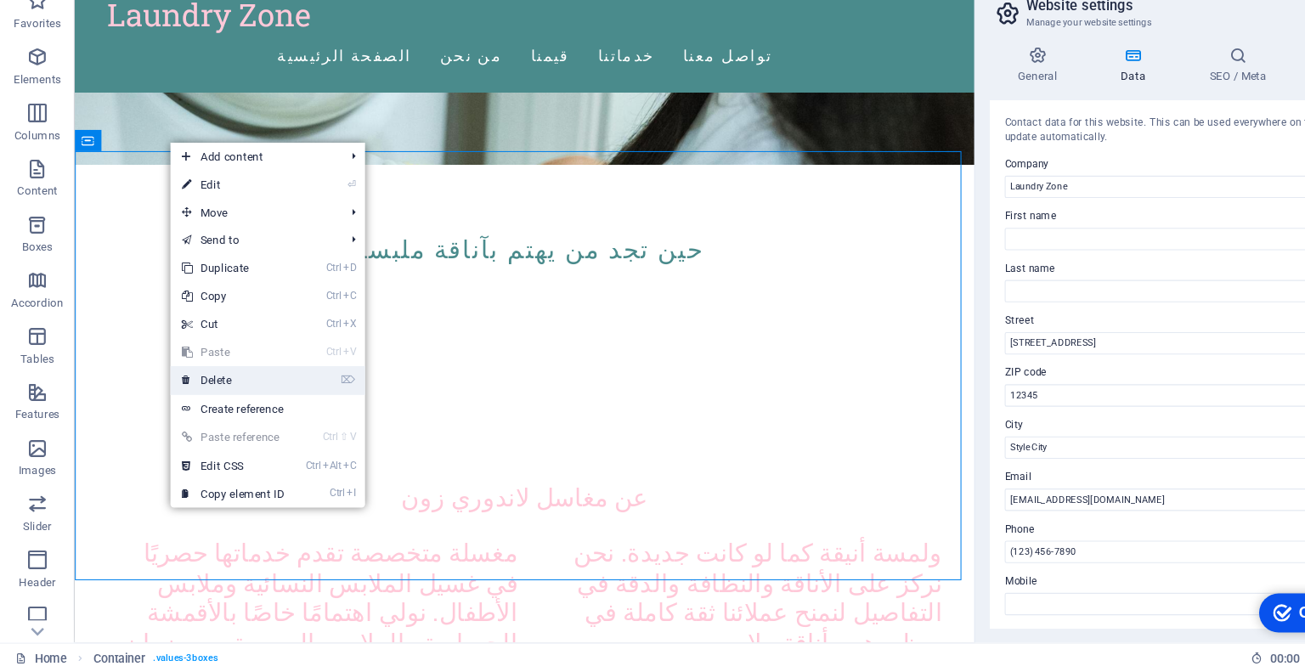
click at [236, 399] on link "⌦ Delete" at bounding box center [212, 405] width 114 height 25
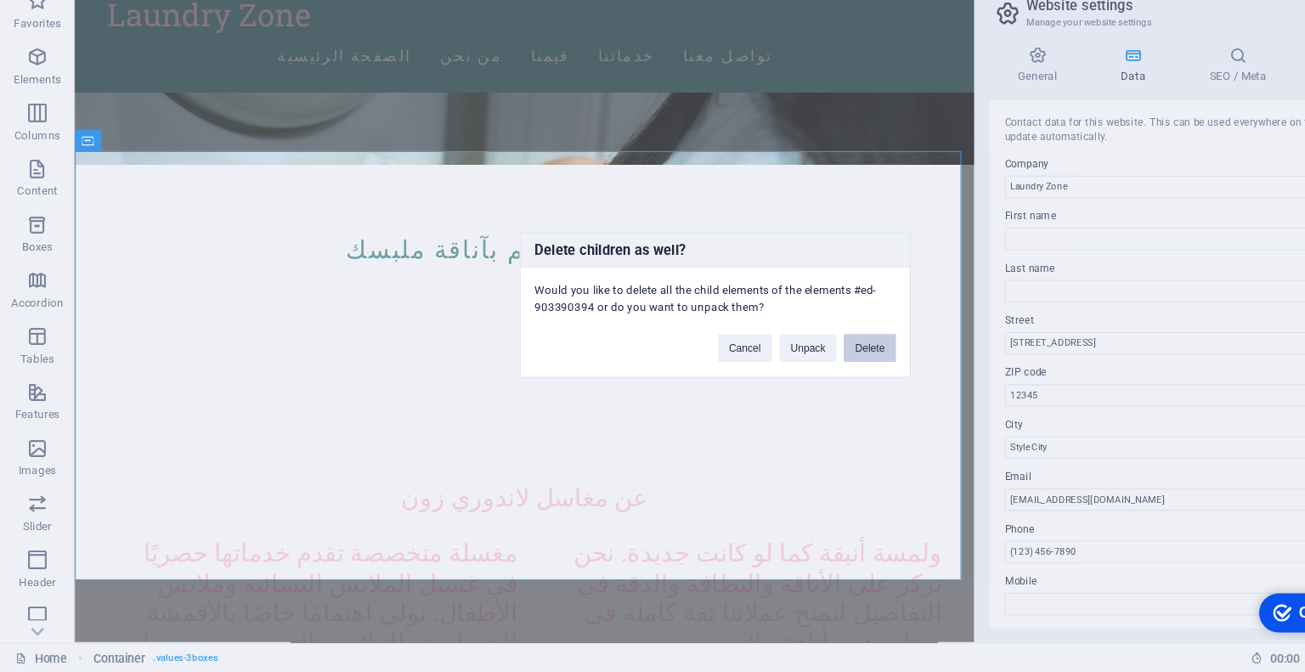
click at [797, 381] on button "Delete" at bounding box center [794, 375] width 48 height 25
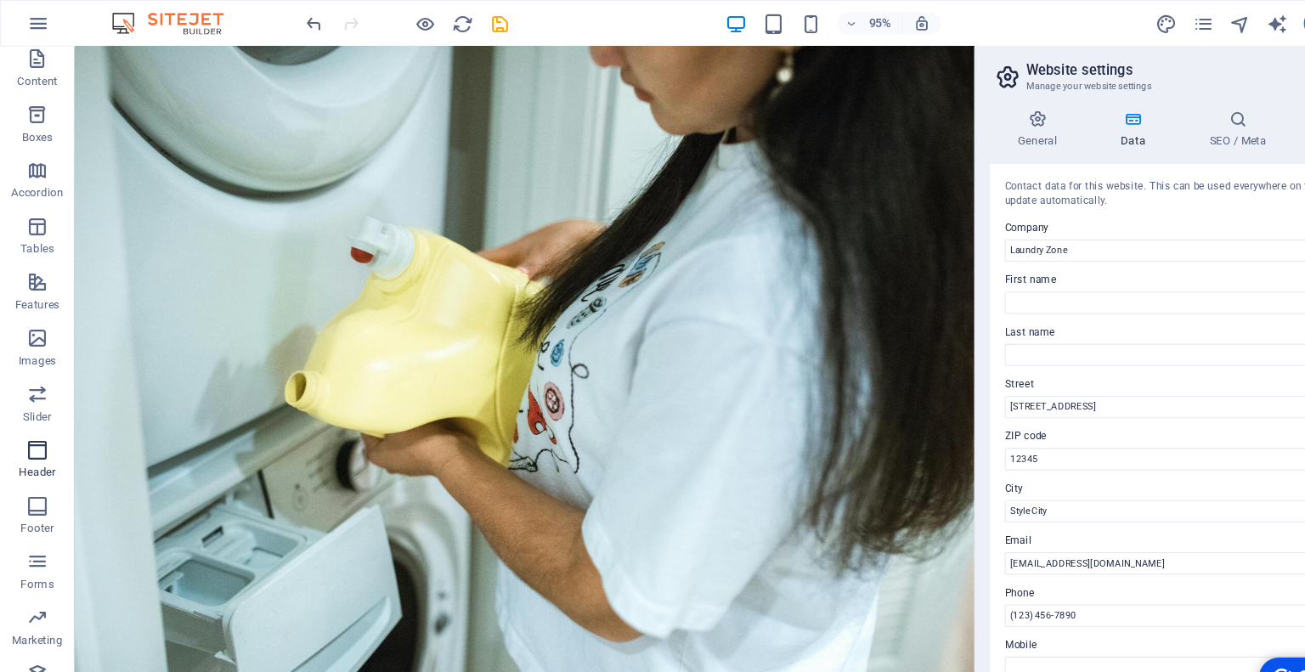
scroll to position [161, 0]
click at [30, 365] on icon "button" at bounding box center [34, 357] width 20 height 20
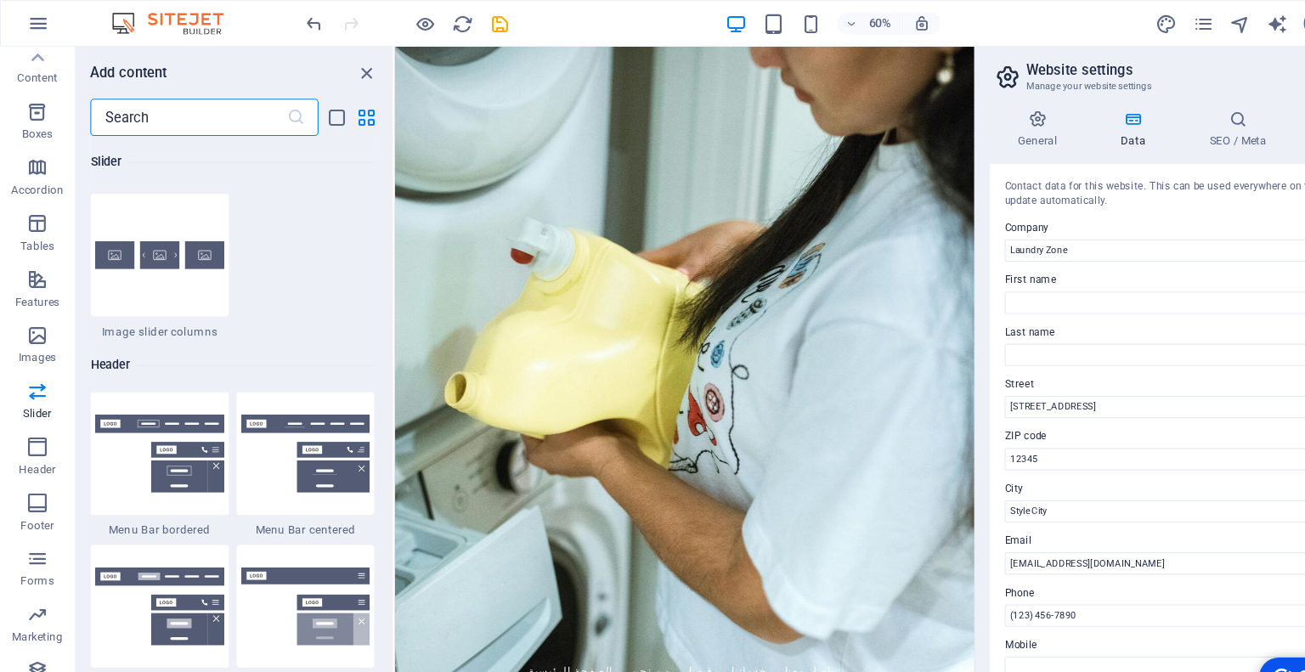
scroll to position [10046, 0]
click at [288, 393] on img at bounding box center [279, 413] width 118 height 71
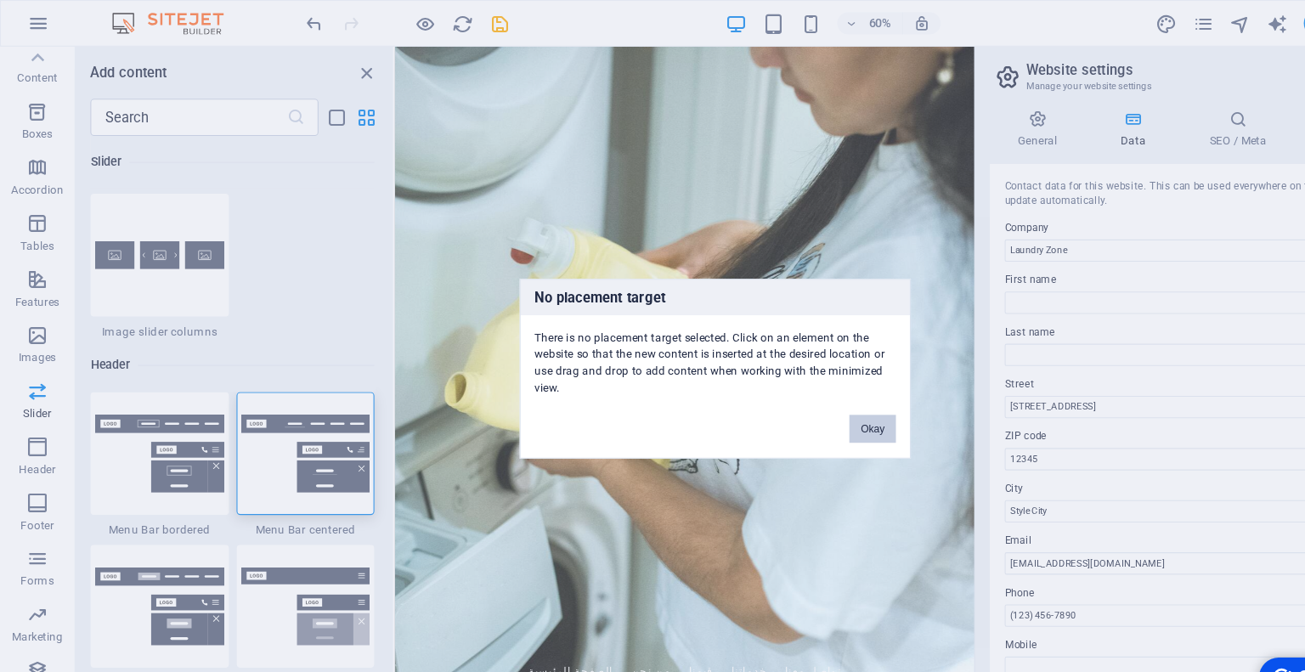
click at [797, 382] on button "Okay" at bounding box center [796, 390] width 42 height 25
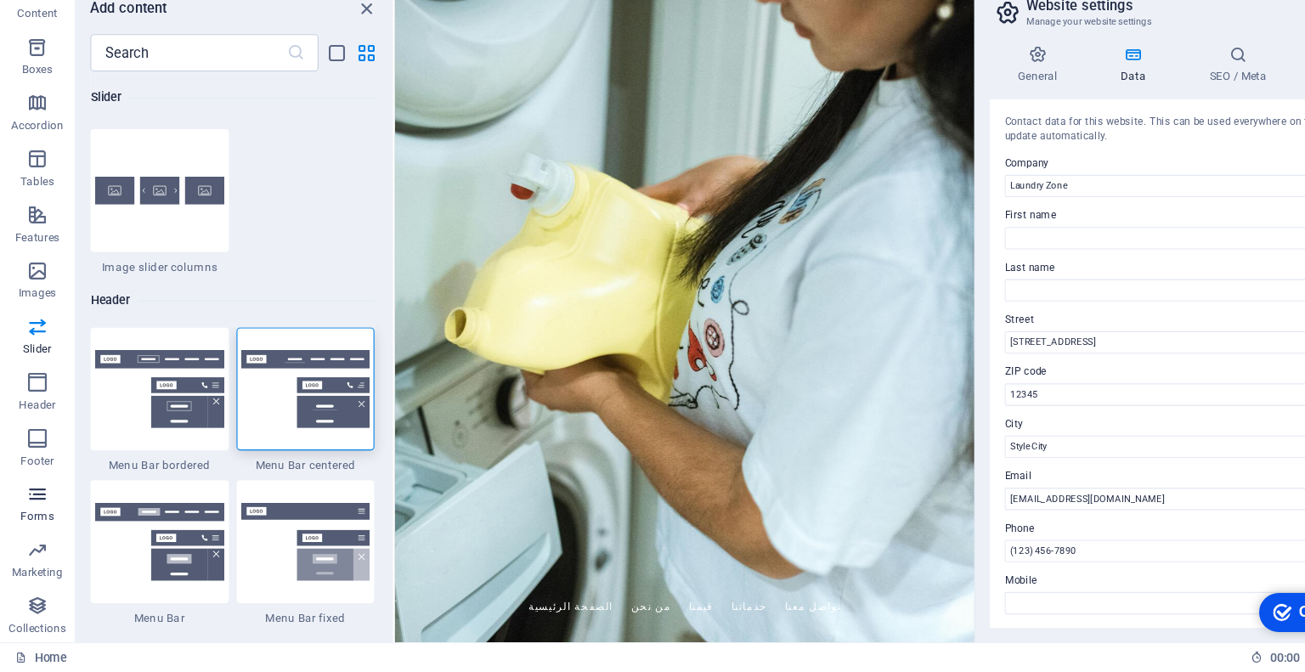
scroll to position [0, 0]
click at [36, 625] on p "Collections" at bounding box center [34, 632] width 52 height 14
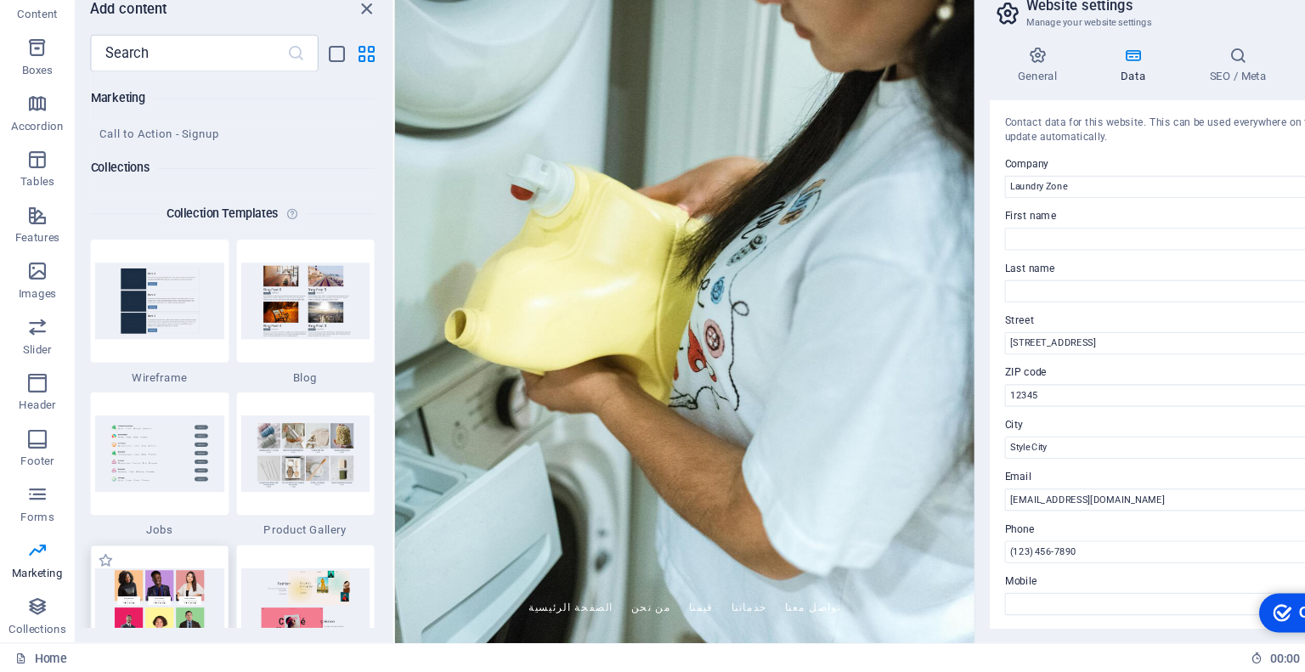
scroll to position [15485, 0]
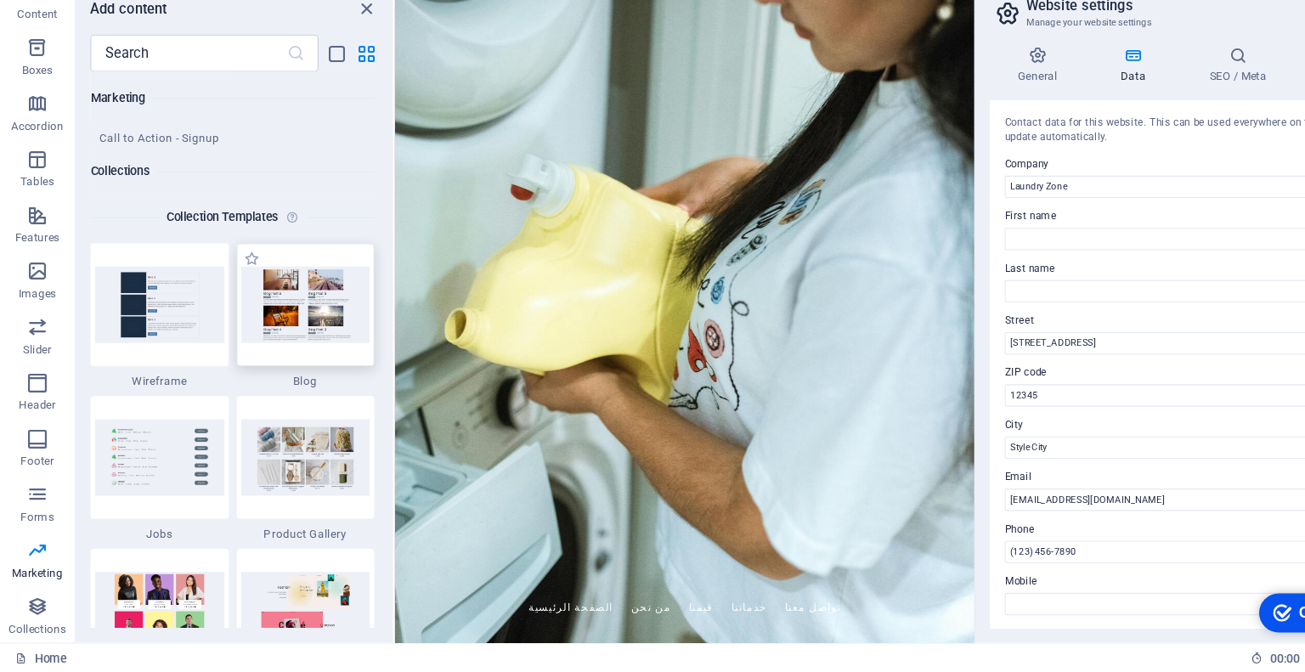
click at [276, 329] on img at bounding box center [279, 336] width 118 height 69
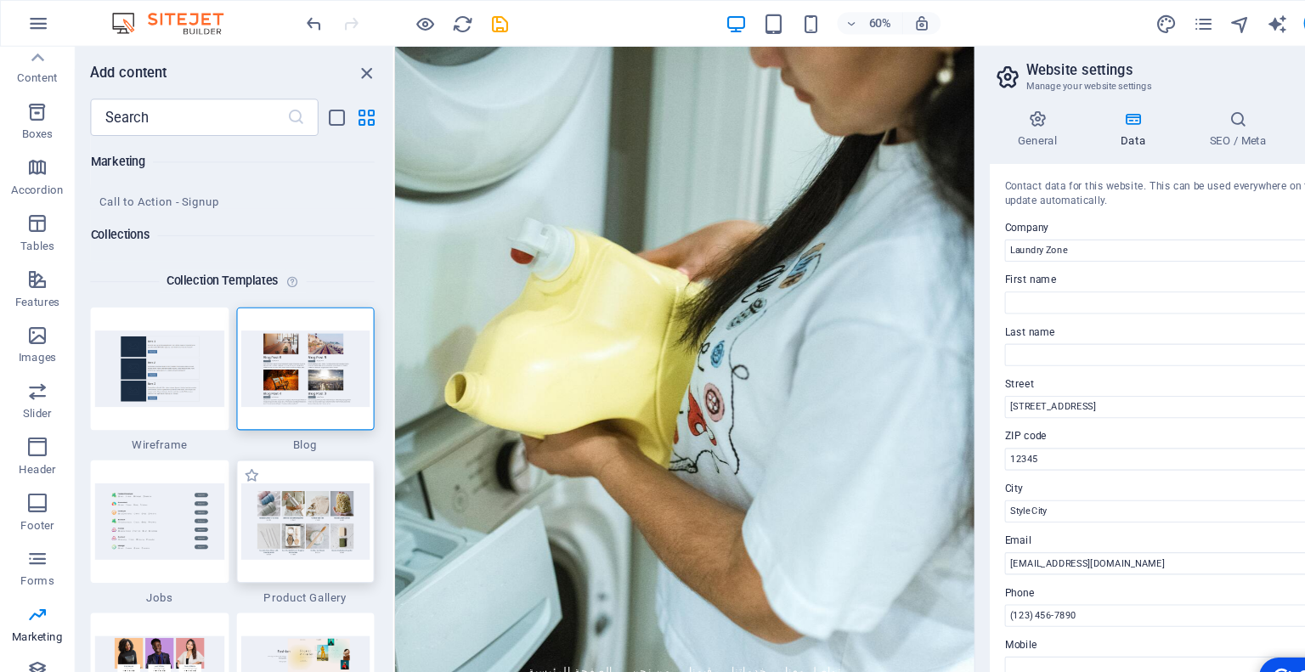
click at [278, 467] on img at bounding box center [279, 475] width 118 height 69
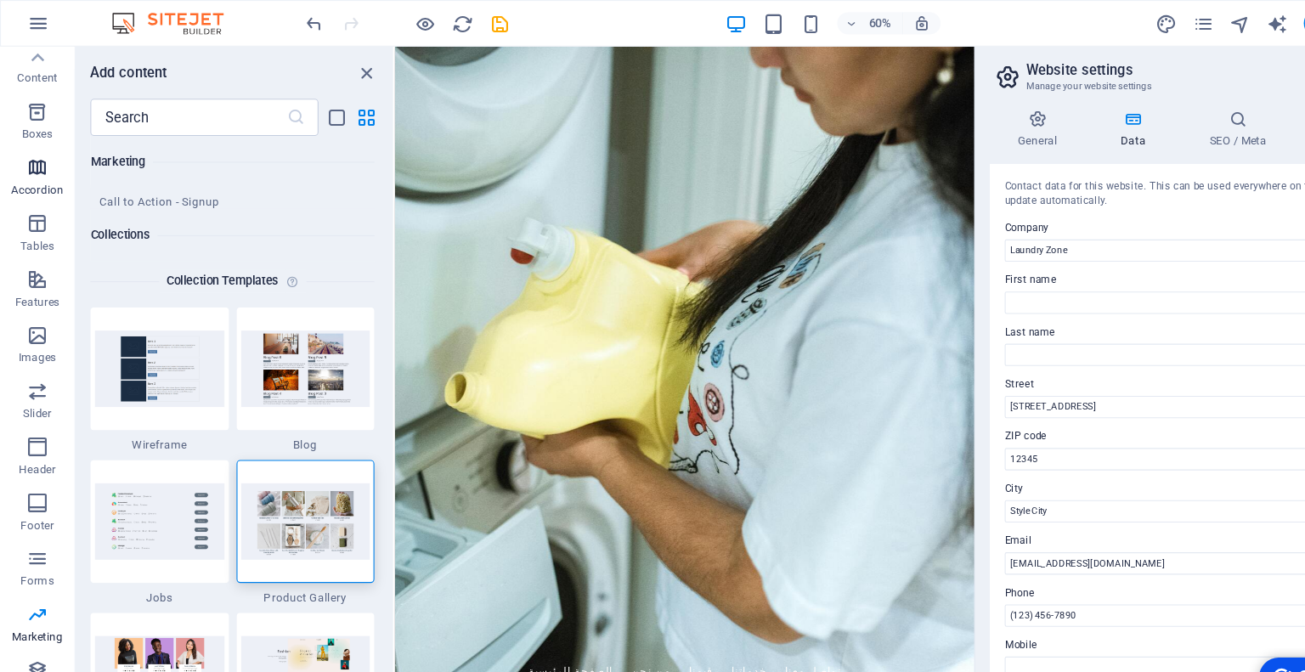
click at [43, 157] on icon "button" at bounding box center [34, 153] width 20 height 20
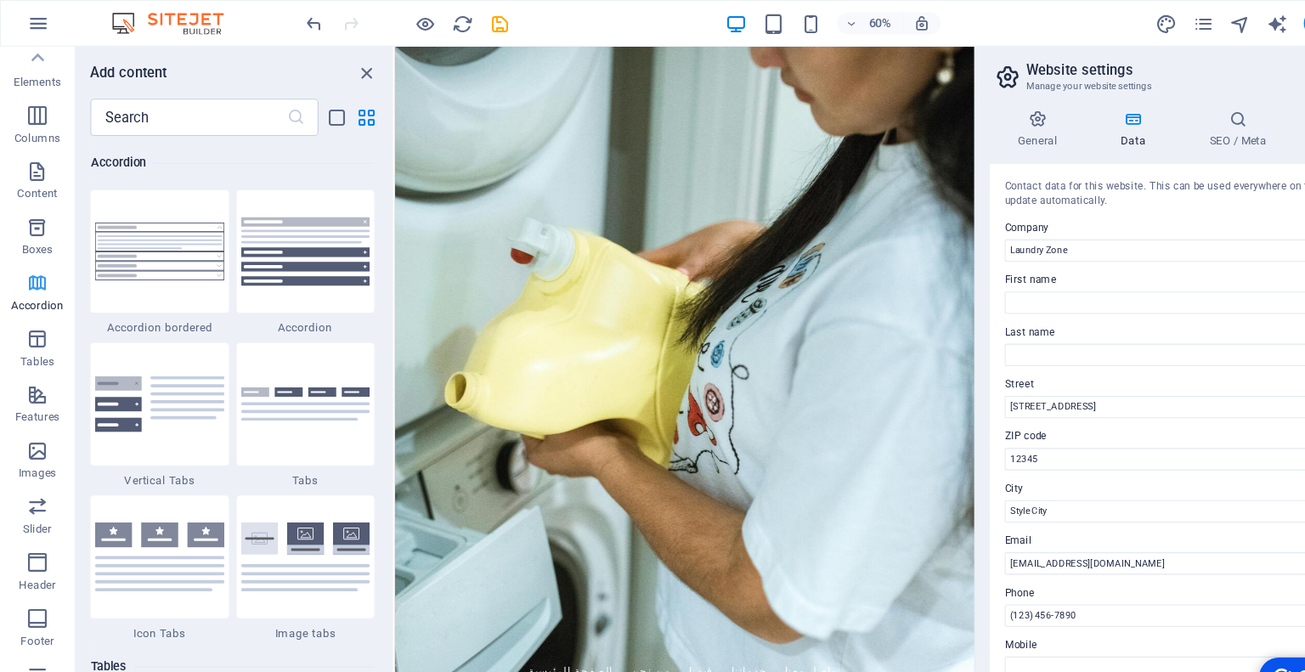
scroll to position [51, 0]
click at [31, 228] on p "Boxes" at bounding box center [34, 233] width 28 height 14
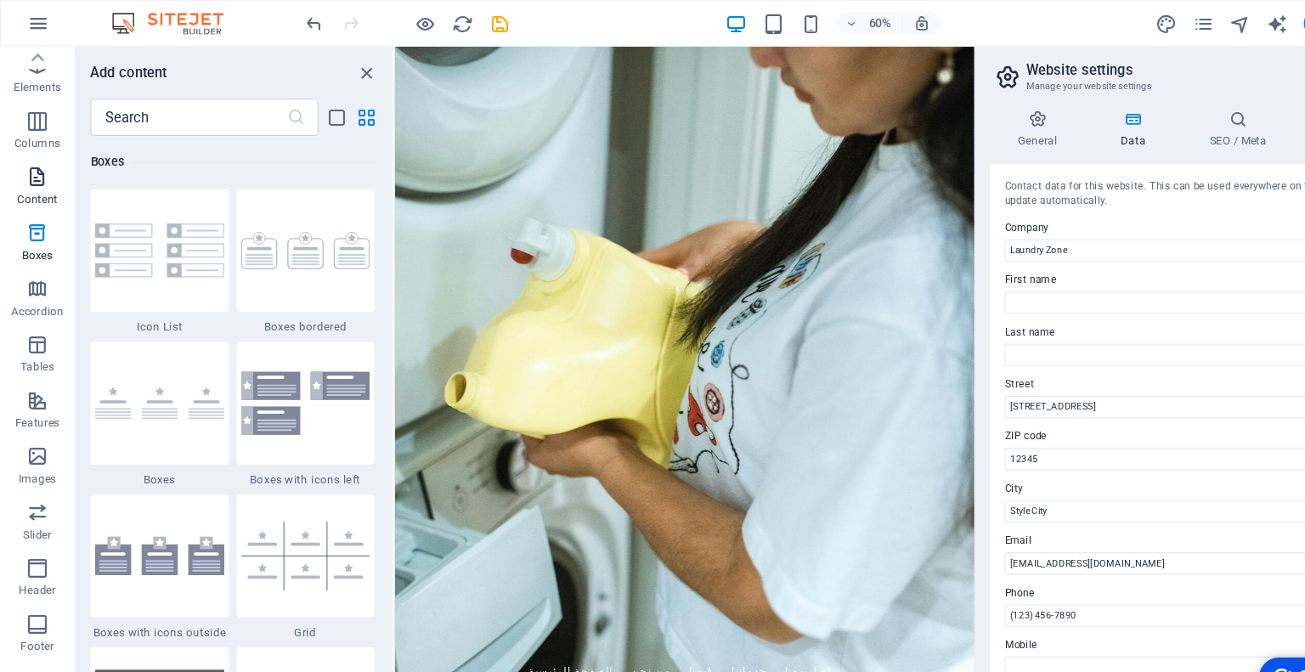
scroll to position [0, 0]
click at [30, 93] on button "Elements" at bounding box center [34, 118] width 68 height 51
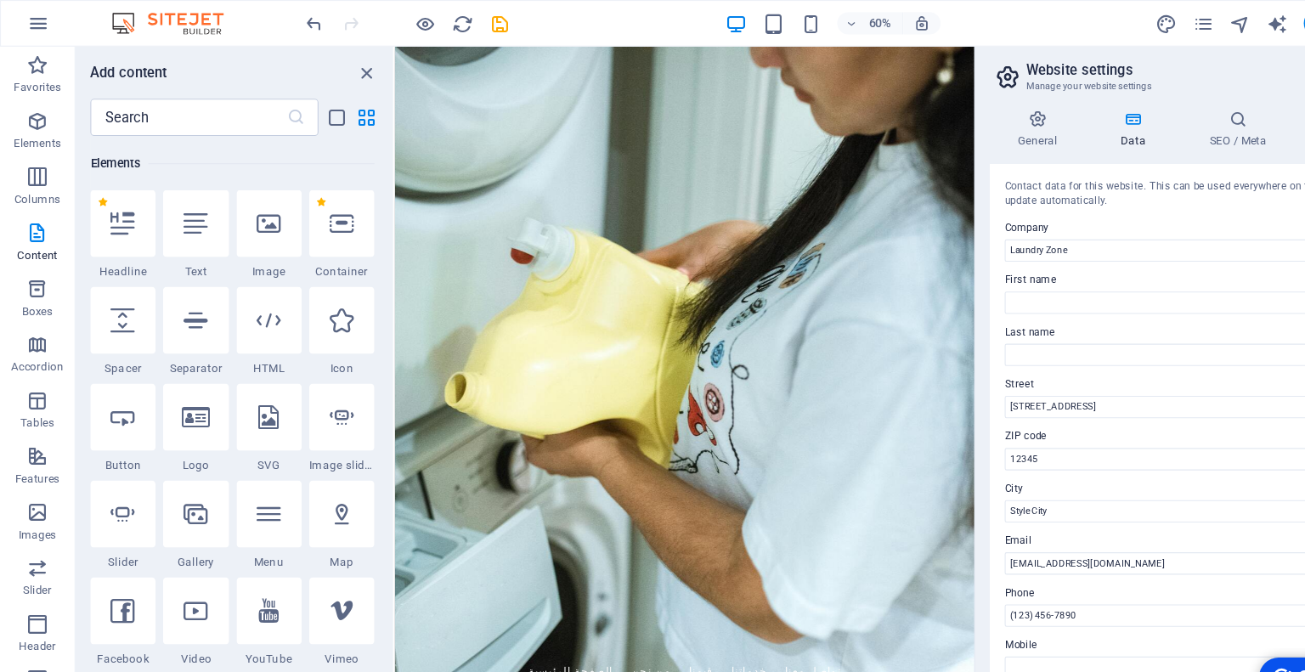
scroll to position [180, 0]
click at [31, 171] on icon "button" at bounding box center [34, 161] width 20 height 20
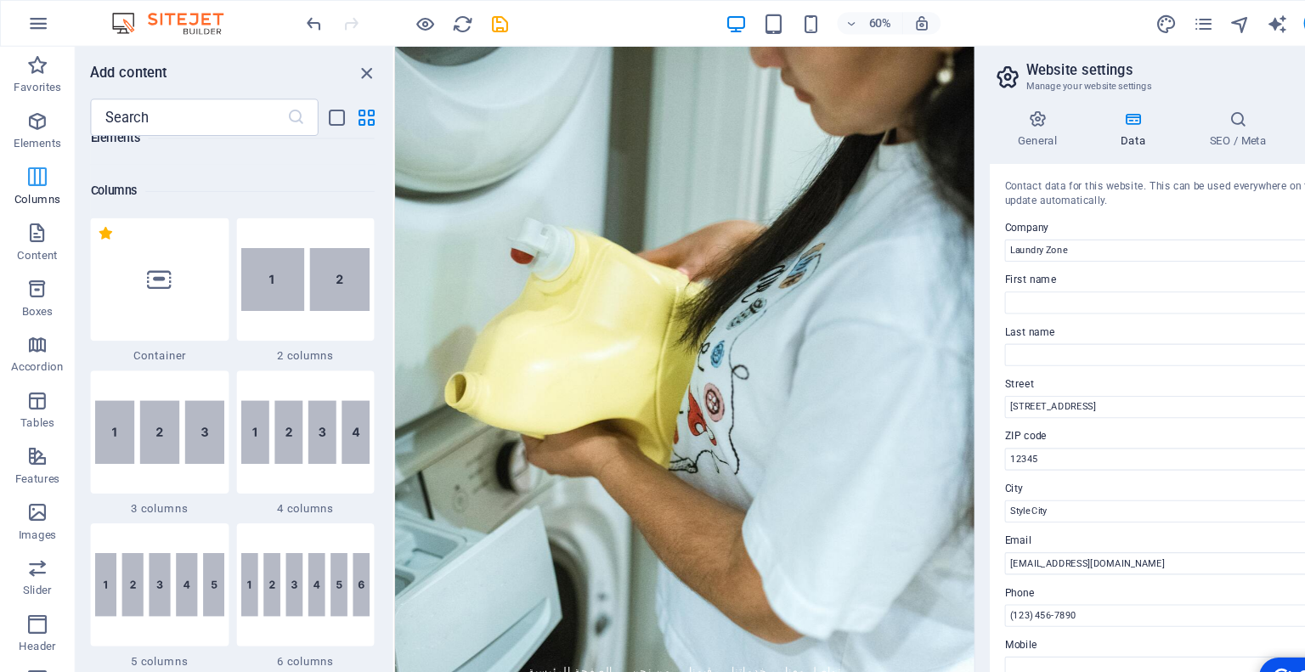
scroll to position [840, 0]
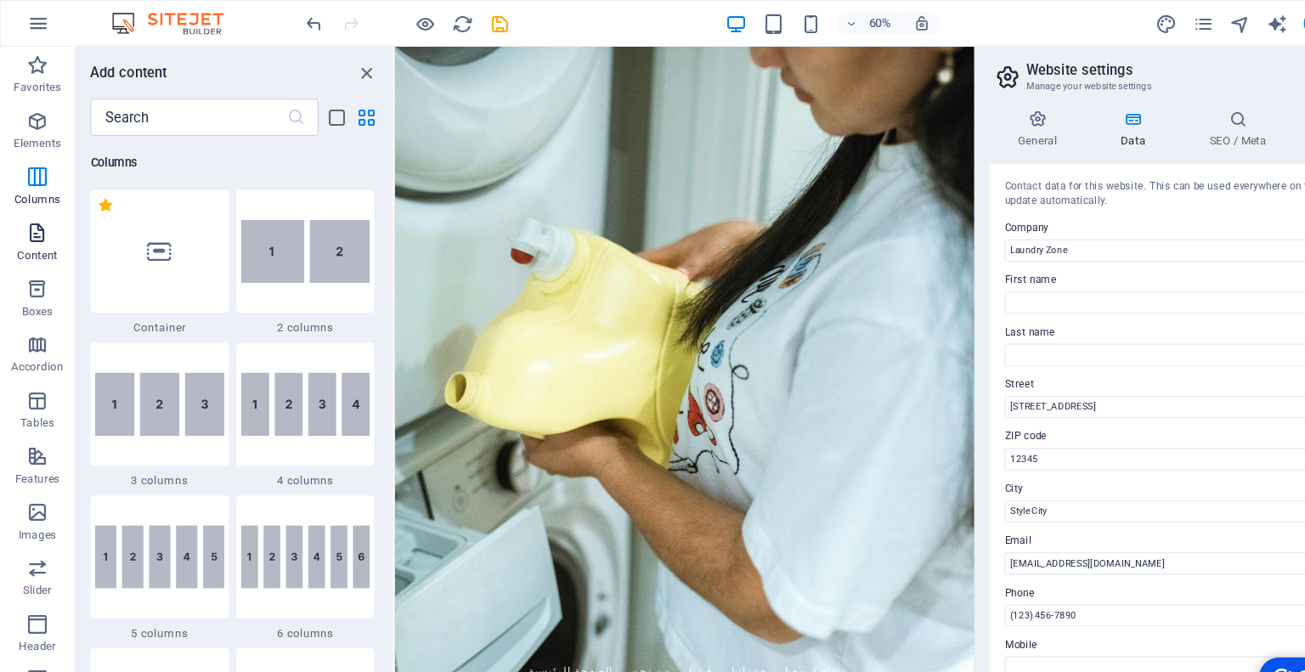
click at [30, 223] on span "Content" at bounding box center [34, 222] width 68 height 41
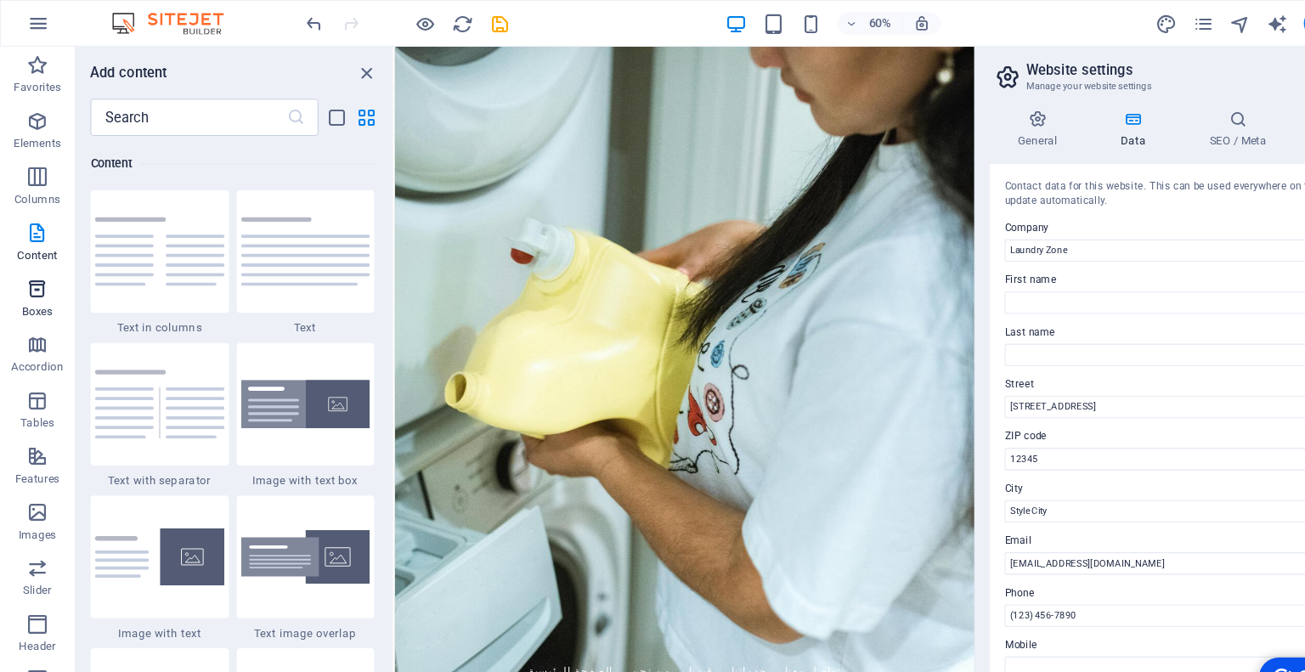
click at [30, 256] on icon "button" at bounding box center [34, 263] width 20 height 20
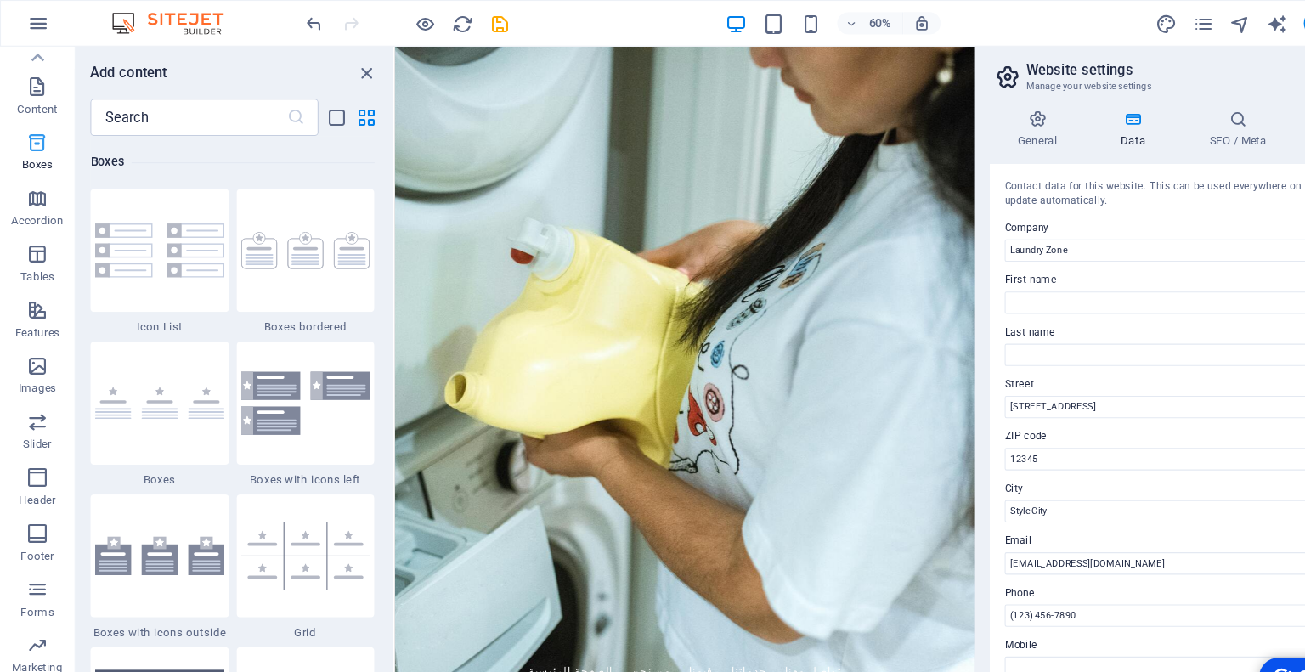
scroll to position [161, 0]
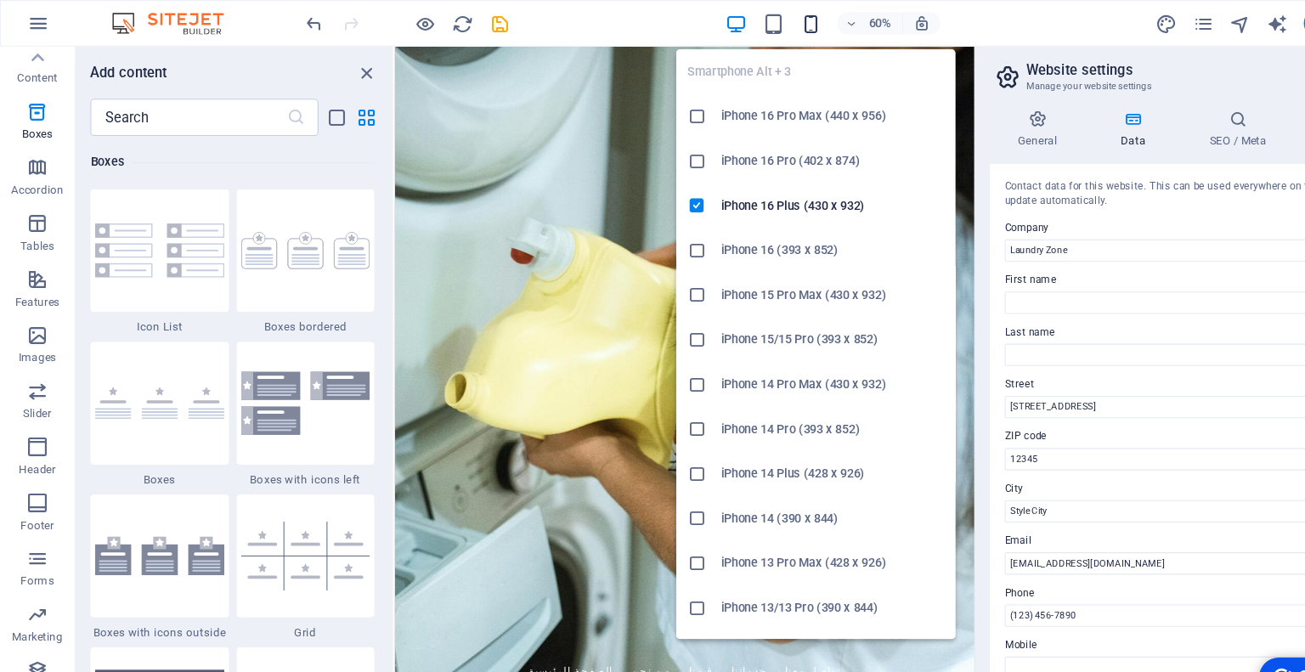
click at [741, 13] on icon "button" at bounding box center [740, 22] width 20 height 20
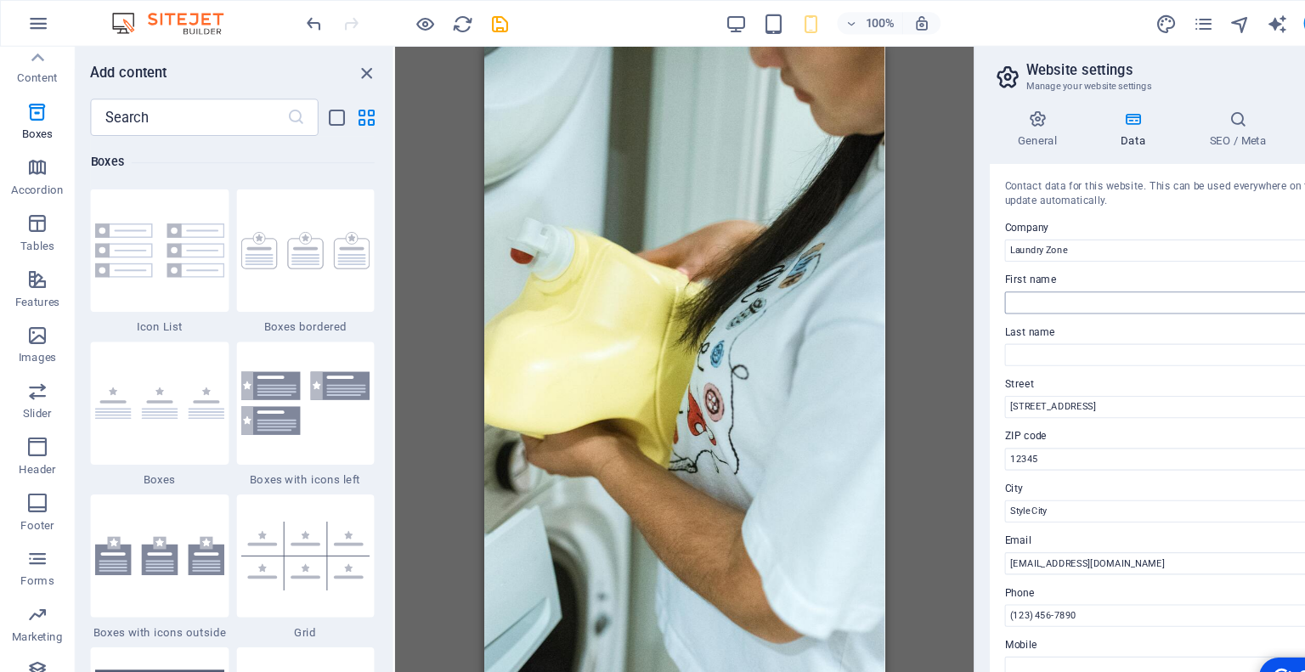
scroll to position [240, 0]
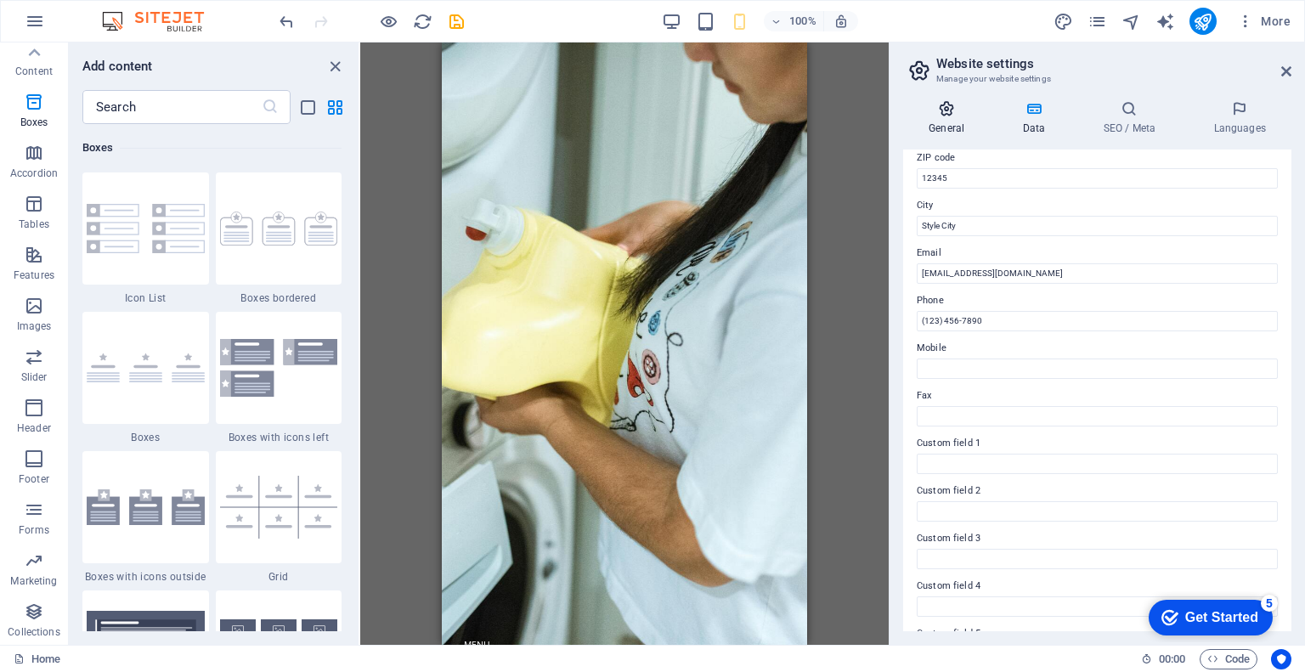
click at [955, 120] on h4 "General" at bounding box center [949, 118] width 93 height 36
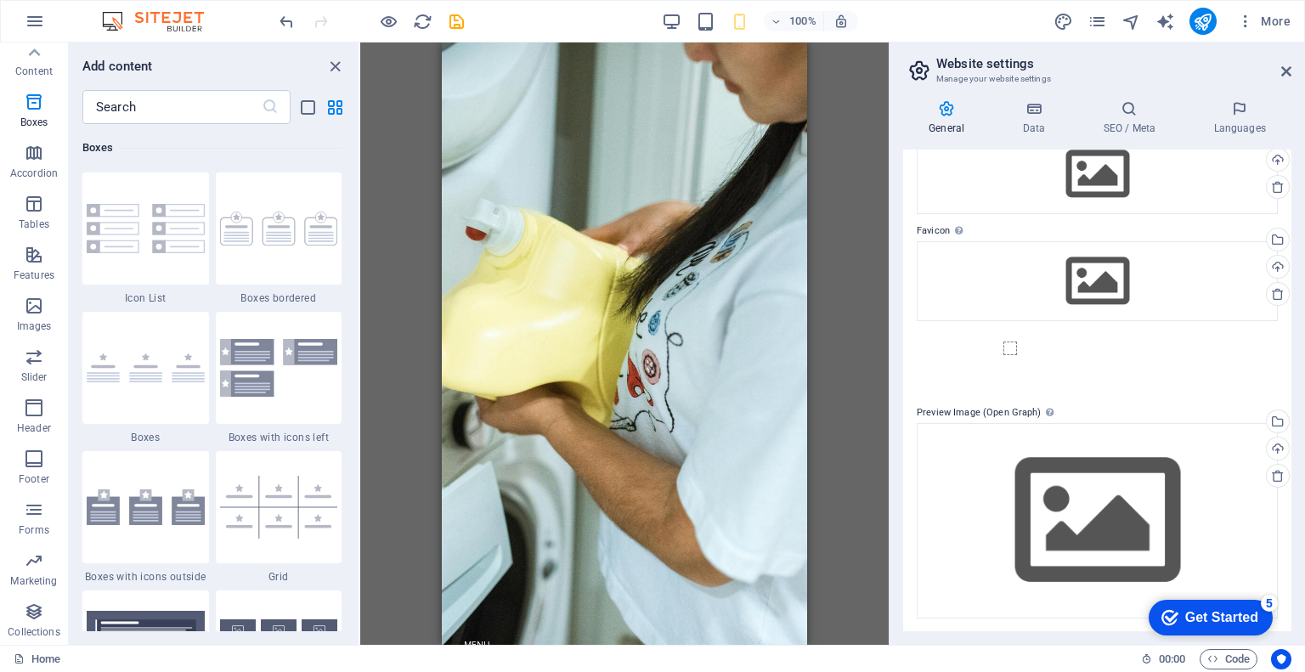
scroll to position [0, 0]
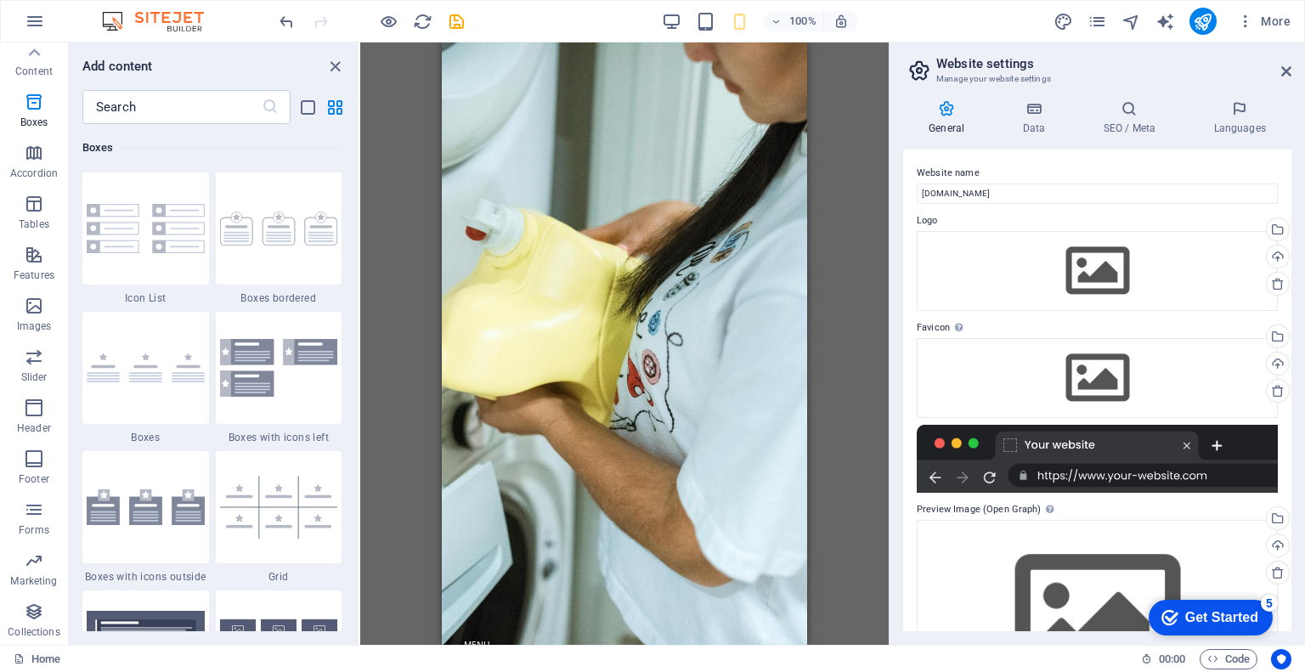
click at [1213, 615] on div "Get Started" at bounding box center [1221, 617] width 73 height 15
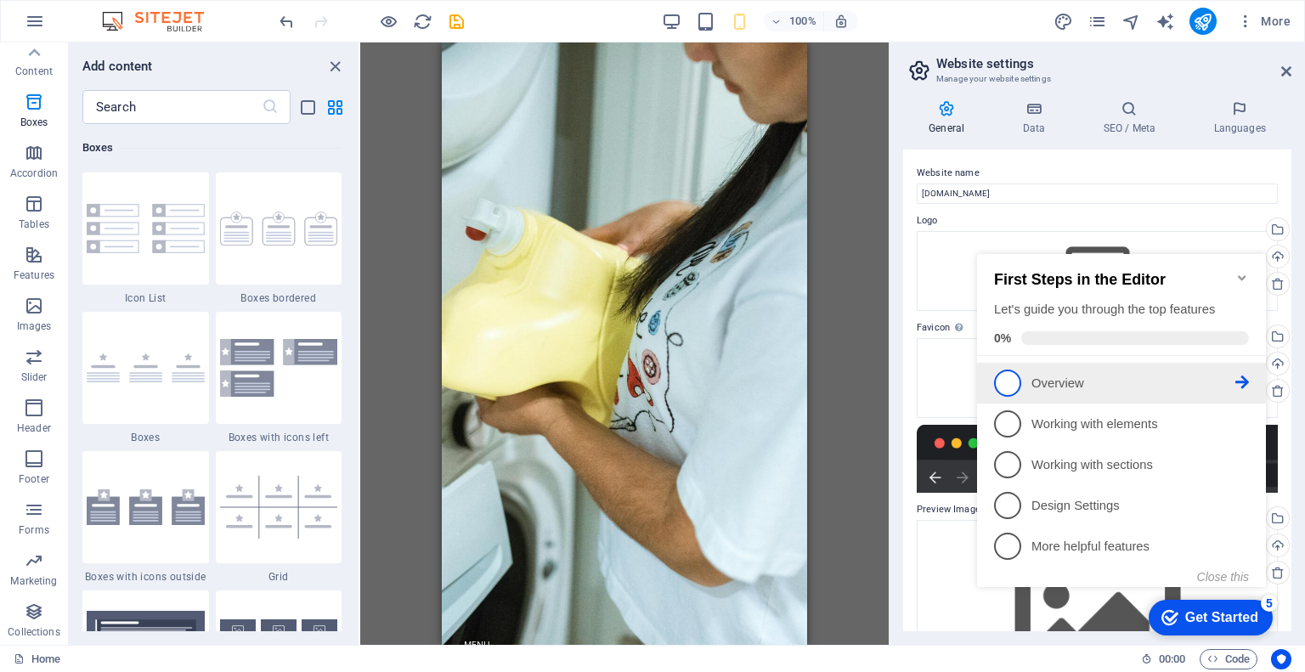
click at [1081, 390] on link "1 Overview - incomplete" at bounding box center [1121, 383] width 255 height 27
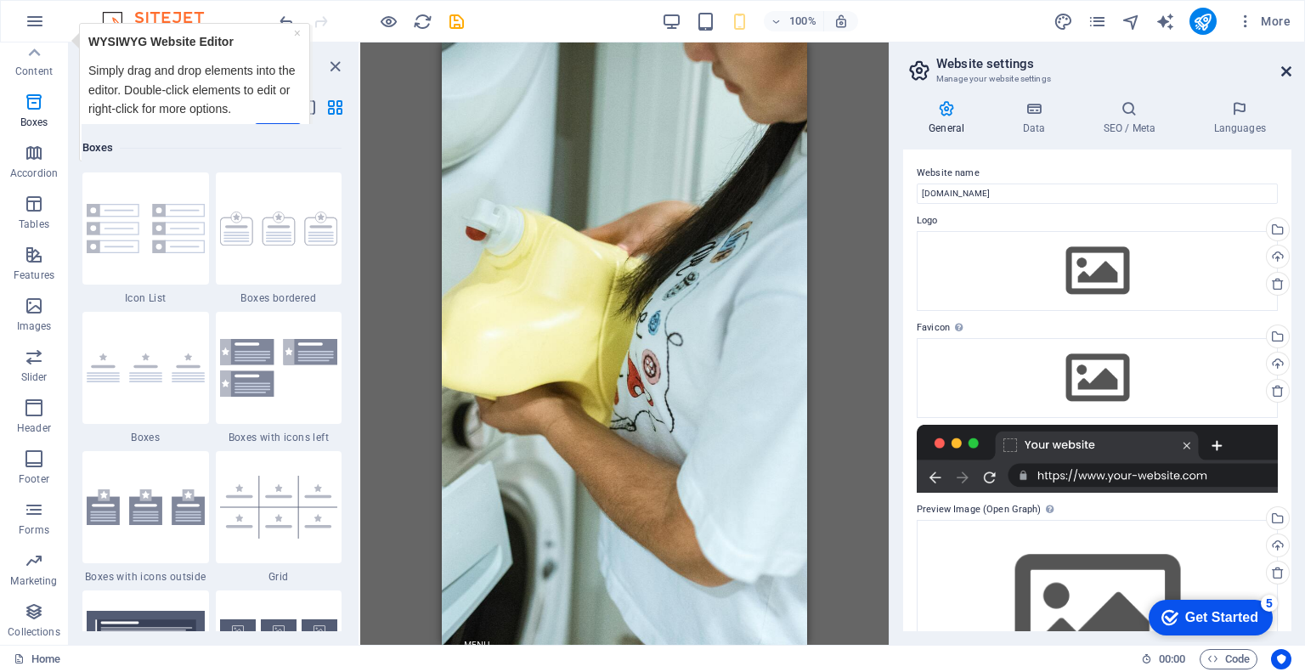
click at [1285, 71] on icon at bounding box center [1286, 72] width 10 height 14
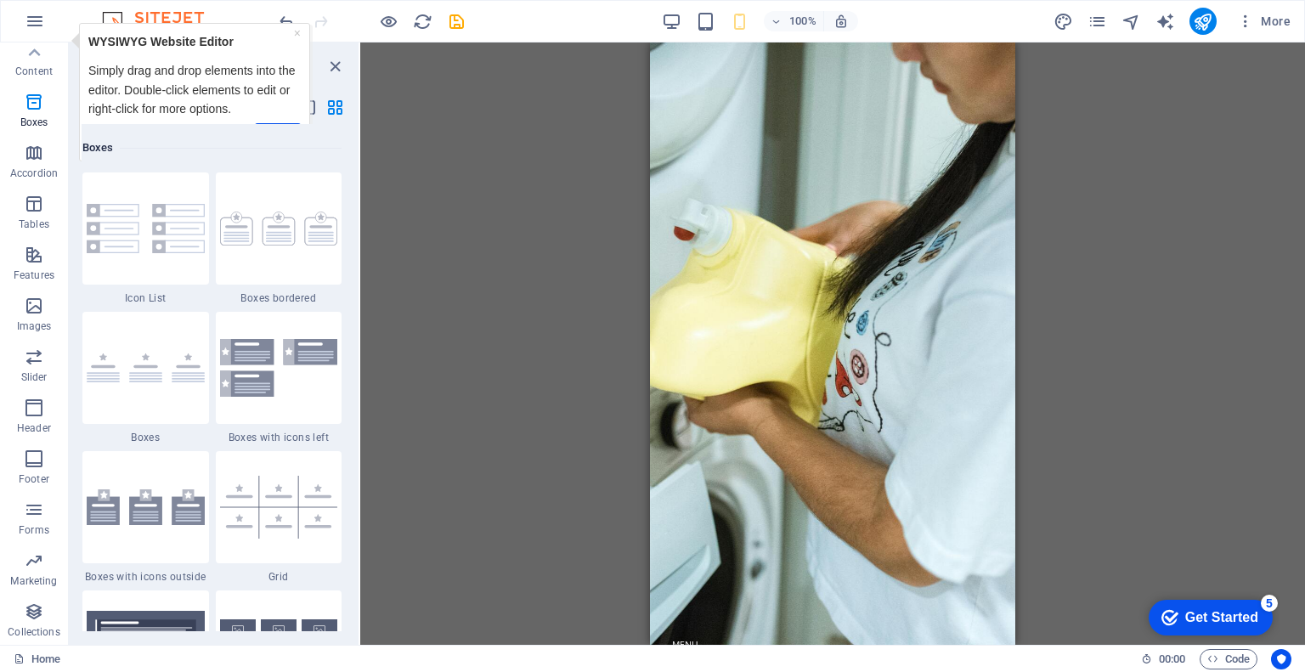
click at [1223, 613] on div "Get Started" at bounding box center [1221, 617] width 73 height 15
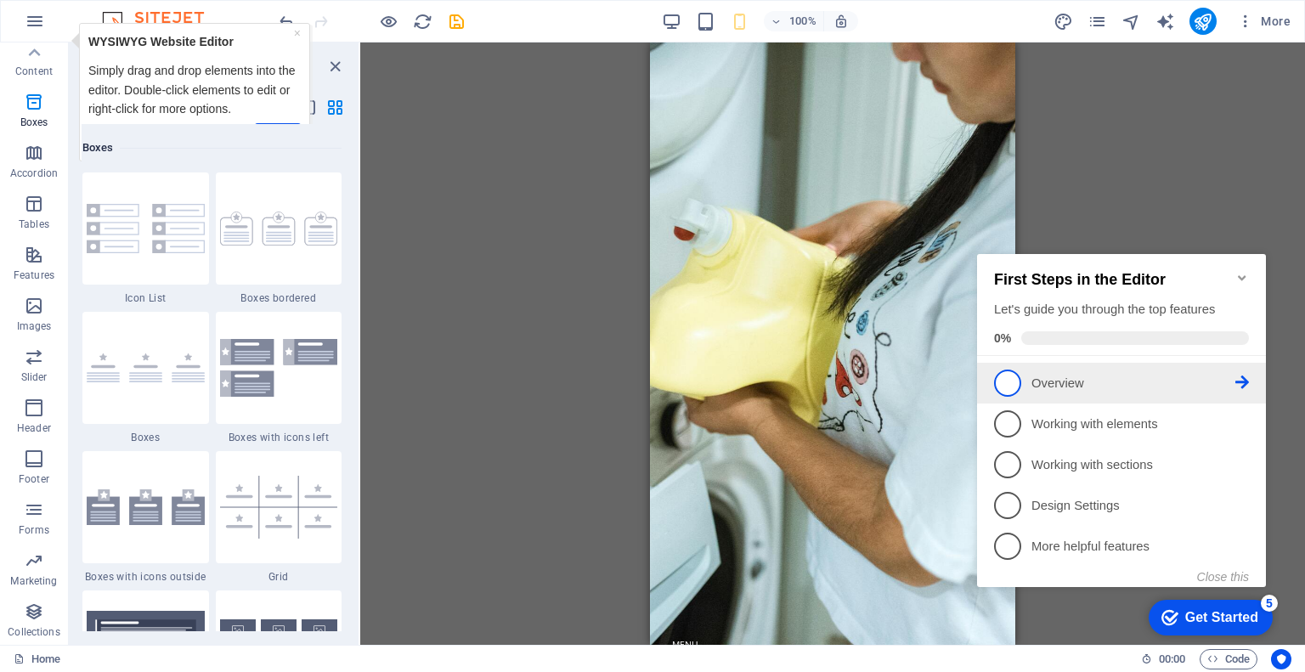
click at [1093, 378] on p "Overview - incomplete" at bounding box center [1133, 384] width 204 height 18
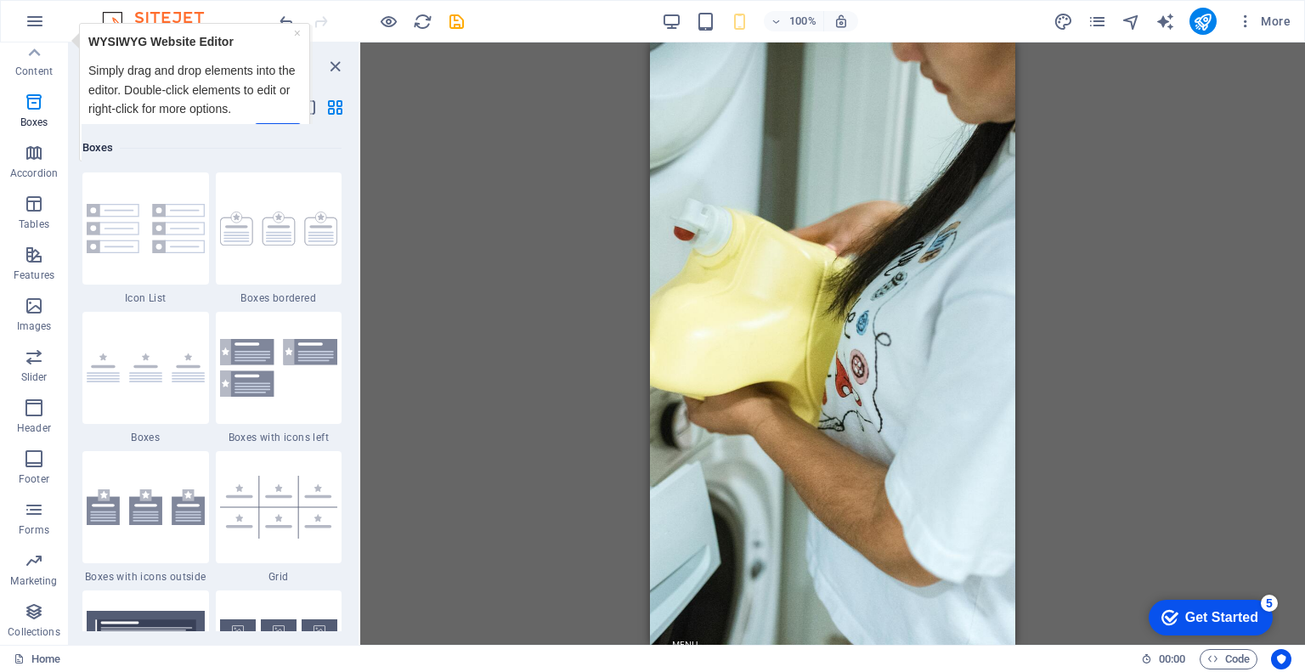
click at [1187, 614] on div "Get Started" at bounding box center [1221, 617] width 73 height 15
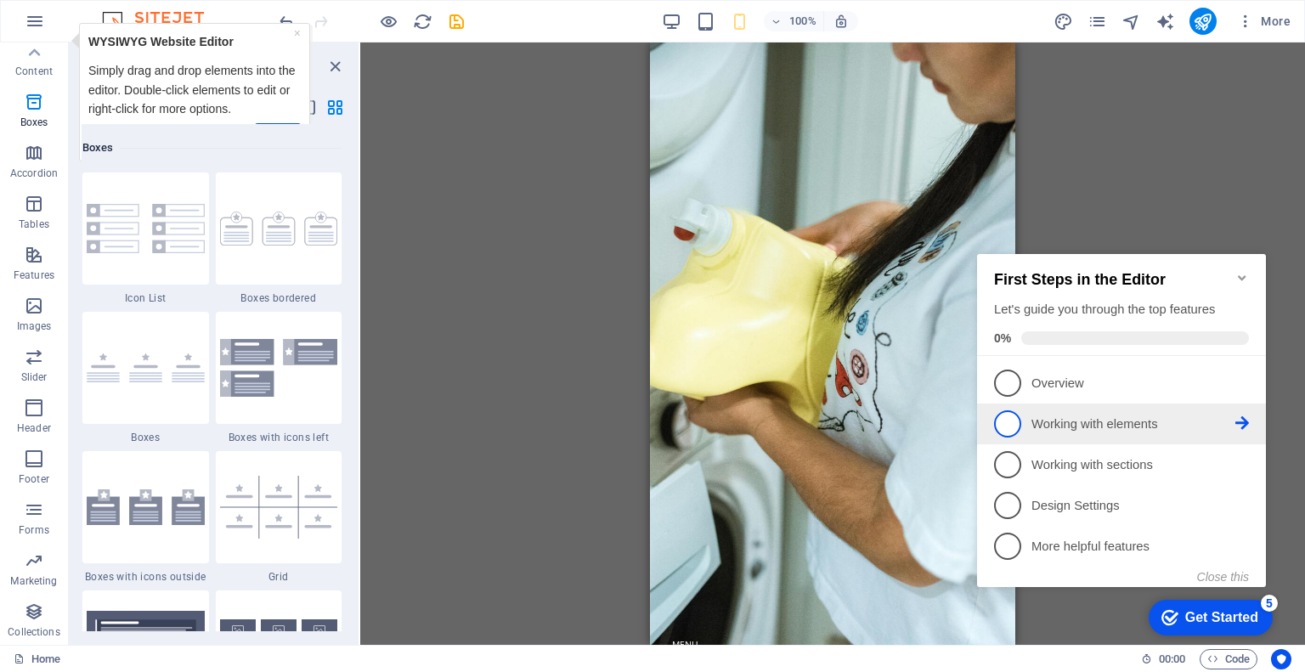
click at [1040, 422] on p "Working with elements - incomplete" at bounding box center [1133, 424] width 204 height 18
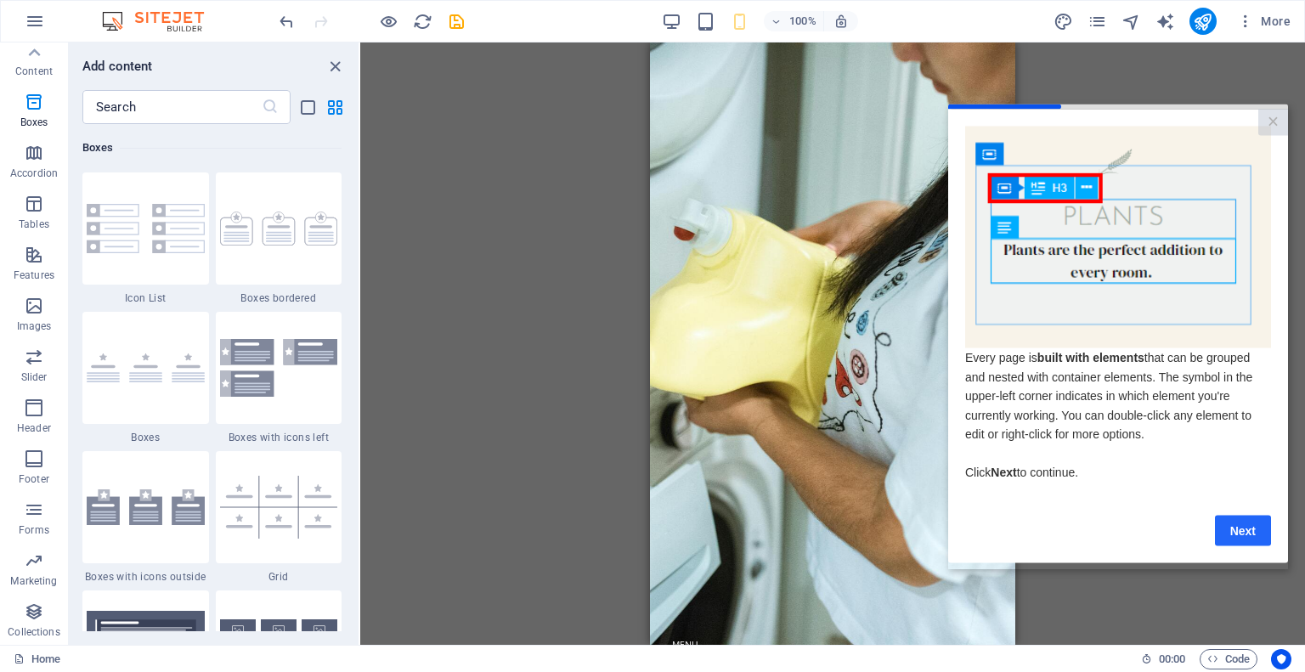
click at [1244, 534] on link "Next" at bounding box center [1243, 530] width 56 height 31
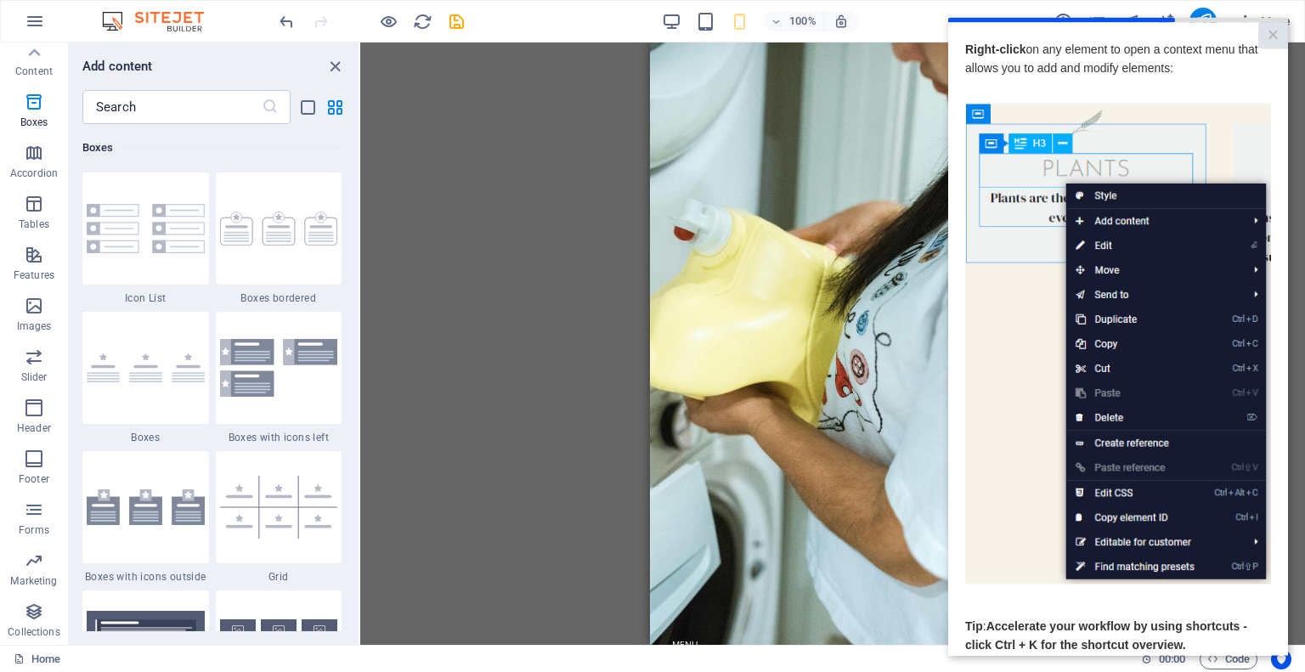
click at [592, 416] on div "Drag here to replace the existing content. Press “Ctrl” if you want to create a…" at bounding box center [832, 343] width 945 height 602
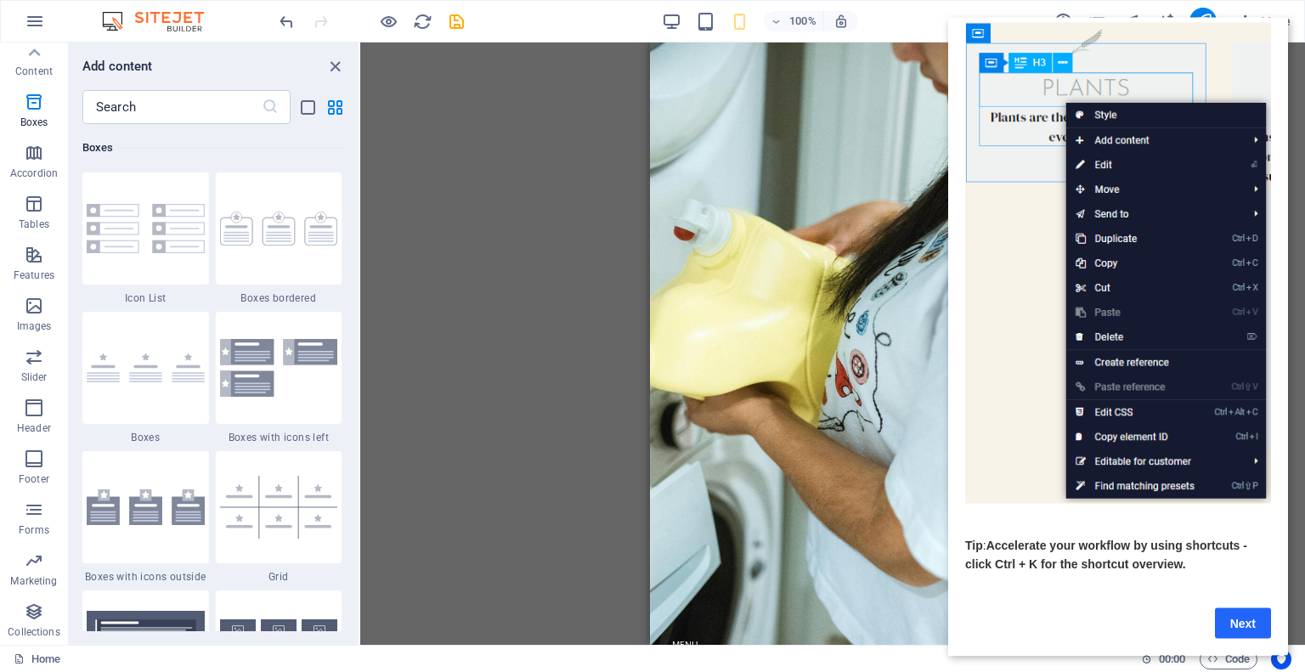
click at [1239, 607] on link "Next" at bounding box center [1243, 622] width 56 height 31
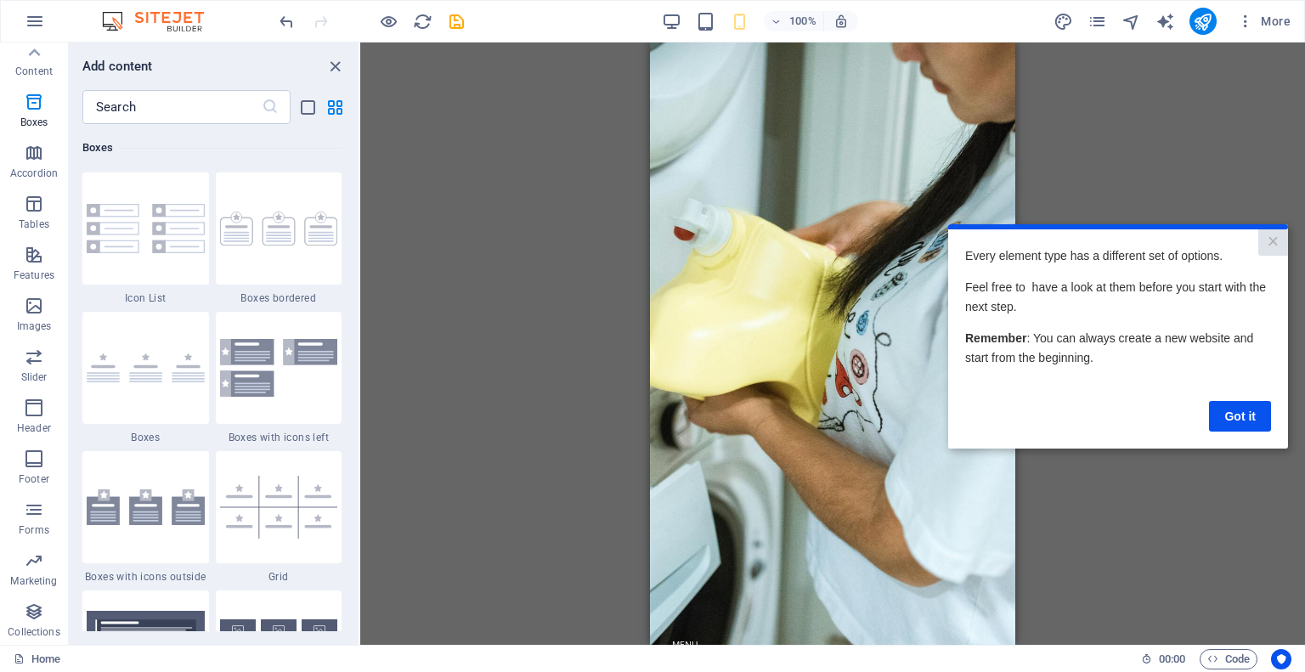
scroll to position [0, 0]
click at [1251, 404] on link "Got it" at bounding box center [1240, 415] width 62 height 31
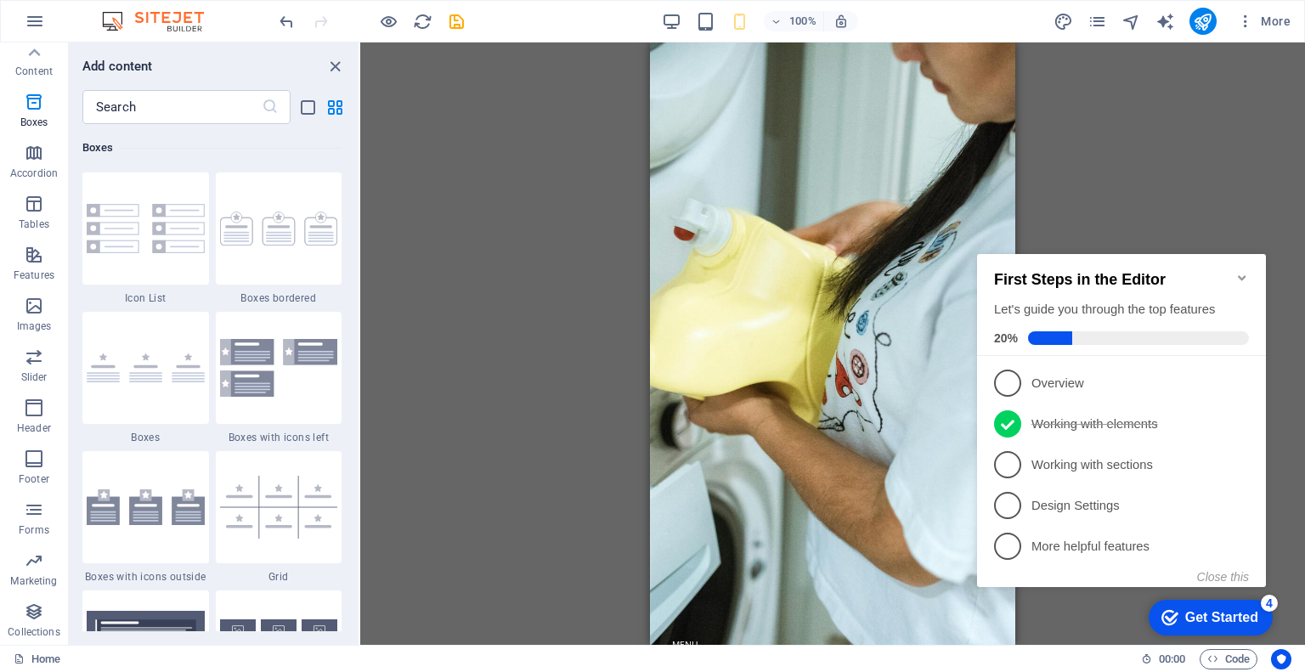
click at [511, 301] on div "Drag here to replace the existing content. Press “Ctrl” if you want to create a…" at bounding box center [832, 343] width 945 height 602
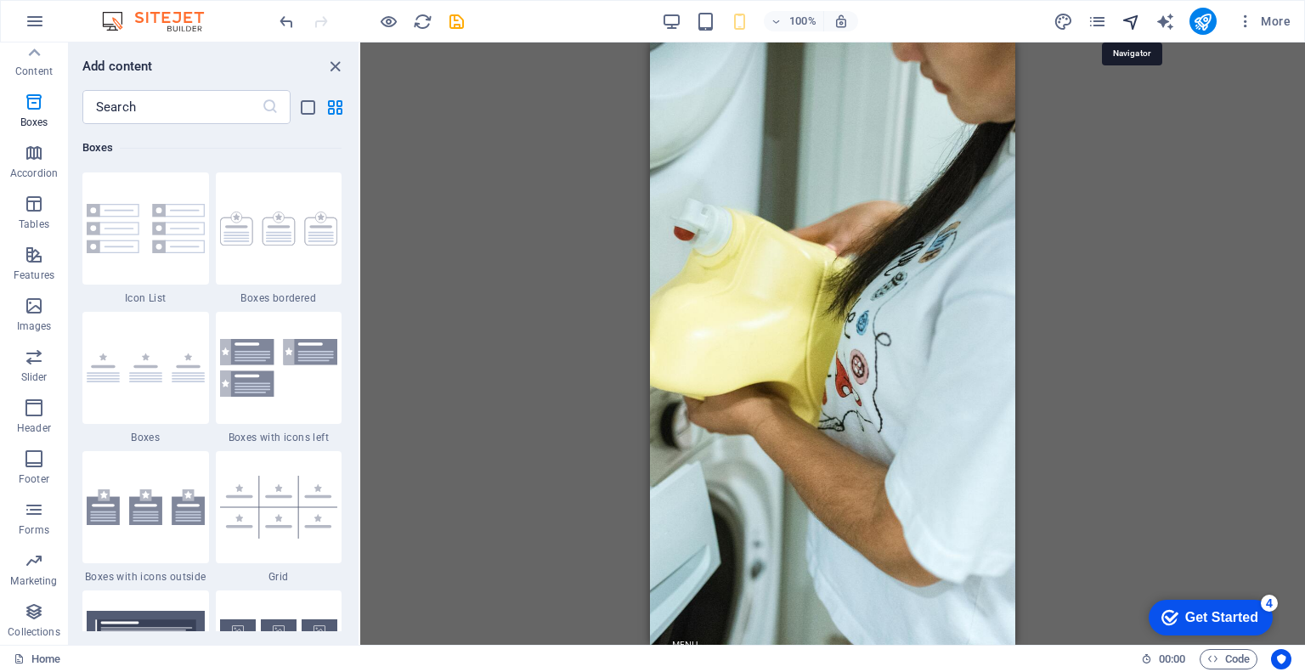
click at [1135, 24] on icon "navigator" at bounding box center [1131, 22] width 20 height 20
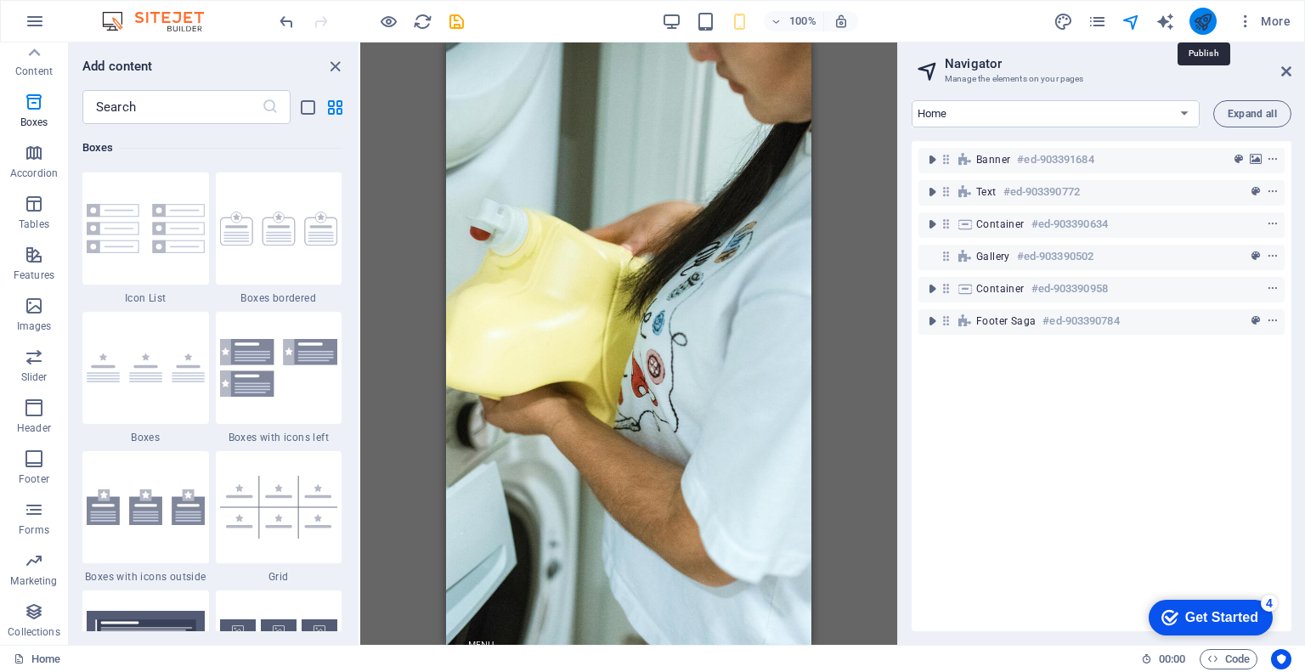
click at [1206, 22] on icon "publish" at bounding box center [1203, 22] width 20 height 20
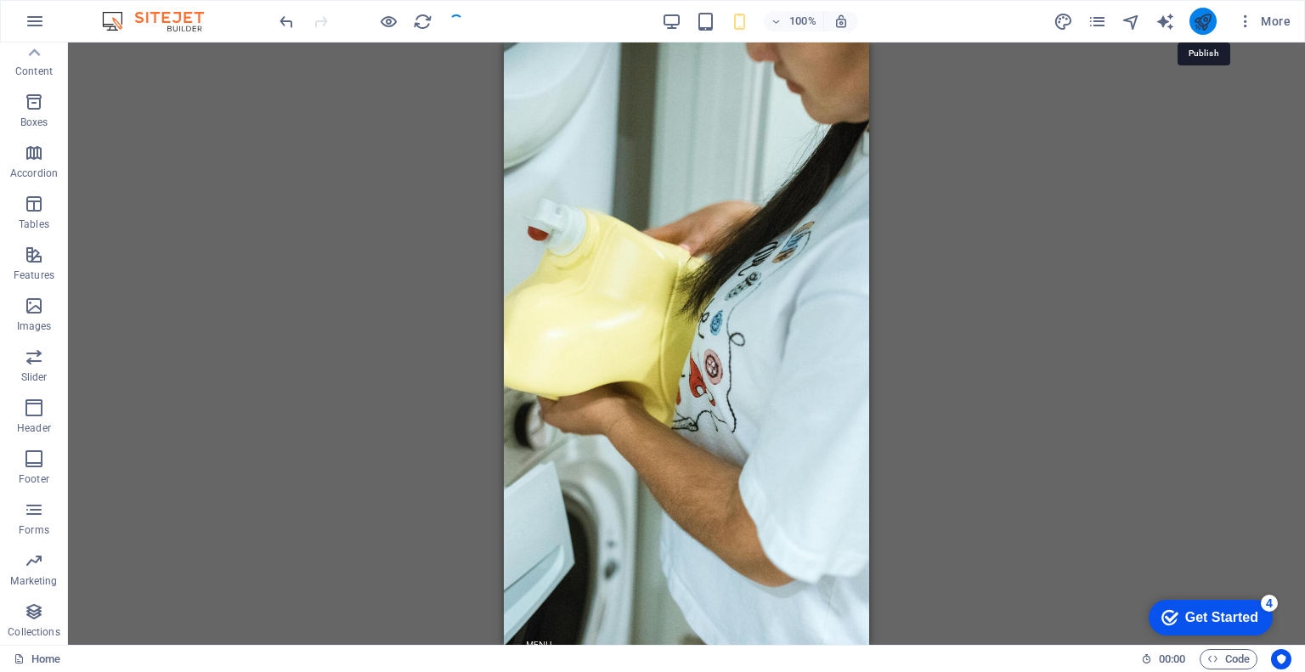
click at [1202, 15] on icon "publish" at bounding box center [1203, 22] width 20 height 20
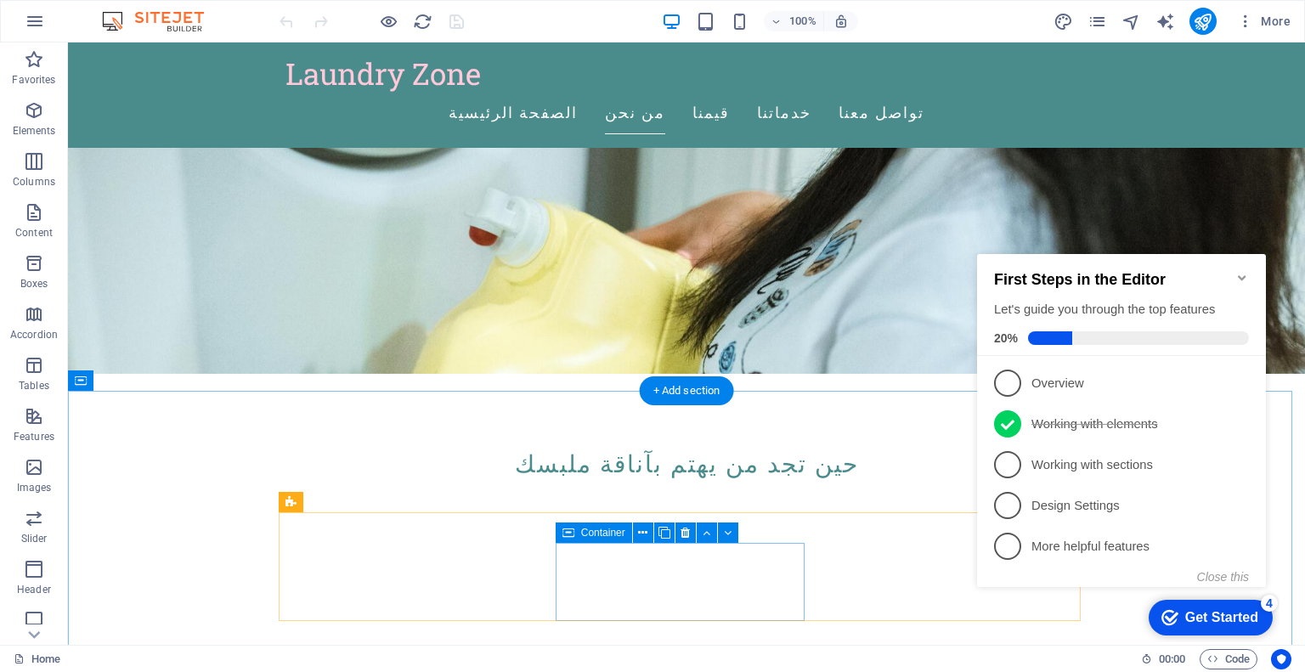
scroll to position [272, 0]
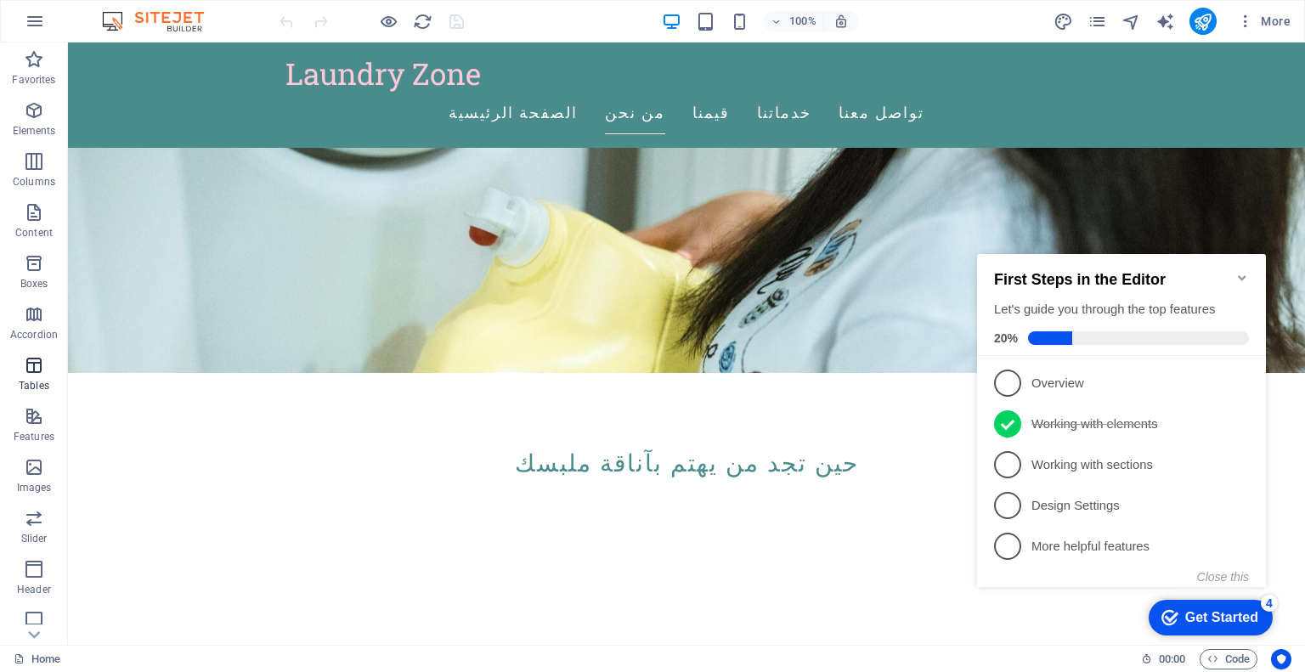
click at [36, 397] on button "Tables" at bounding box center [34, 373] width 68 height 51
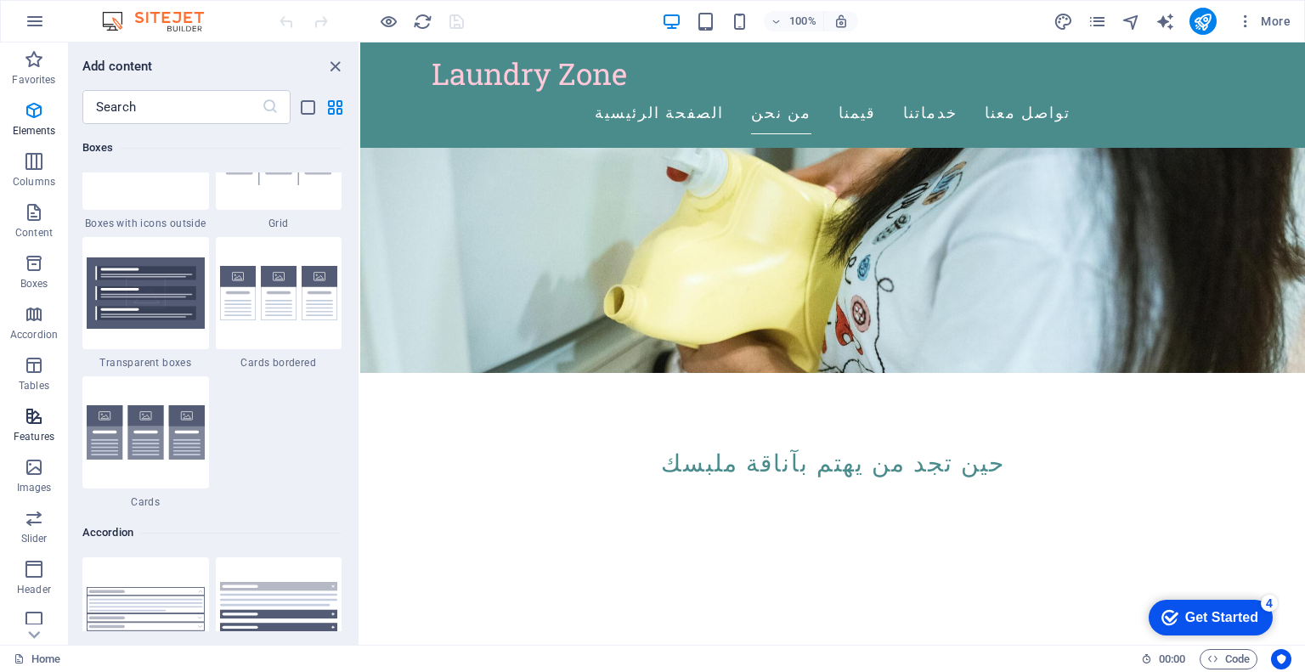
click at [36, 413] on icon "button" at bounding box center [34, 416] width 20 height 20
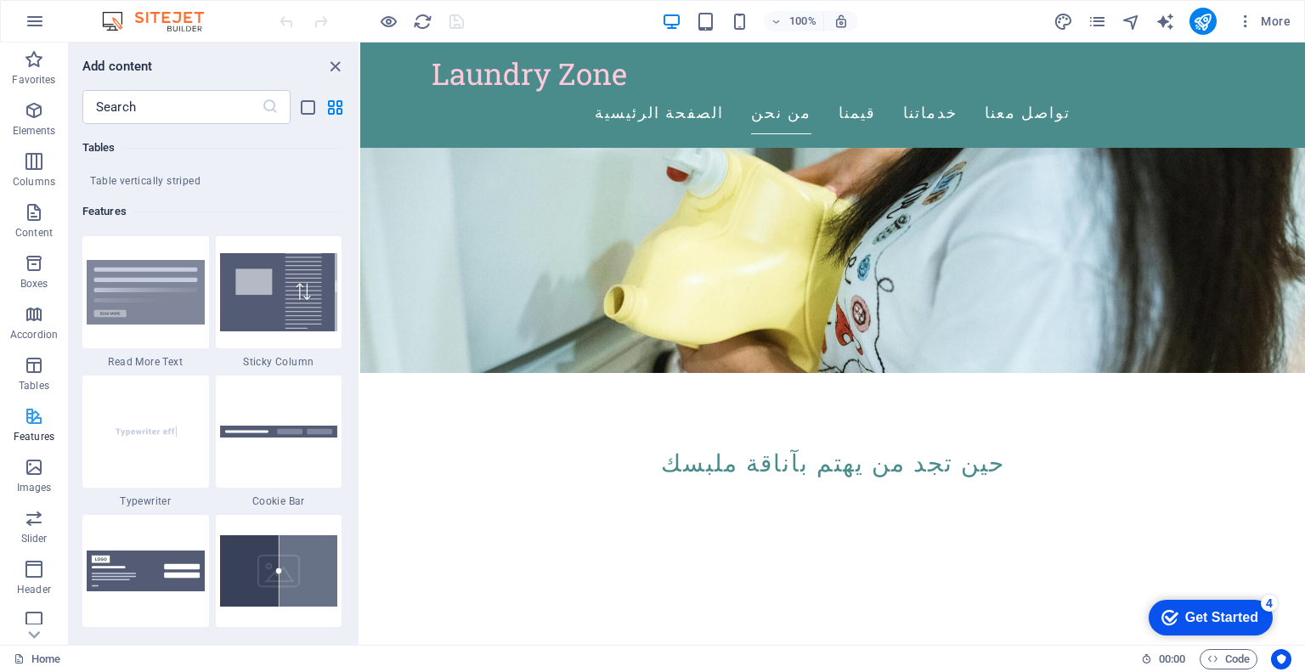
scroll to position [6623, 0]
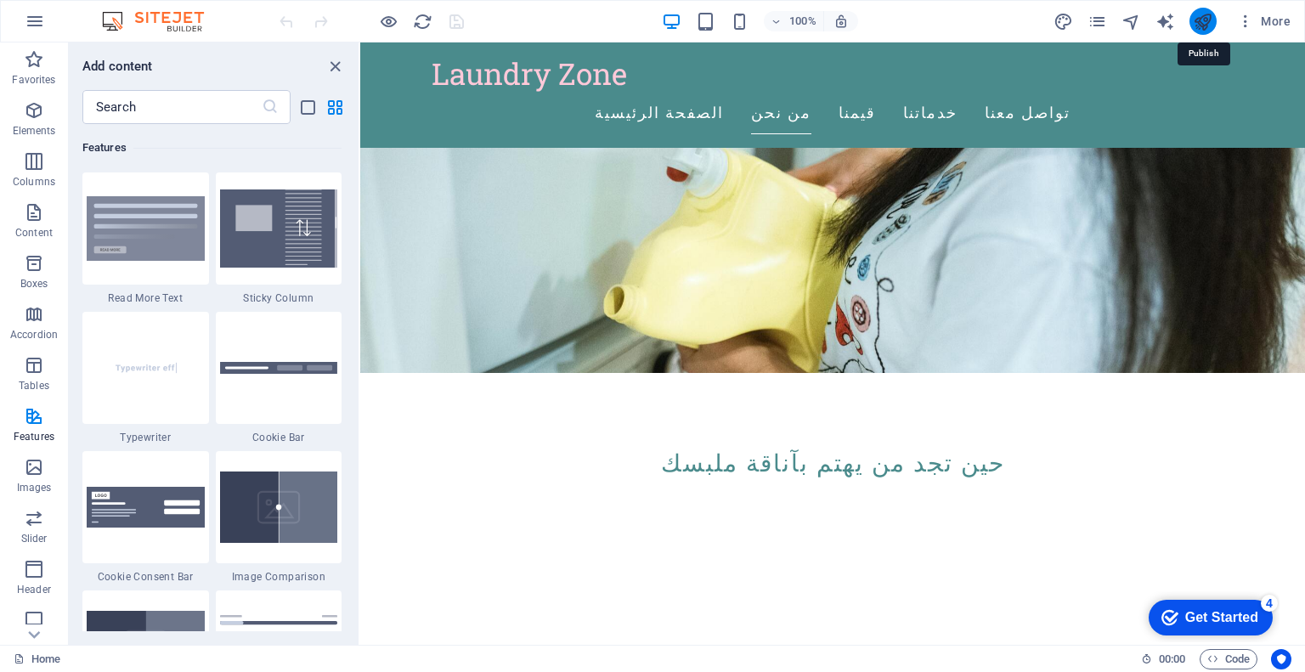
click at [1206, 18] on icon "publish" at bounding box center [1203, 22] width 20 height 20
